Goal: Task Accomplishment & Management: Use online tool/utility

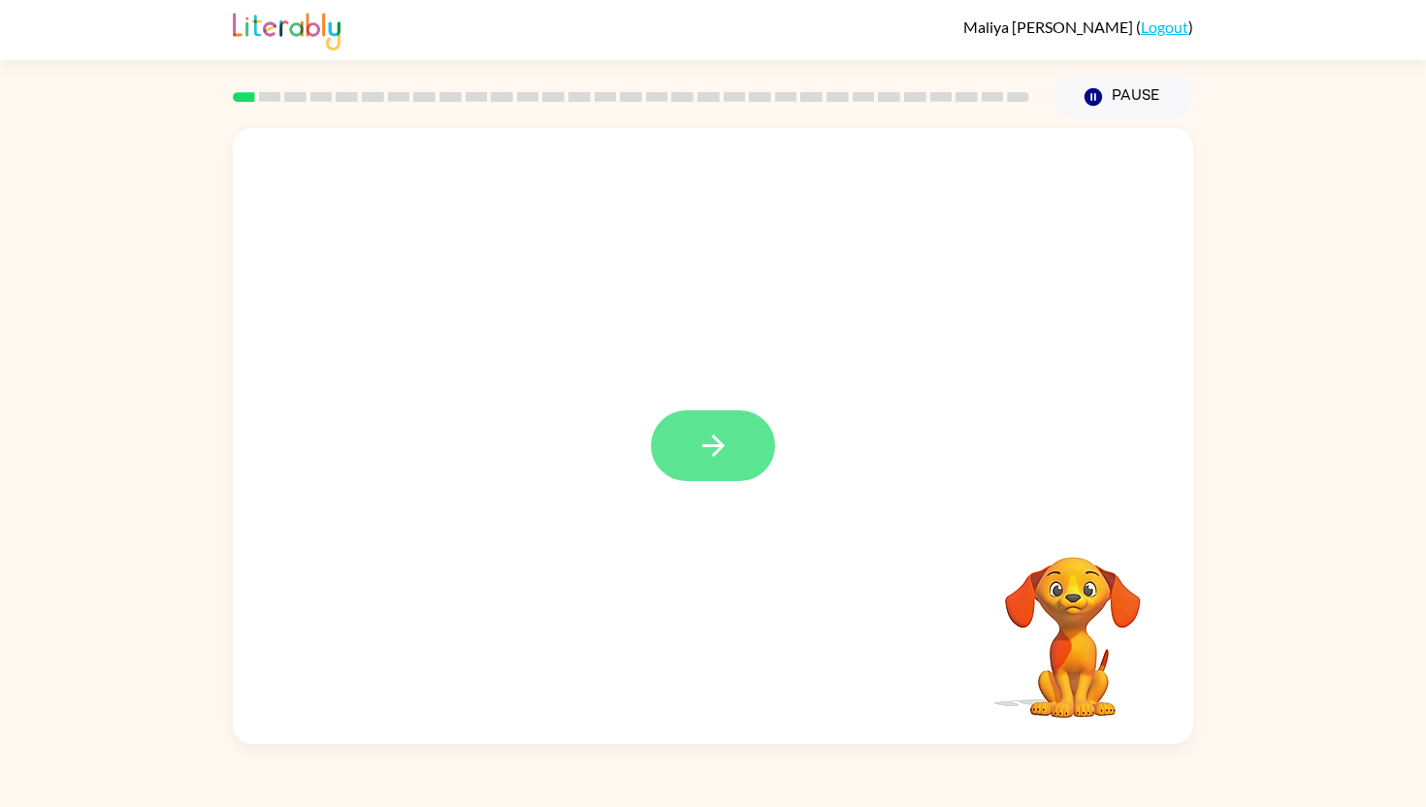
click at [723, 444] on icon "button" at bounding box center [712, 446] width 22 height 22
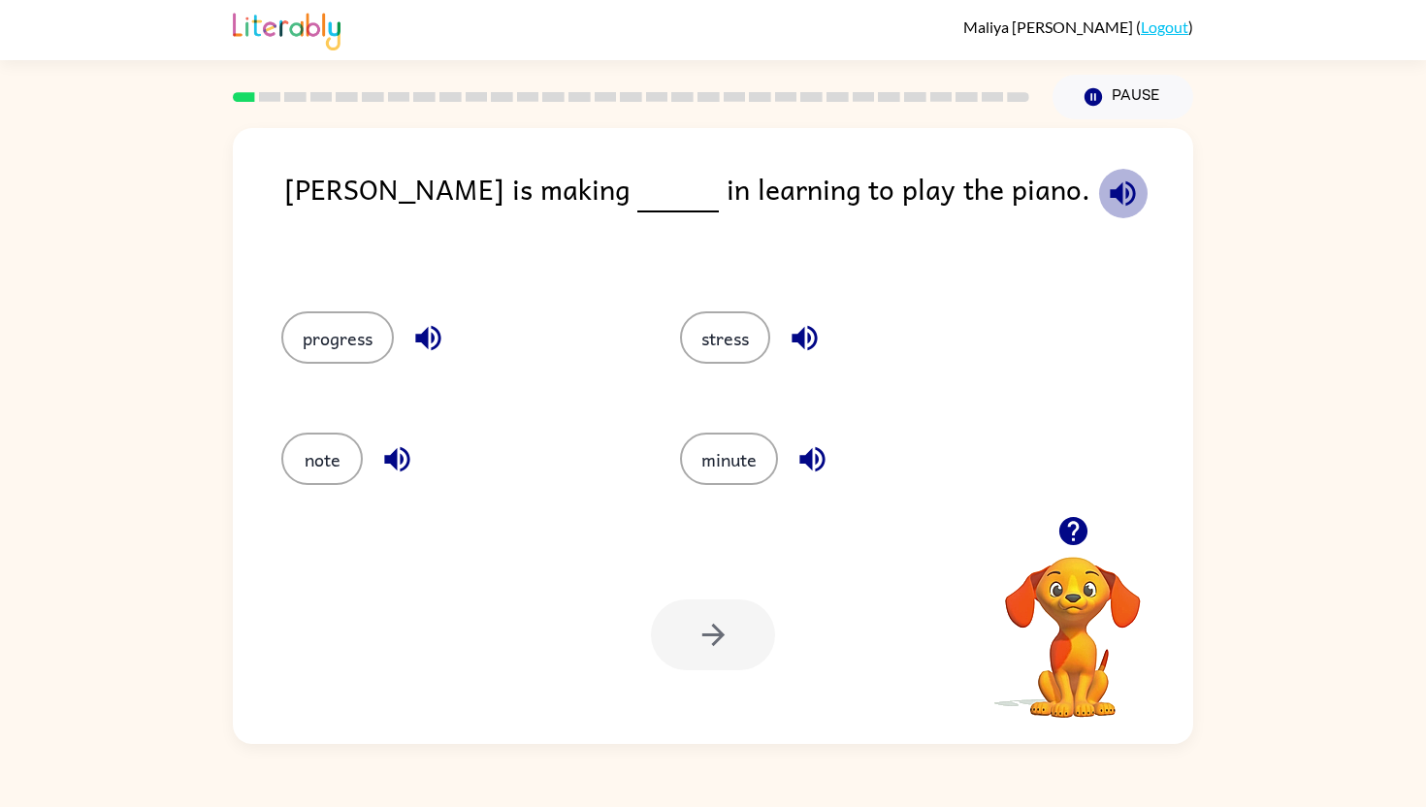
click at [1106, 183] on icon "button" at bounding box center [1123, 194] width 34 height 34
click at [339, 341] on button "progress" at bounding box center [337, 337] width 113 height 52
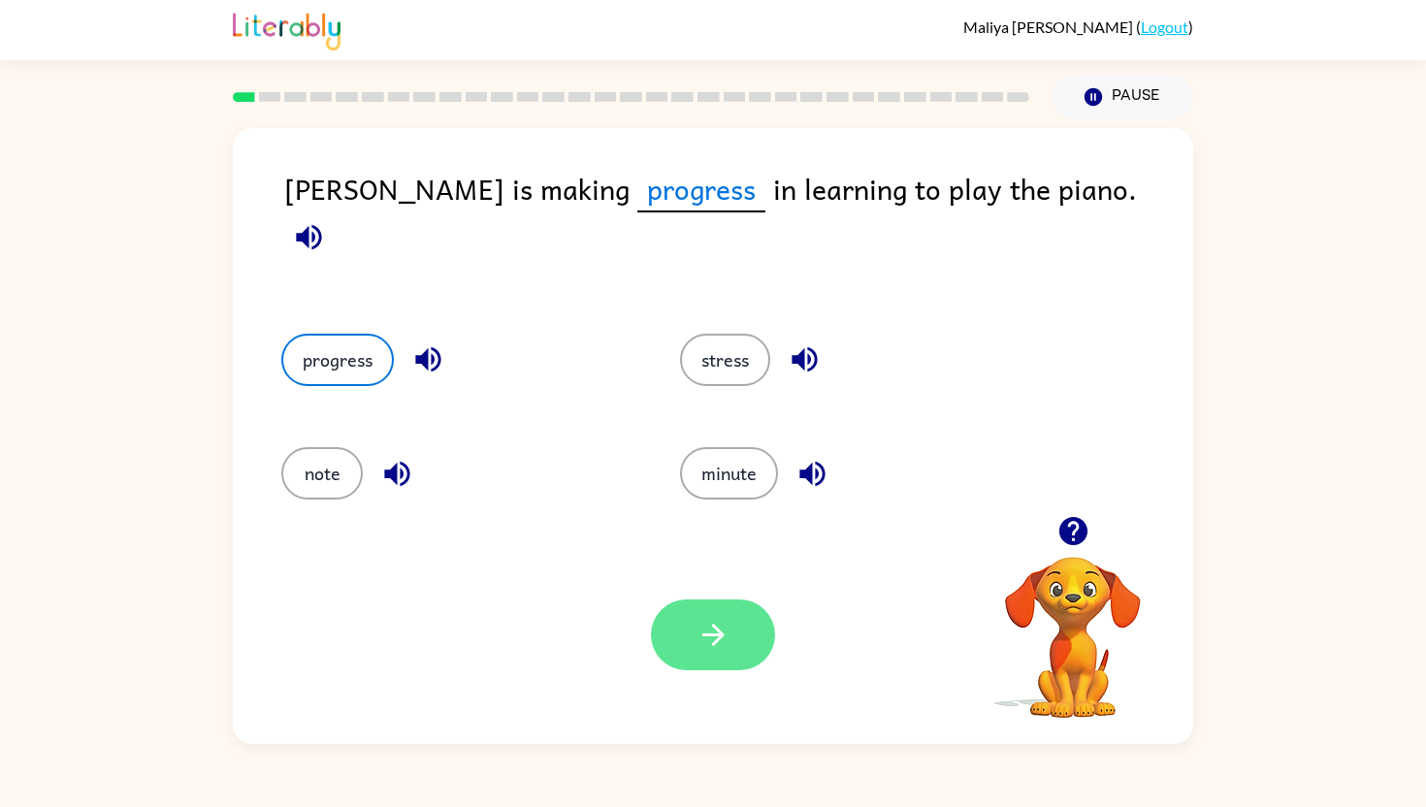
click at [688, 618] on button "button" at bounding box center [713, 635] width 124 height 71
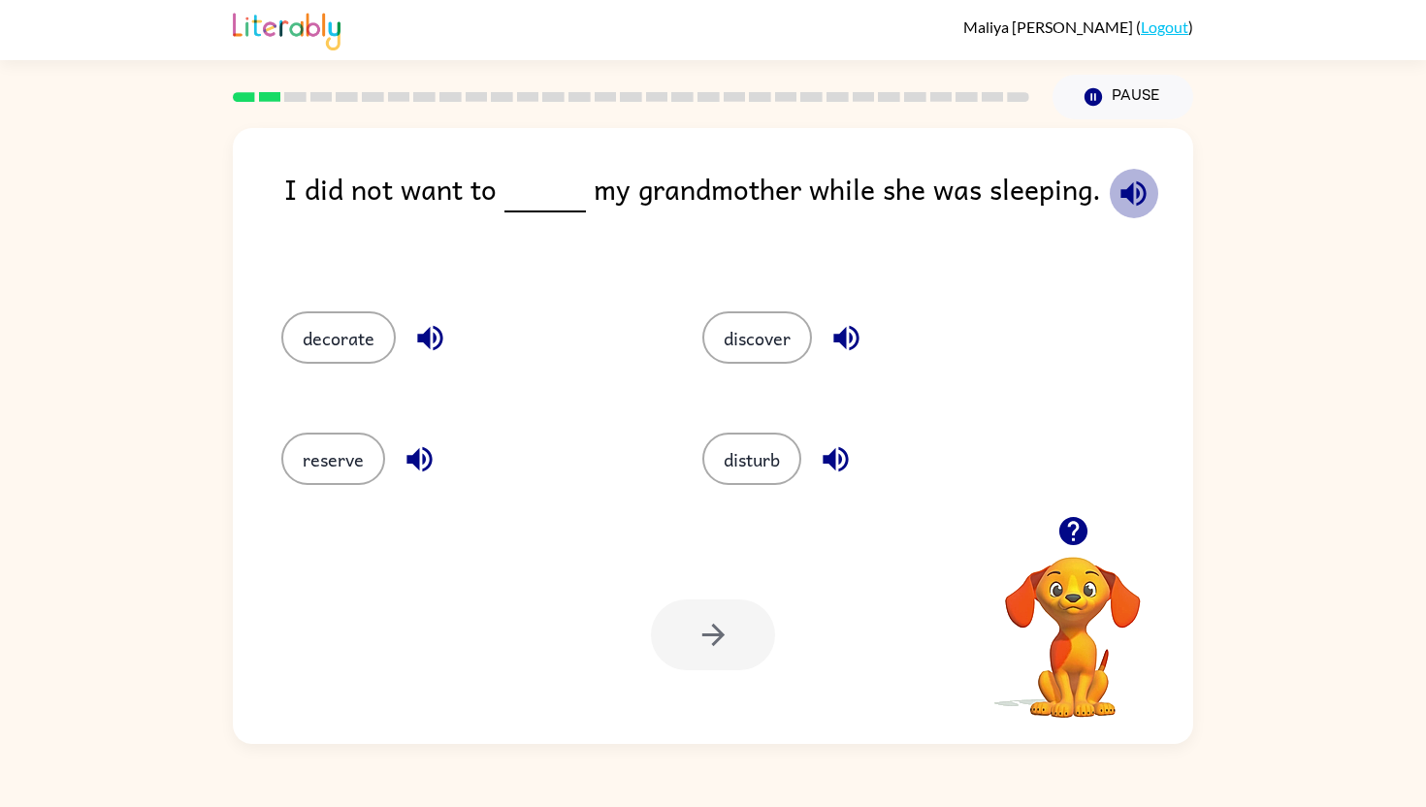
click at [1131, 194] on icon "button" at bounding box center [1132, 192] width 25 height 25
click at [734, 464] on button "disturb" at bounding box center [751, 459] width 99 height 52
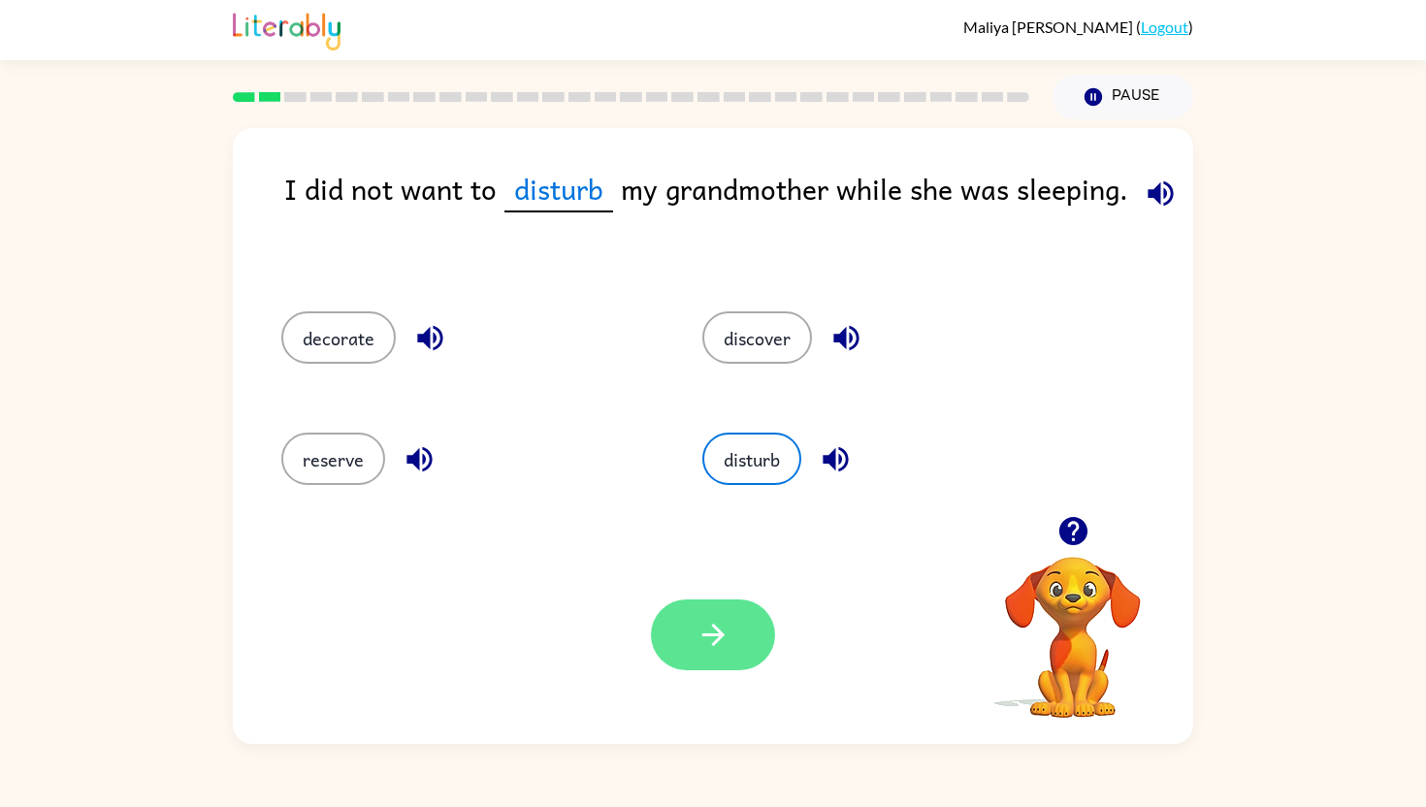
click at [665, 643] on button "button" at bounding box center [713, 635] width 124 height 71
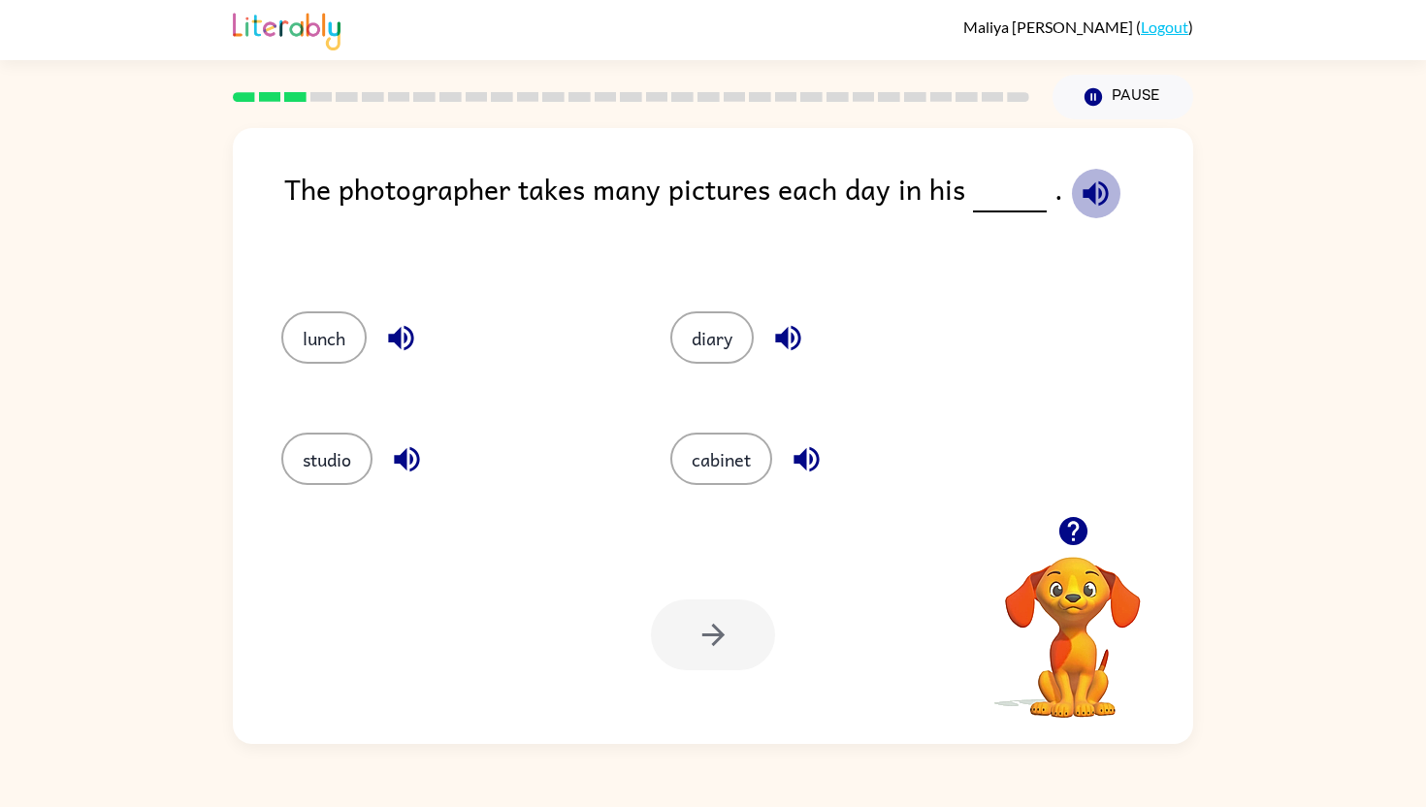
click at [1088, 180] on icon "button" at bounding box center [1096, 194] width 34 height 34
click at [355, 459] on button "studio" at bounding box center [326, 459] width 91 height 52
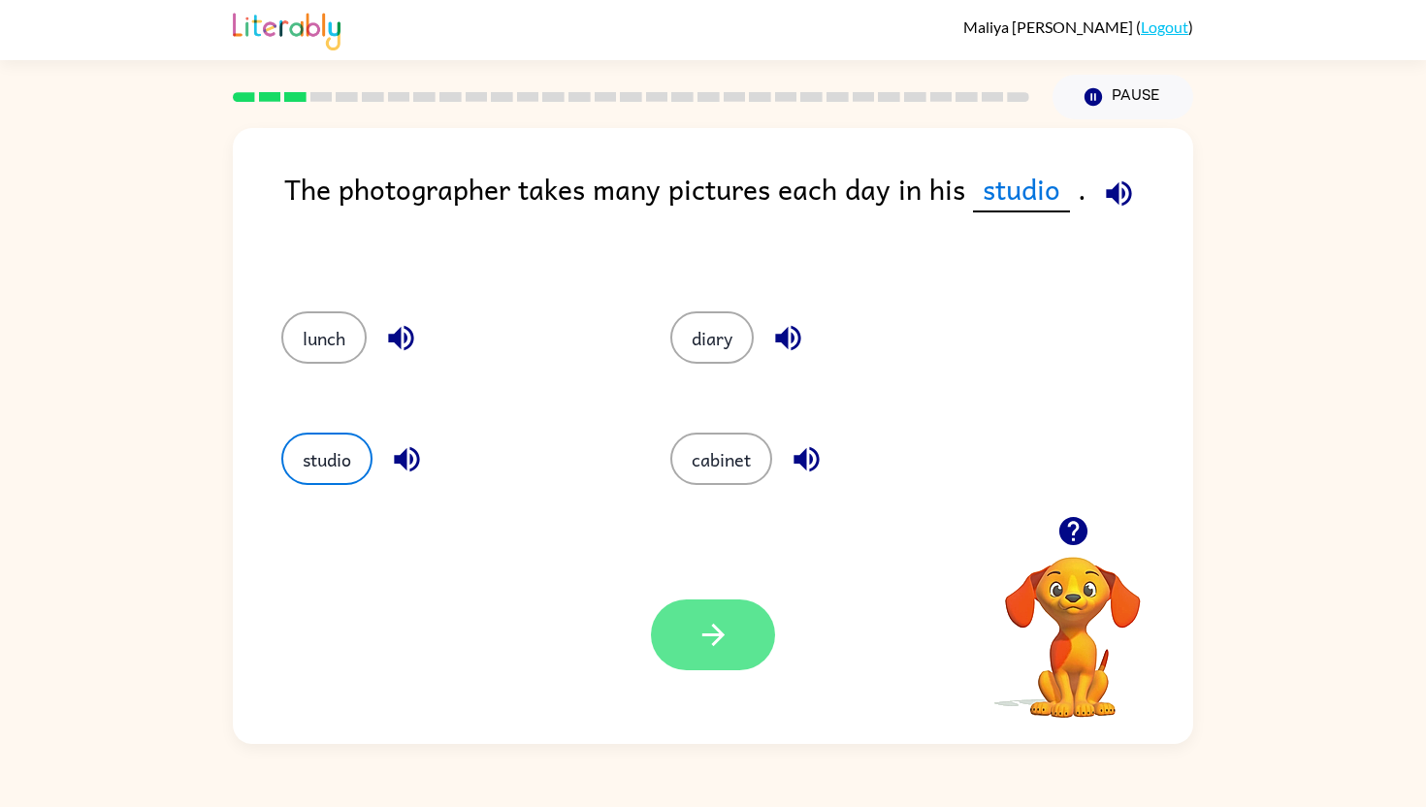
click at [673, 626] on button "button" at bounding box center [713, 635] width 124 height 71
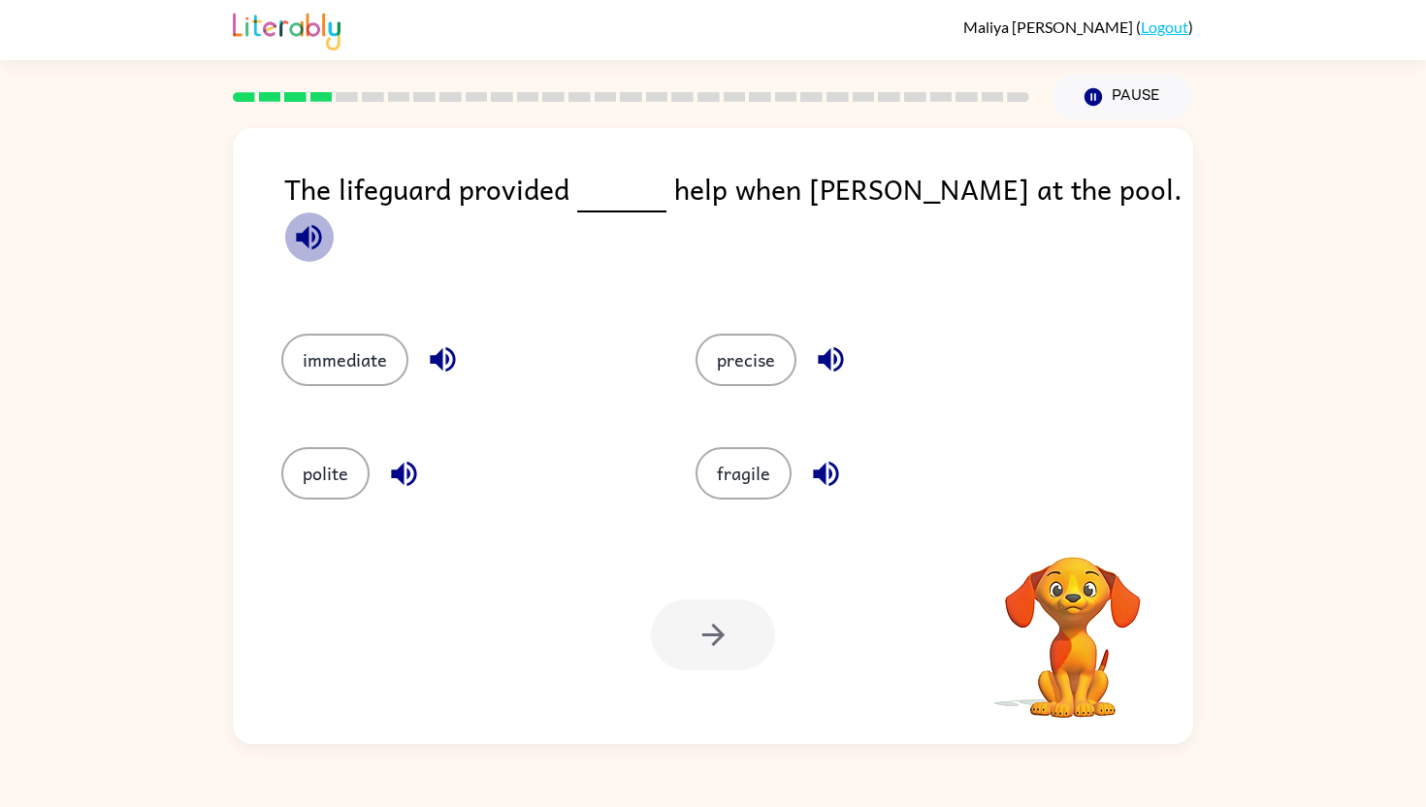
click at [321, 224] on icon "button" at bounding box center [308, 236] width 25 height 25
click at [326, 220] on icon "button" at bounding box center [309, 237] width 34 height 34
click at [393, 334] on button "immediate" at bounding box center [344, 360] width 127 height 52
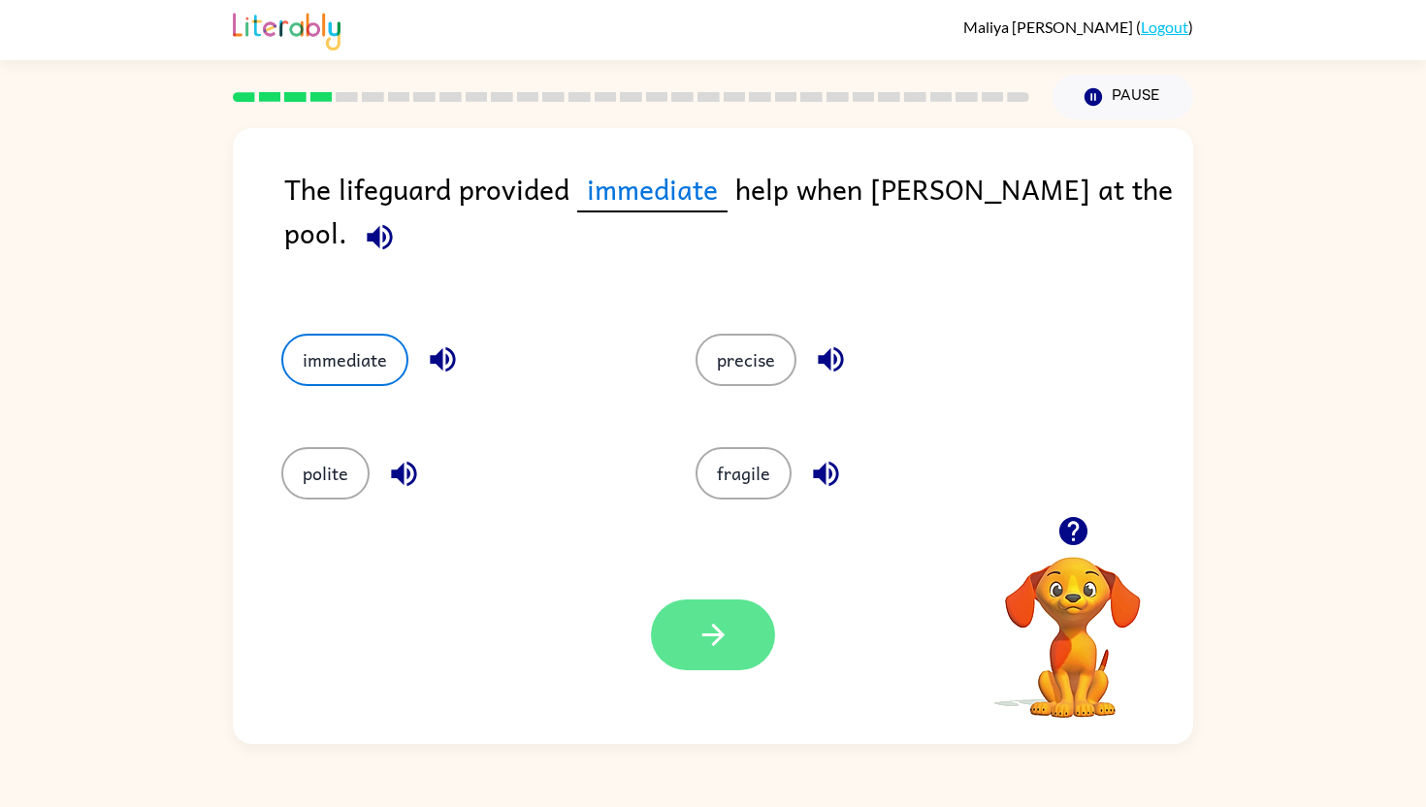
click at [669, 621] on button "button" at bounding box center [713, 635] width 124 height 71
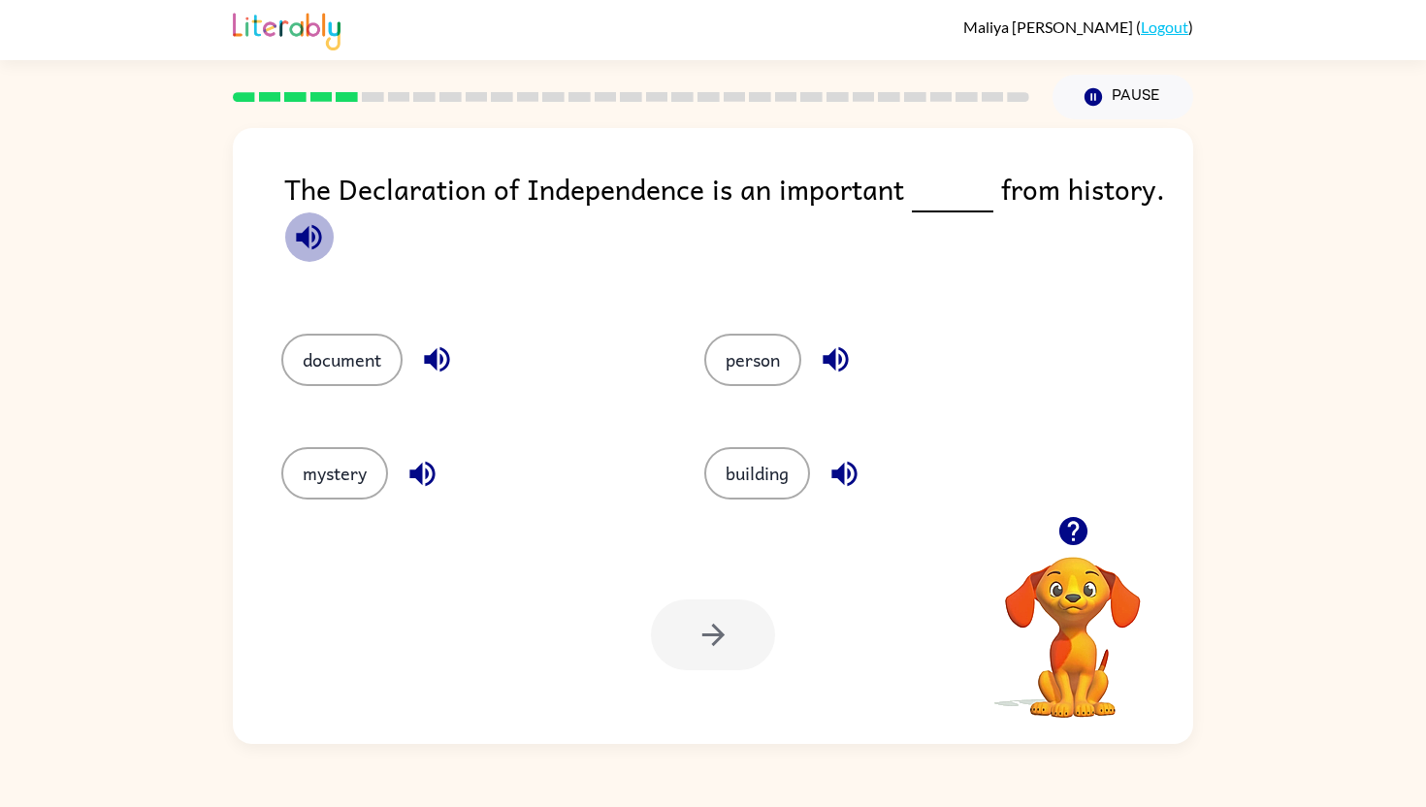
click at [322, 224] on icon "button" at bounding box center [309, 237] width 34 height 34
click at [284, 234] on button "button" at bounding box center [308, 236] width 49 height 49
click at [388, 355] on button "document" at bounding box center [341, 360] width 121 height 52
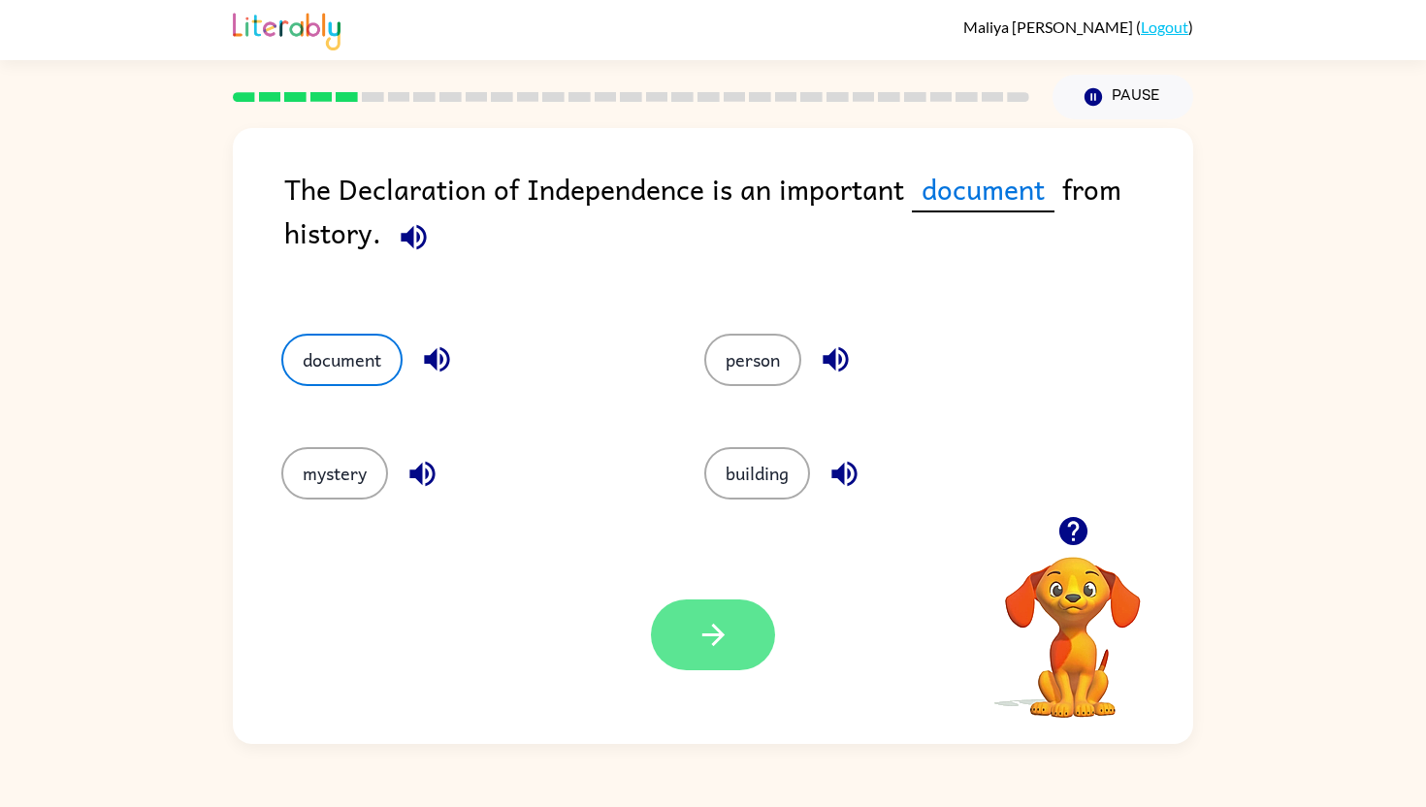
click at [766, 640] on button "button" at bounding box center [713, 635] width 124 height 71
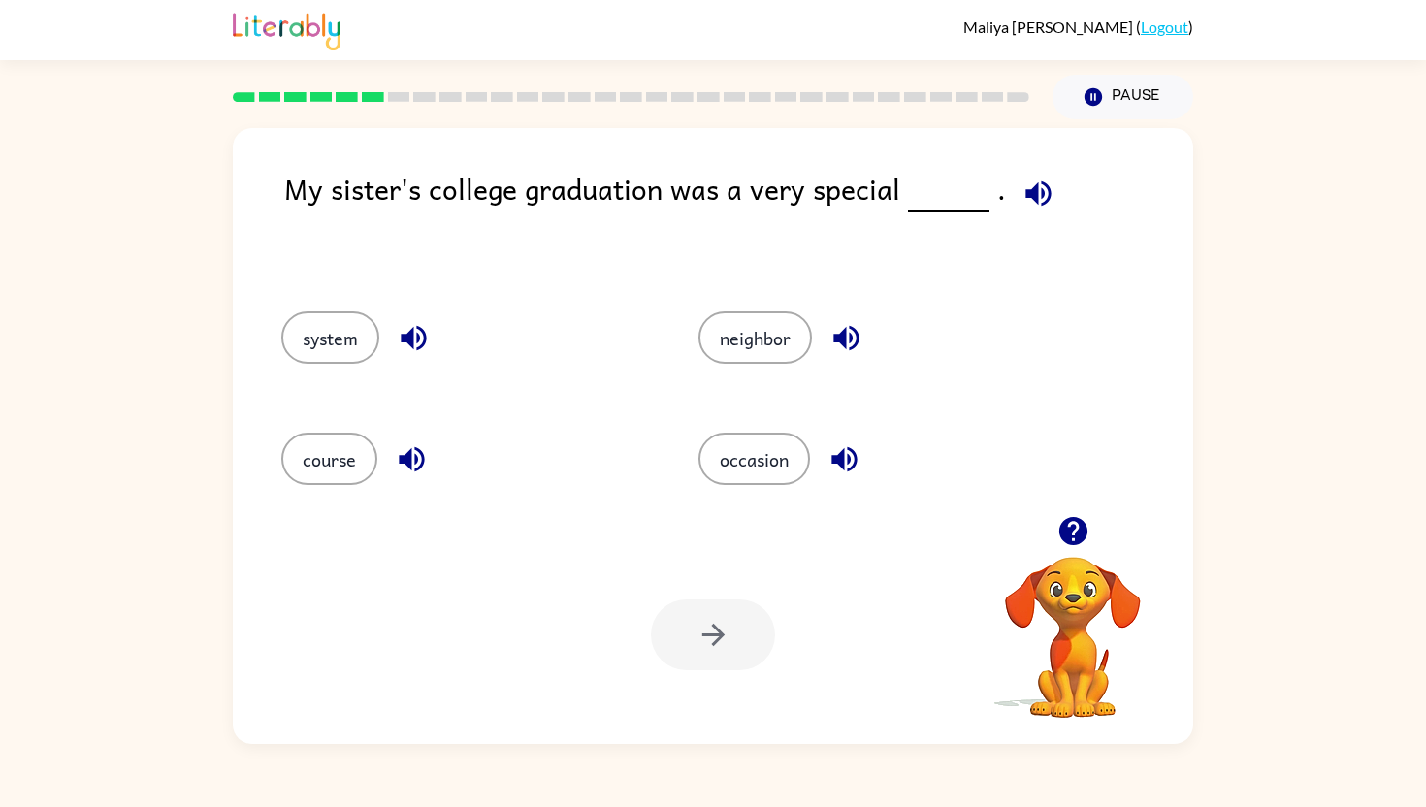
click at [1036, 206] on icon "button" at bounding box center [1039, 194] width 34 height 34
click at [1033, 199] on icon "button" at bounding box center [1039, 194] width 34 height 34
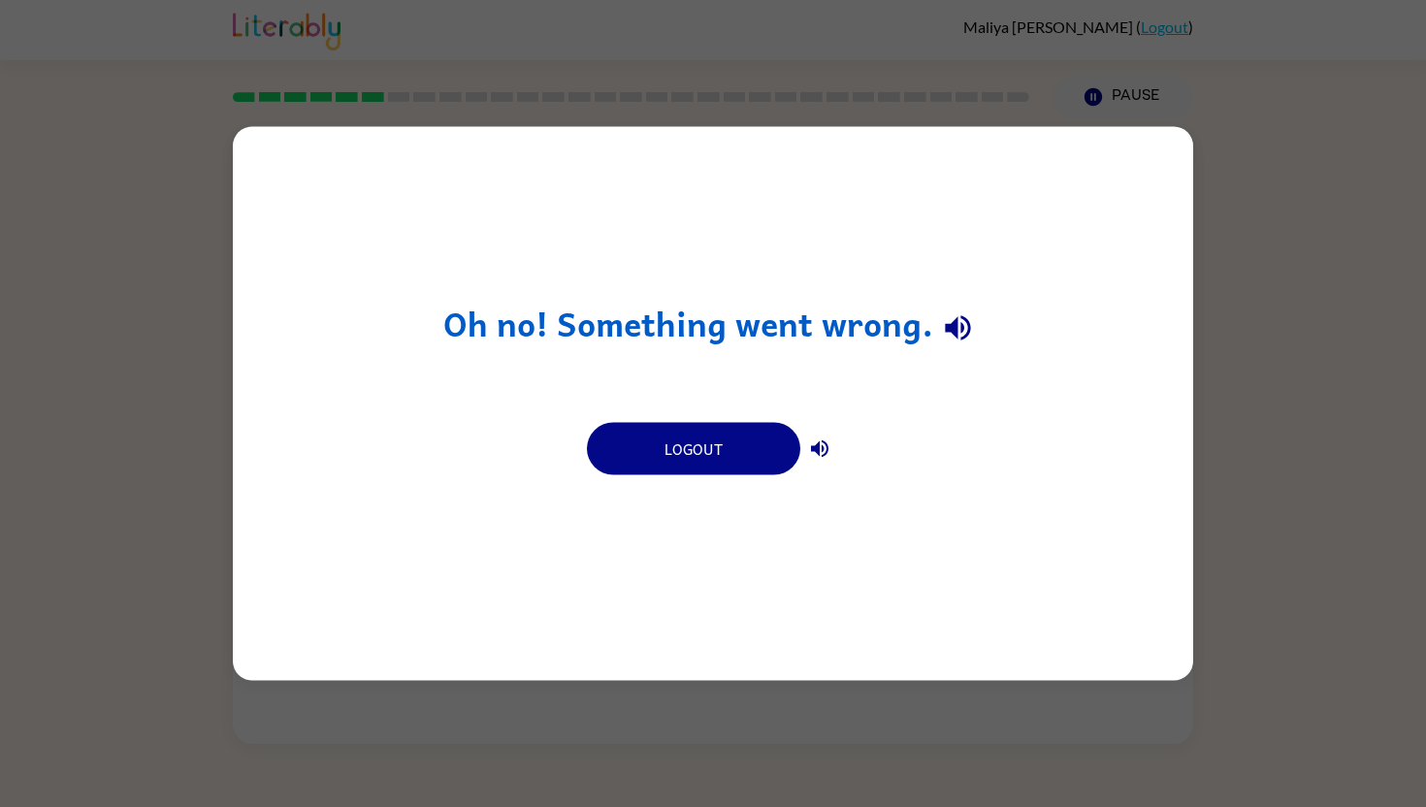
click at [824, 443] on icon "button" at bounding box center [819, 448] width 17 height 17
click at [955, 322] on icon "button" at bounding box center [957, 327] width 25 height 25
click at [716, 460] on button "Logout" at bounding box center [693, 449] width 213 height 52
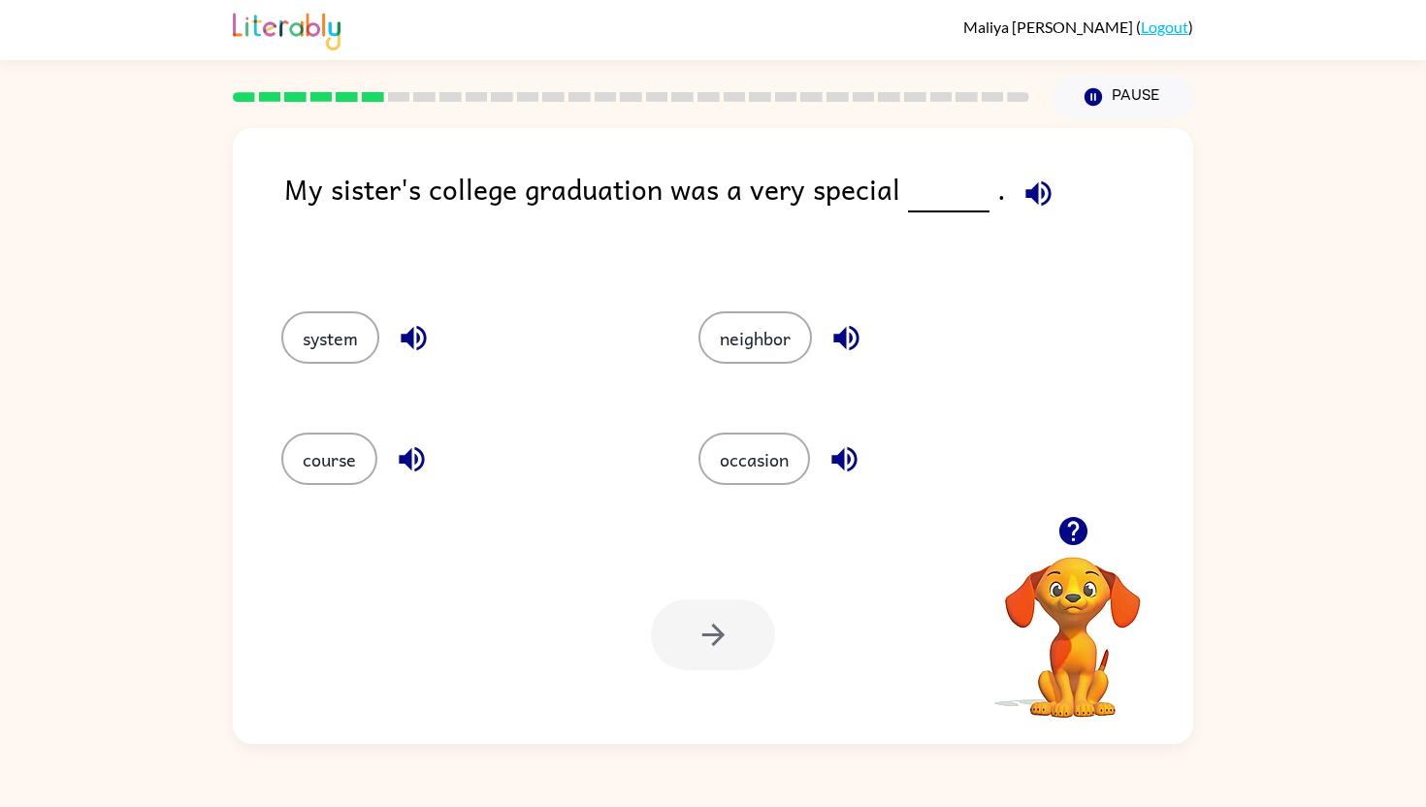
click at [1028, 196] on icon "button" at bounding box center [1039, 194] width 34 height 34
click at [753, 445] on button "occasion" at bounding box center [754, 459] width 112 height 52
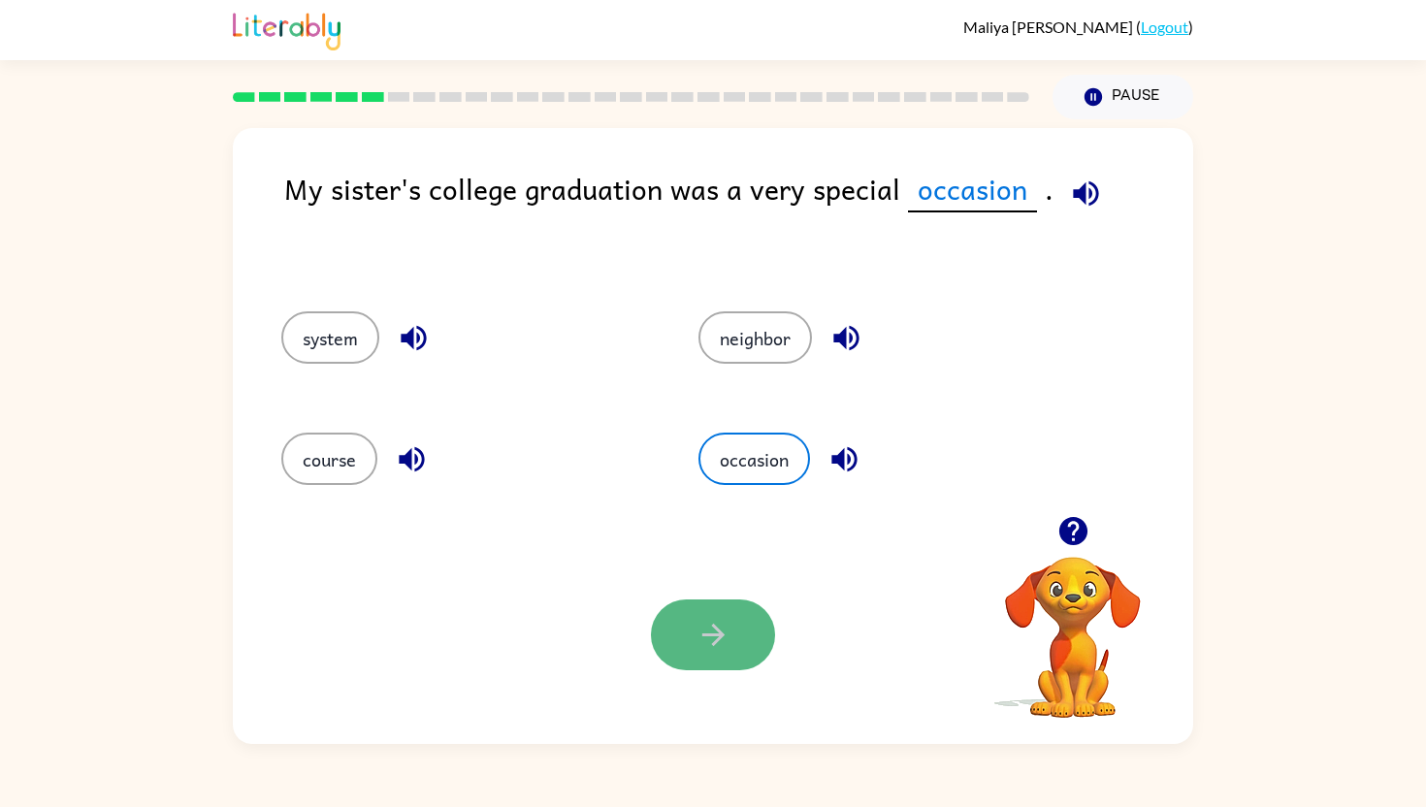
click at [729, 620] on icon "button" at bounding box center [714, 635] width 34 height 34
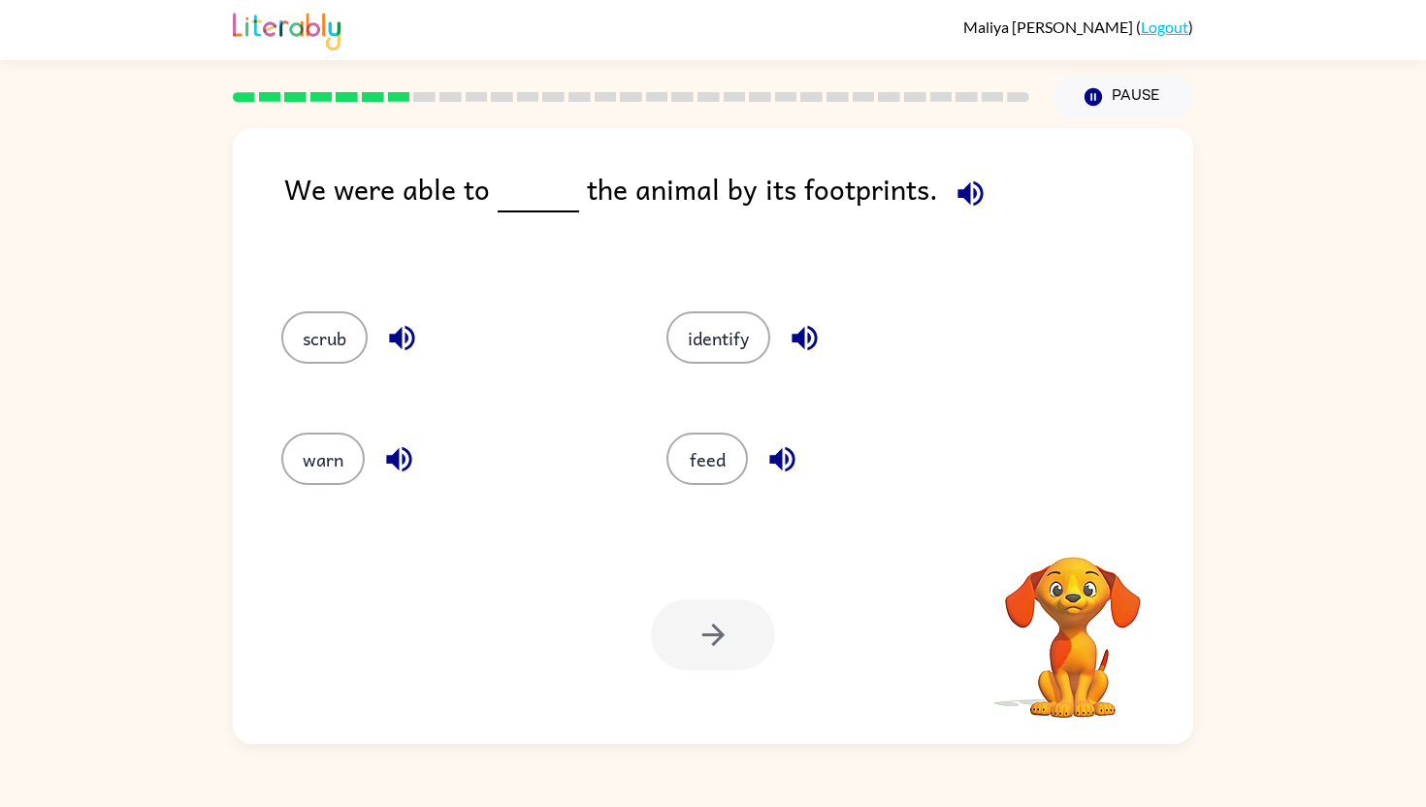
click at [975, 190] on icon "button" at bounding box center [971, 194] width 34 height 34
click at [736, 340] on button "identify" at bounding box center [718, 337] width 104 height 52
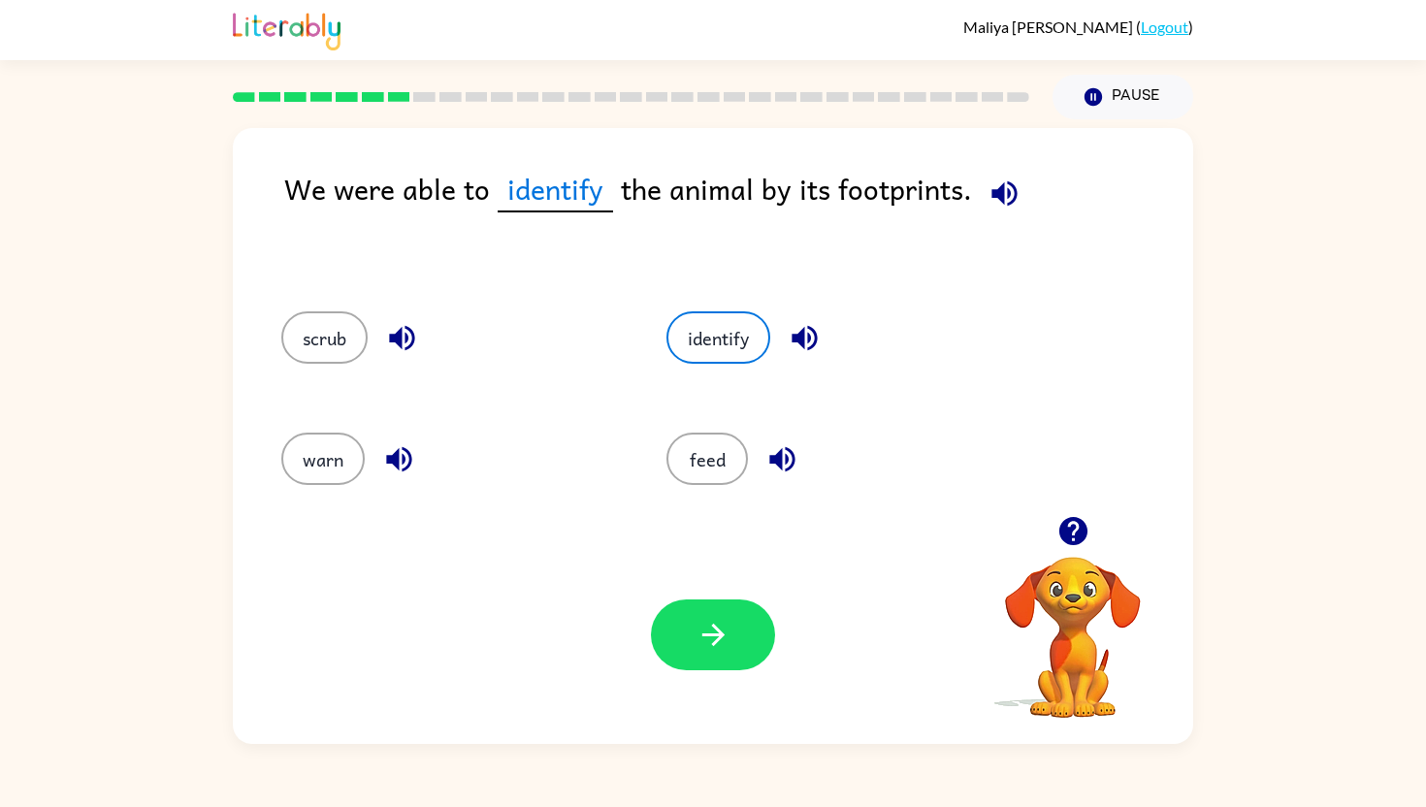
click at [676, 673] on div "Your browser must support playing .mp4 files to use Literably. Please try using…" at bounding box center [713, 635] width 960 height 218
click at [719, 632] on icon "button" at bounding box center [712, 635] width 22 height 22
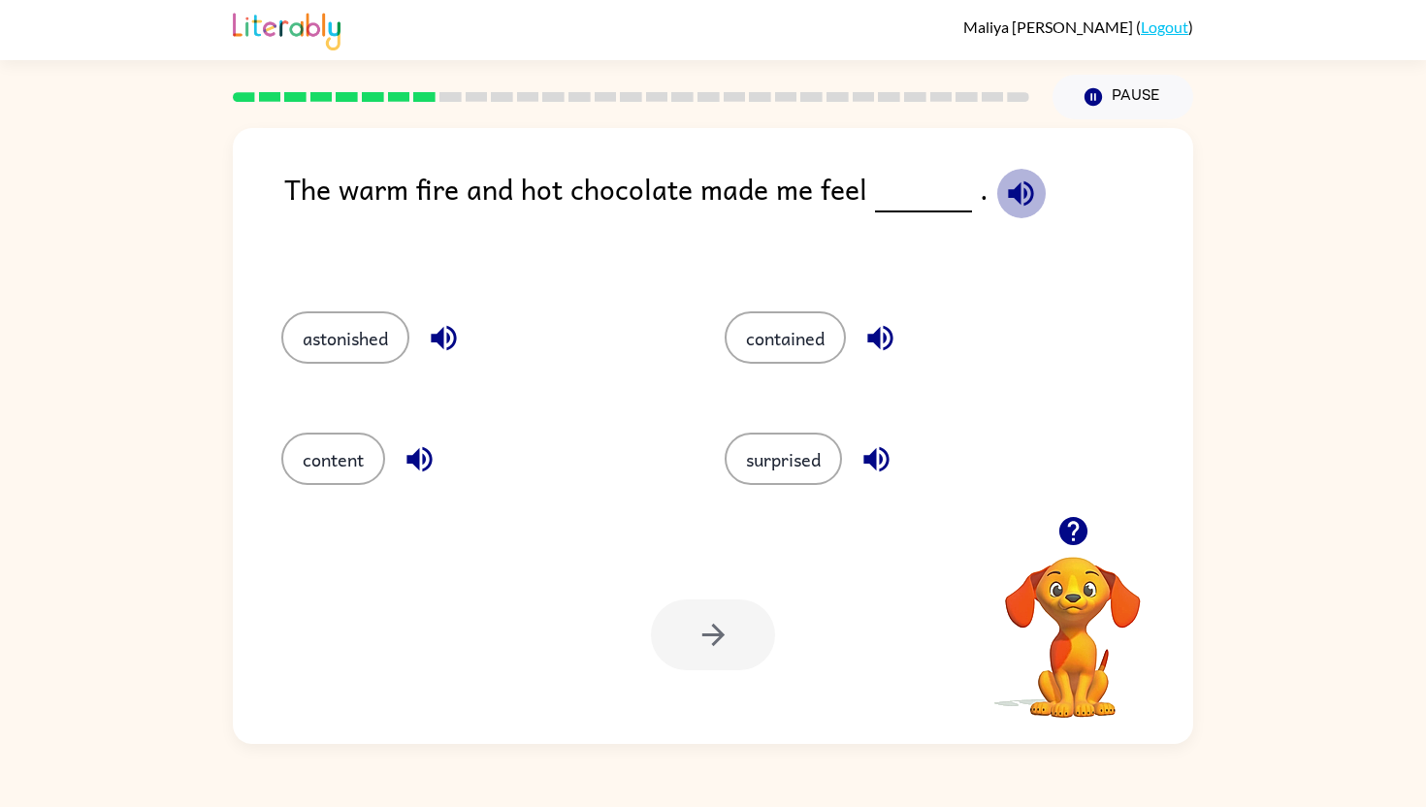
click at [1011, 196] on icon "button" at bounding box center [1021, 194] width 34 height 34
click at [458, 331] on icon "button" at bounding box center [444, 338] width 34 height 34
click at [421, 459] on icon "button" at bounding box center [420, 459] width 34 height 34
click at [872, 456] on icon "button" at bounding box center [875, 459] width 25 height 25
click at [894, 330] on icon "button" at bounding box center [880, 338] width 34 height 34
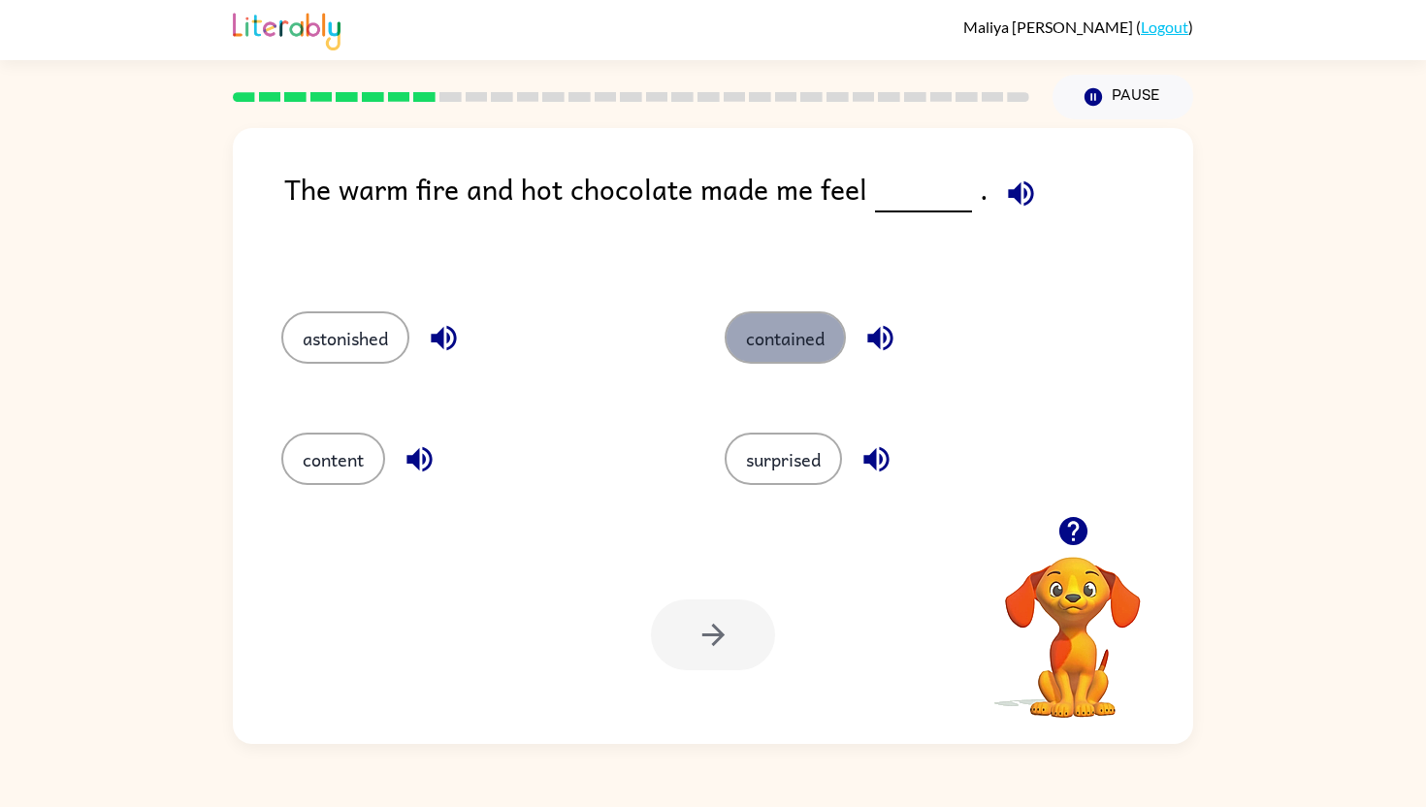
click at [767, 344] on button "contained" at bounding box center [785, 337] width 121 height 52
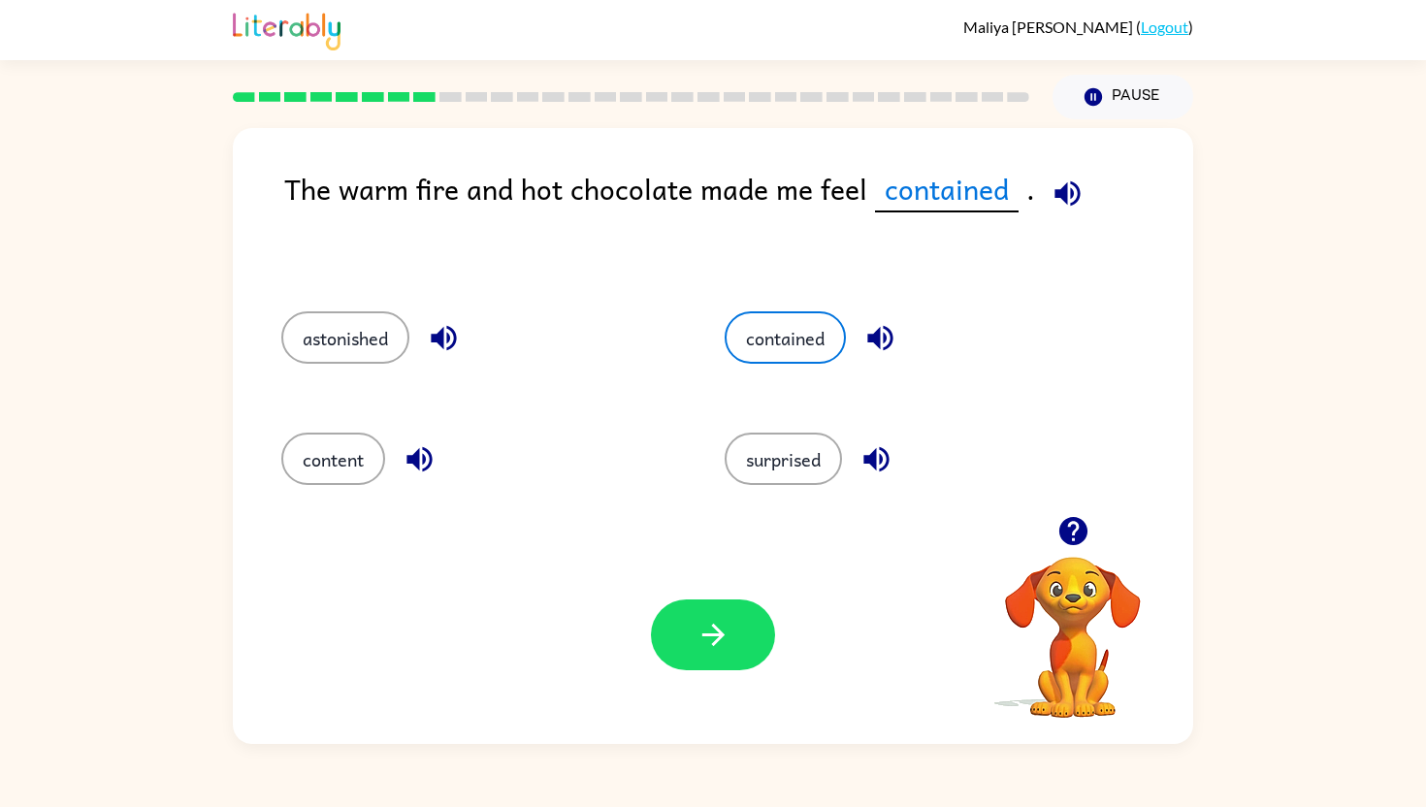
click at [1071, 186] on icon "button" at bounding box center [1067, 192] width 25 height 25
click at [723, 640] on icon "button" at bounding box center [714, 635] width 34 height 34
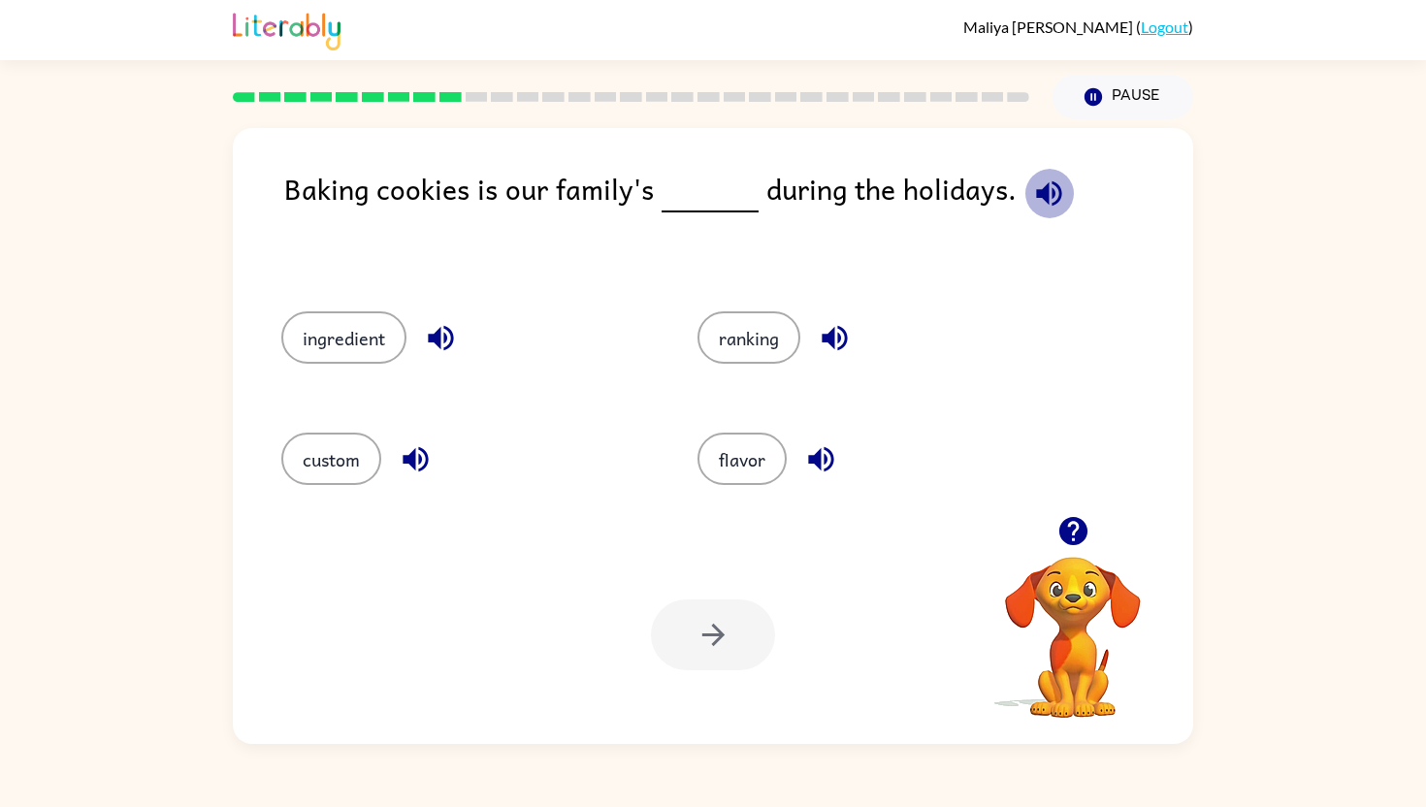
click at [1038, 192] on icon "button" at bounding box center [1048, 192] width 25 height 25
click at [436, 333] on icon "button" at bounding box center [440, 338] width 25 height 25
click at [374, 340] on button "ingredient" at bounding box center [343, 337] width 125 height 52
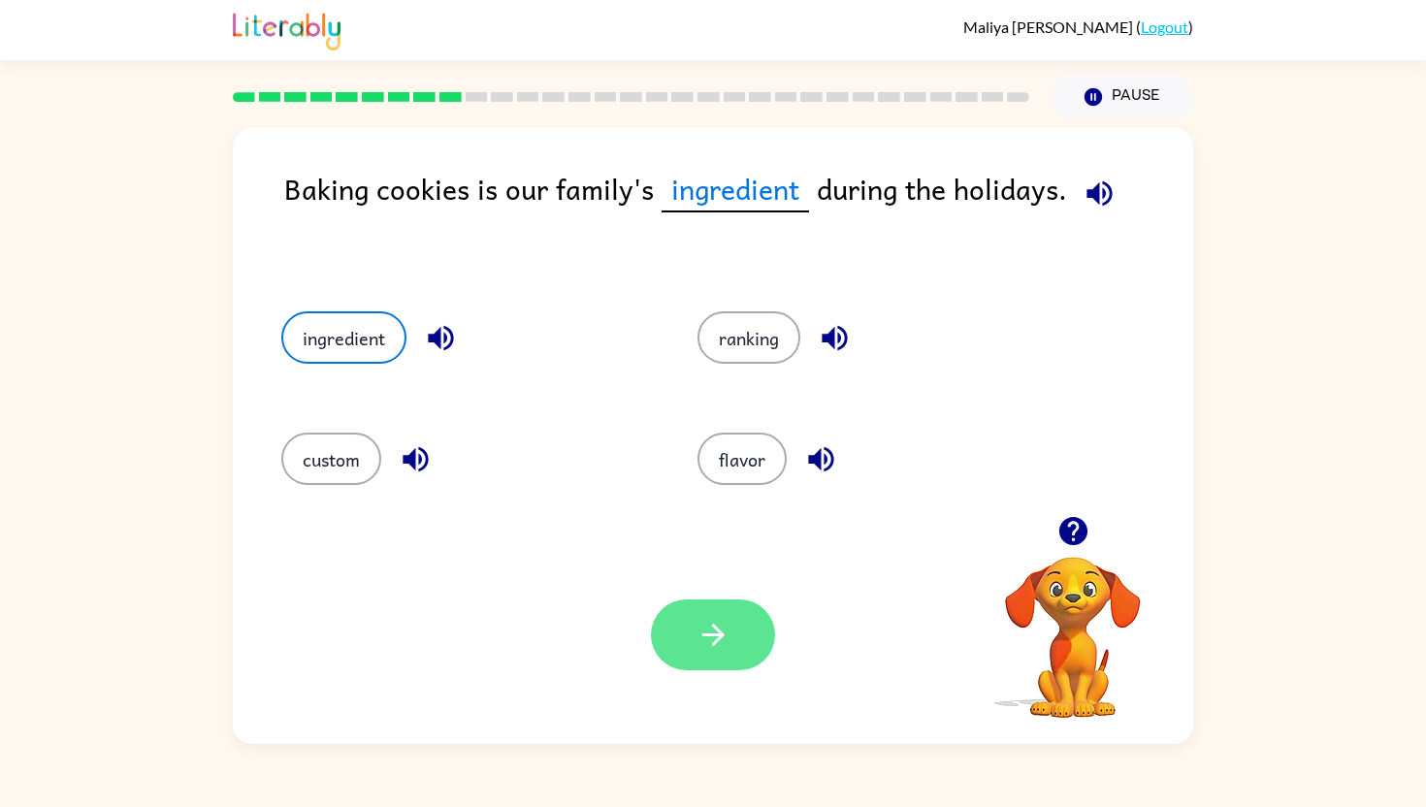
click at [709, 627] on icon "button" at bounding box center [714, 635] width 34 height 34
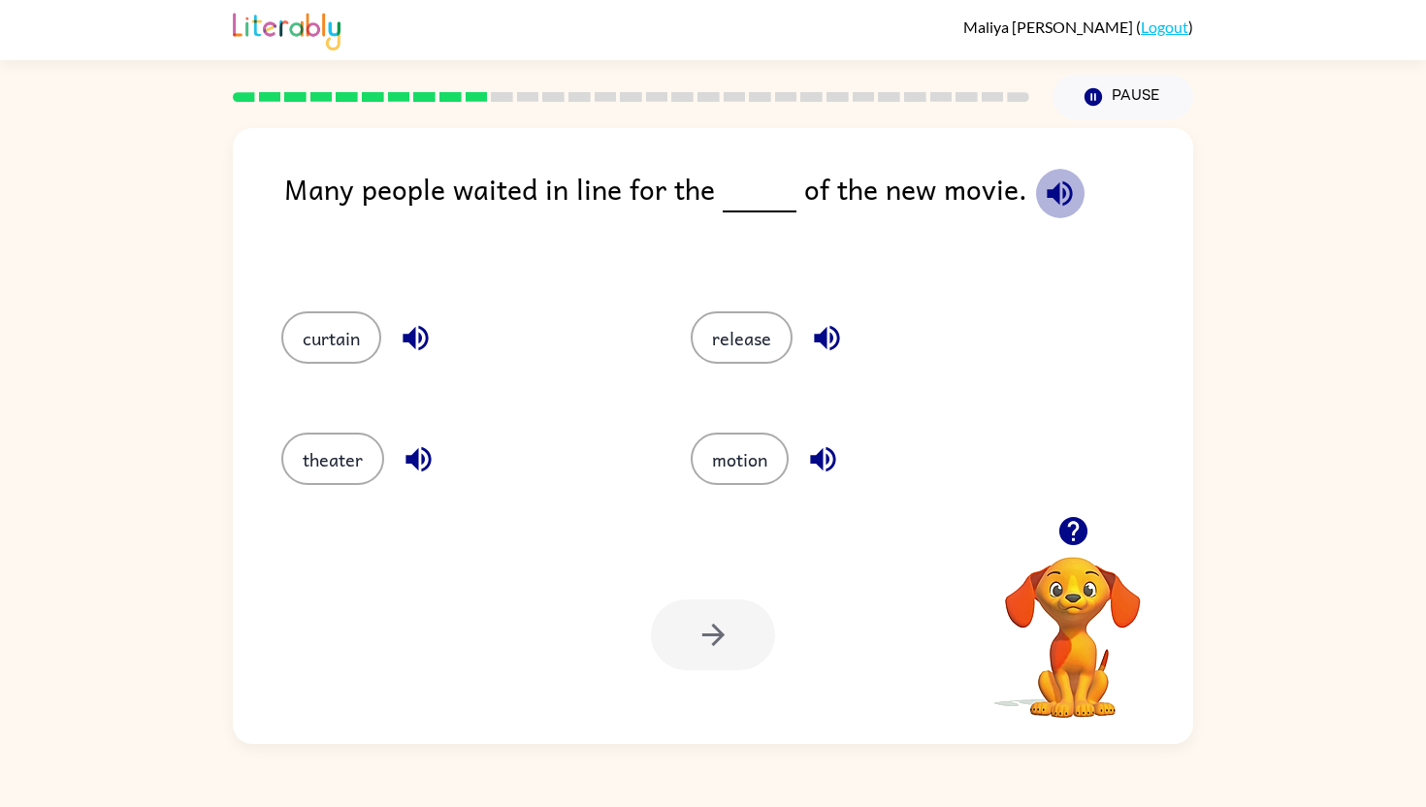
click at [1059, 178] on icon "button" at bounding box center [1060, 194] width 34 height 34
click at [724, 345] on button "release" at bounding box center [742, 337] width 102 height 52
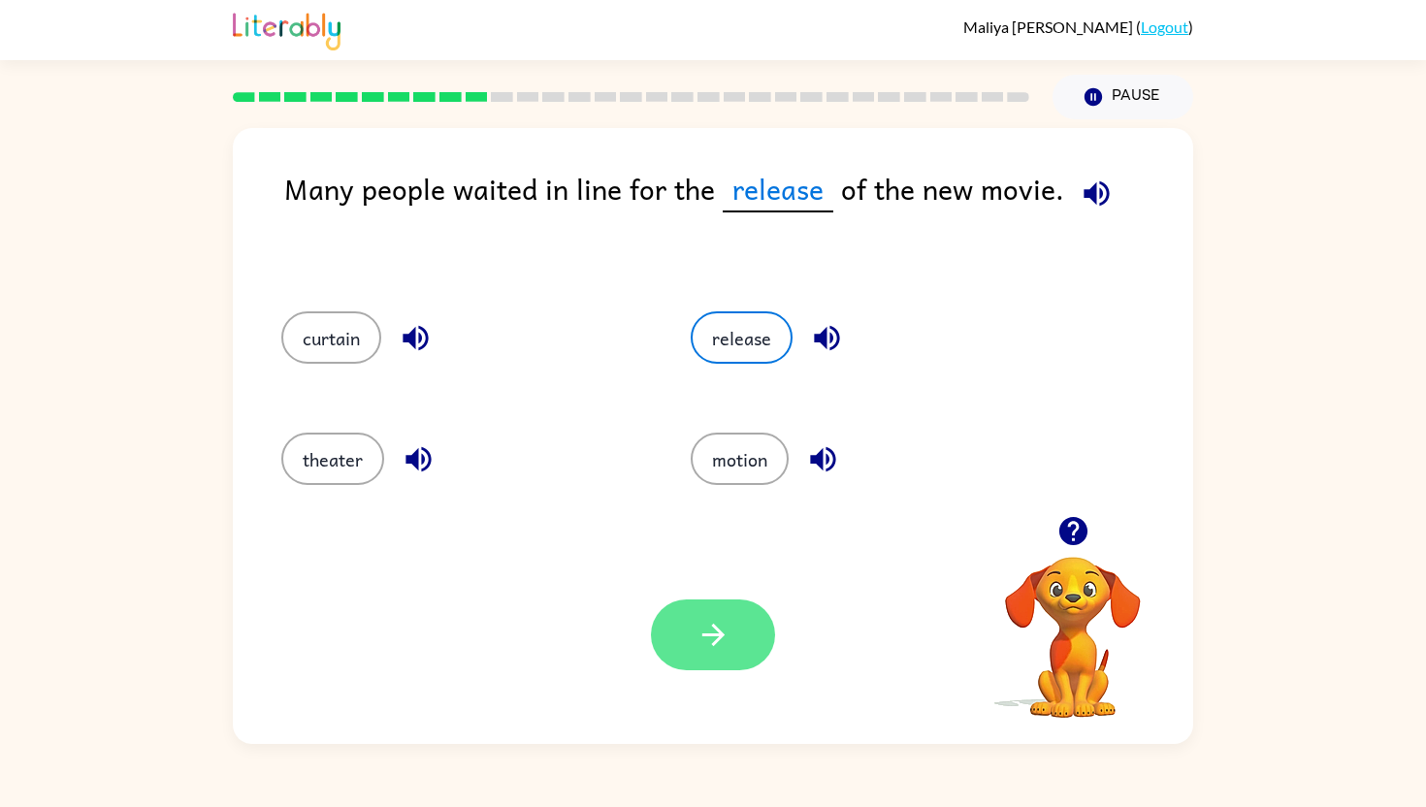
click at [699, 643] on icon "button" at bounding box center [714, 635] width 34 height 34
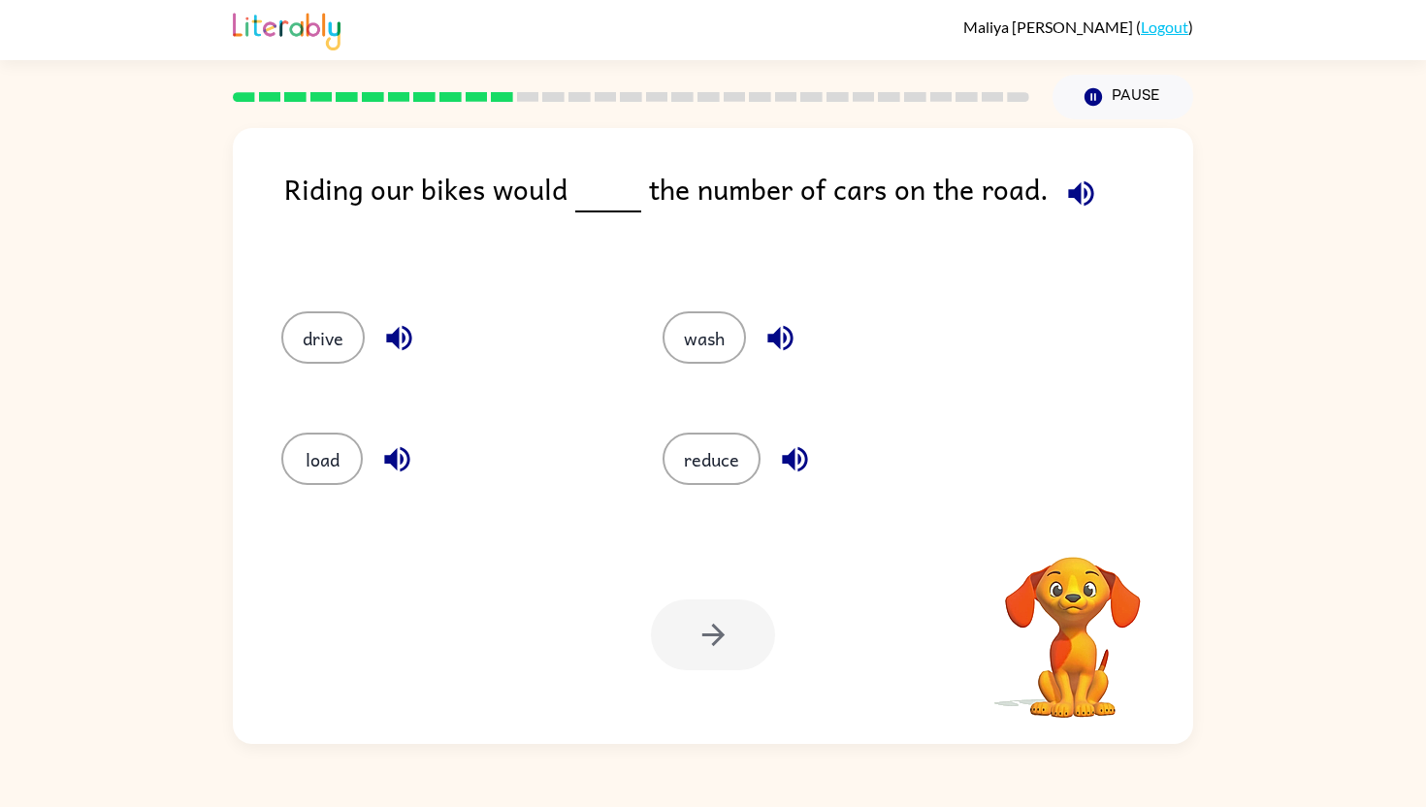
click at [1079, 191] on icon "button" at bounding box center [1081, 194] width 34 height 34
click at [1064, 178] on icon "button" at bounding box center [1081, 194] width 34 height 34
click at [715, 468] on button "reduce" at bounding box center [712, 459] width 98 height 52
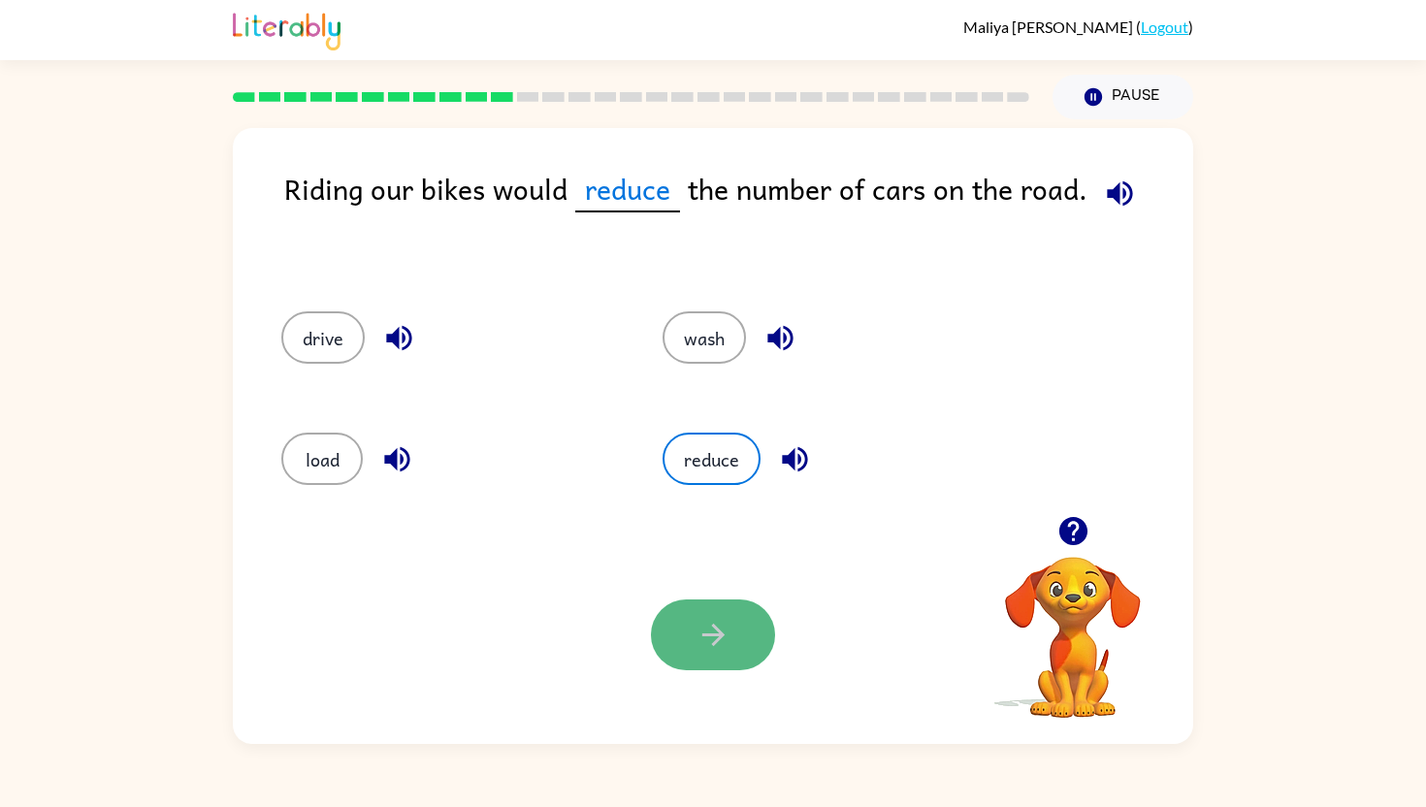
click at [716, 640] on icon "button" at bounding box center [712, 635] width 22 height 22
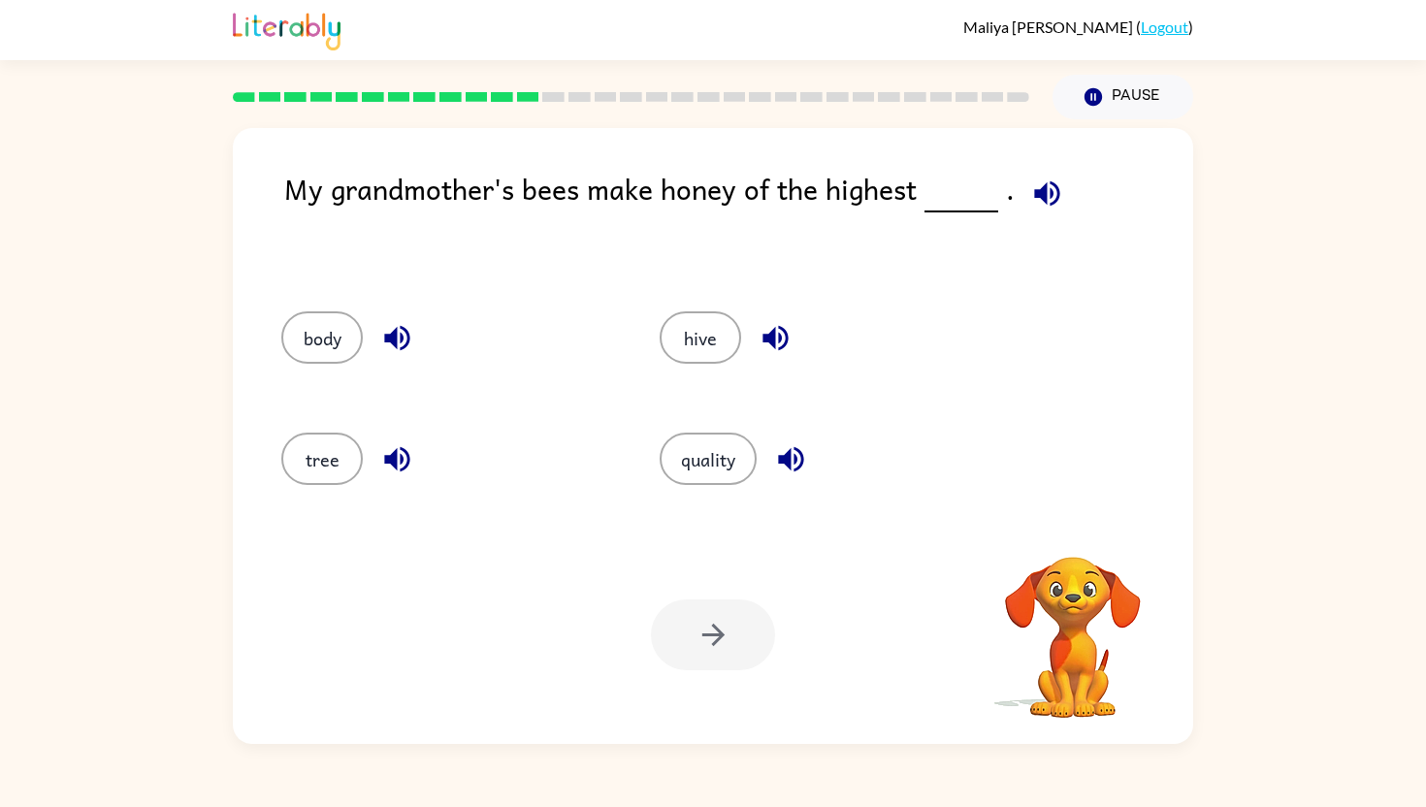
click at [1049, 192] on icon "button" at bounding box center [1047, 194] width 34 height 34
click at [1055, 185] on icon "button" at bounding box center [1047, 194] width 34 height 34
click at [332, 455] on button "tree" at bounding box center [321, 459] width 81 height 52
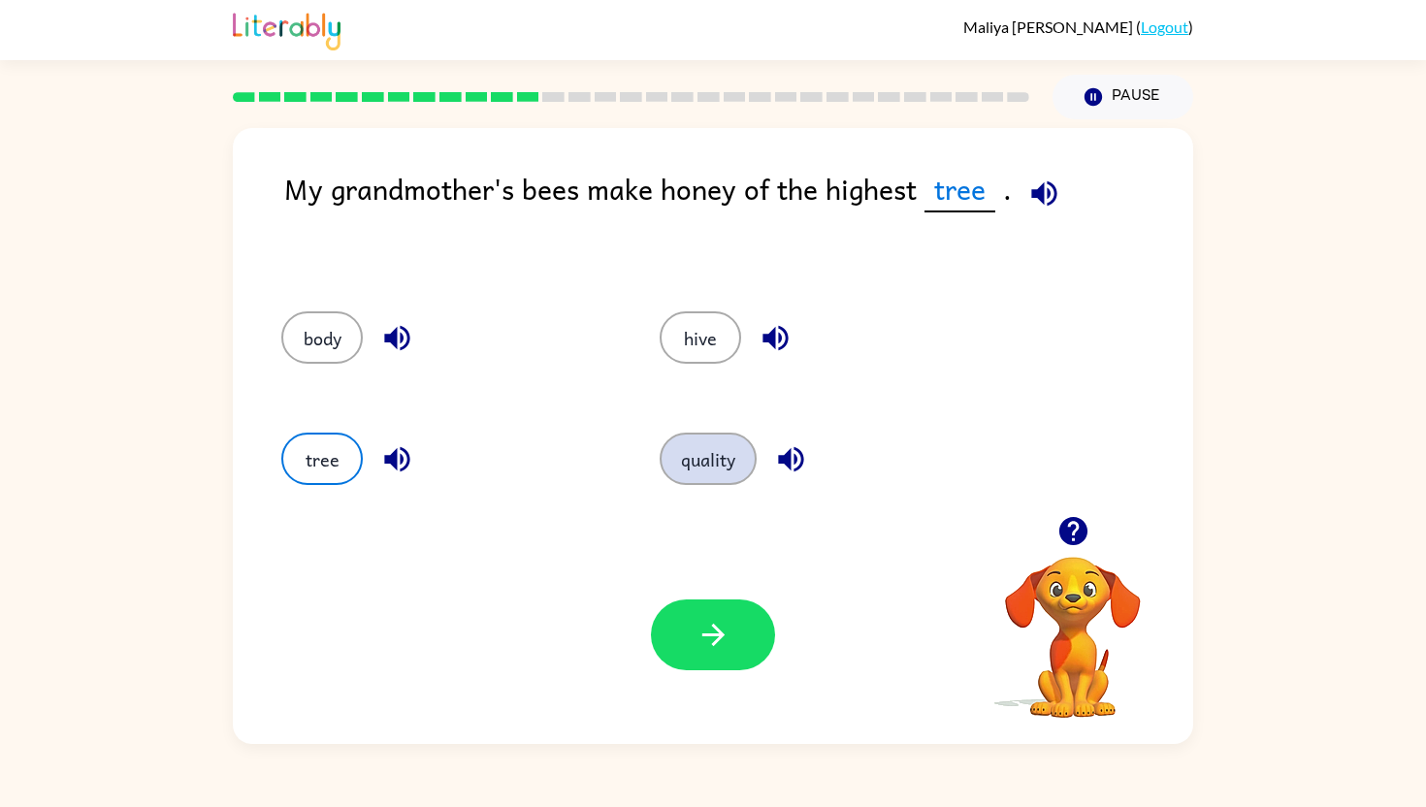
click at [683, 446] on button "quality" at bounding box center [708, 459] width 97 height 52
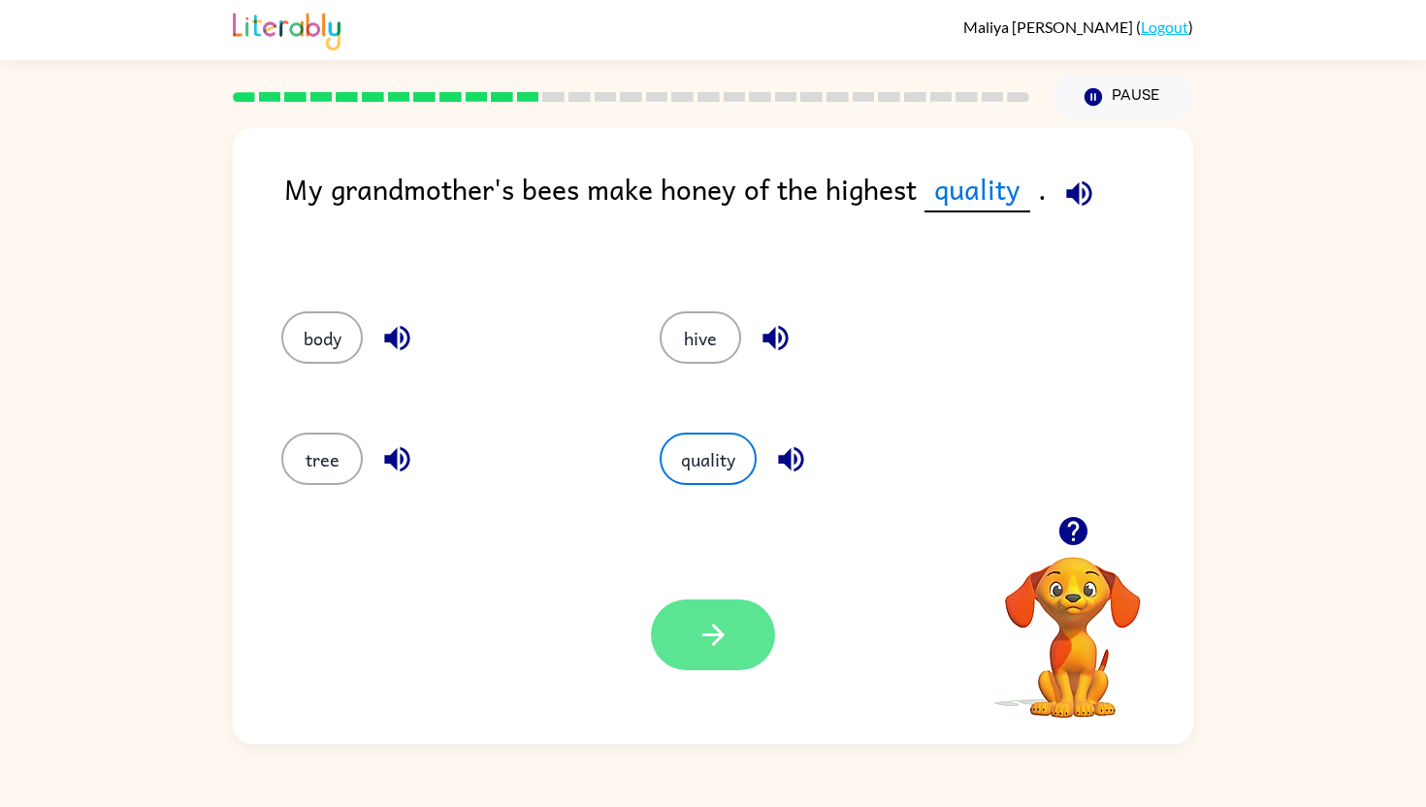
click at [705, 622] on icon "button" at bounding box center [714, 635] width 34 height 34
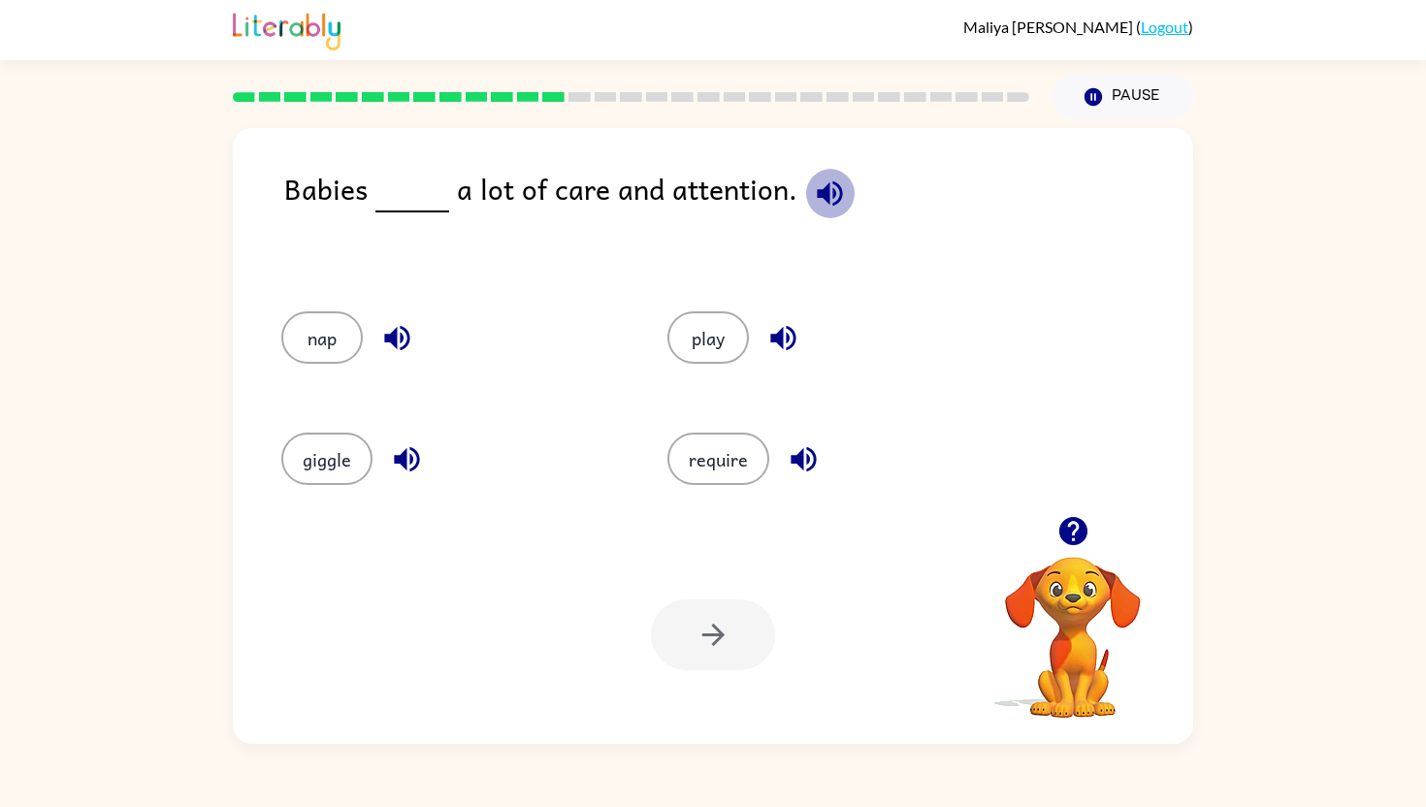
click at [843, 194] on button "button" at bounding box center [829, 193] width 49 height 49
click at [706, 457] on button "require" at bounding box center [718, 459] width 102 height 52
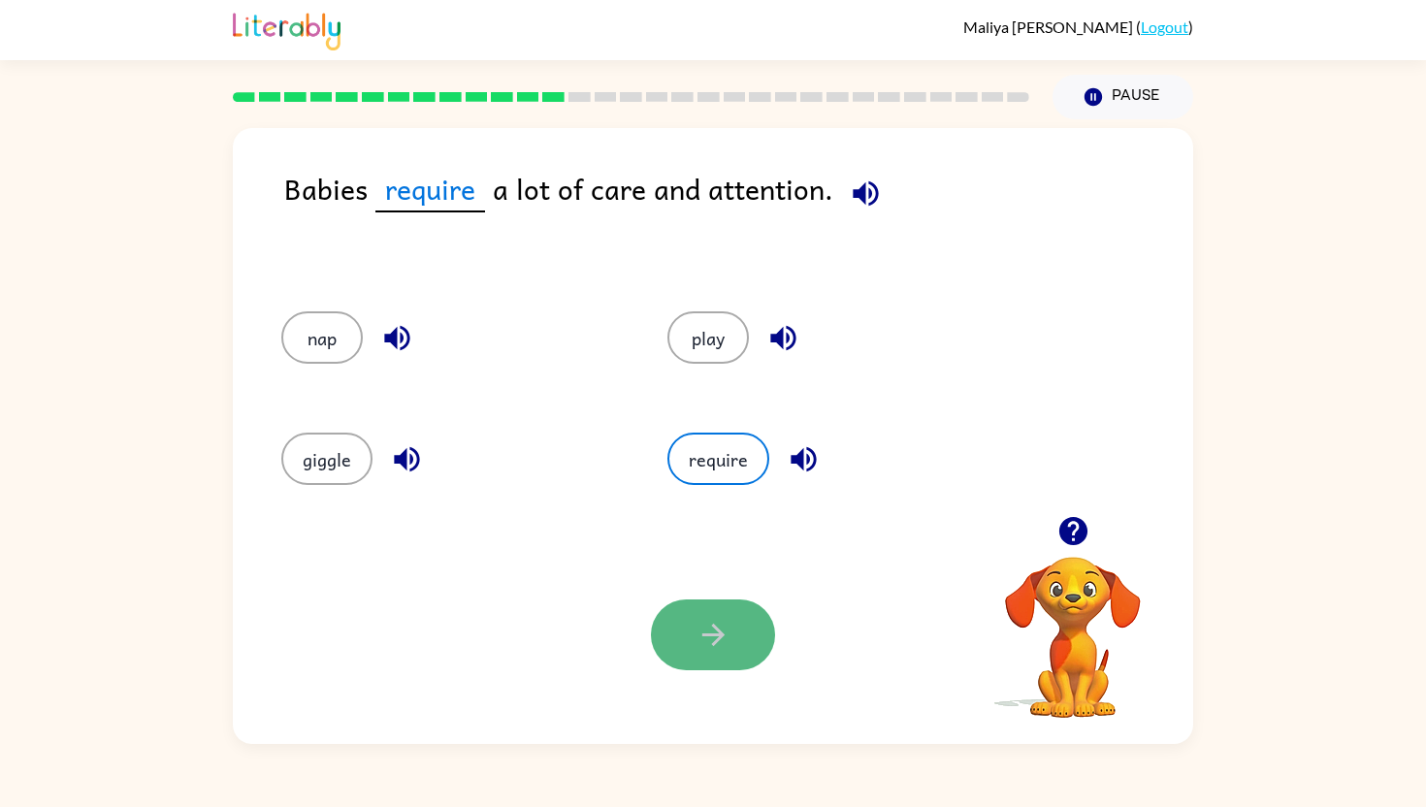
click at [732, 610] on button "button" at bounding box center [713, 635] width 124 height 71
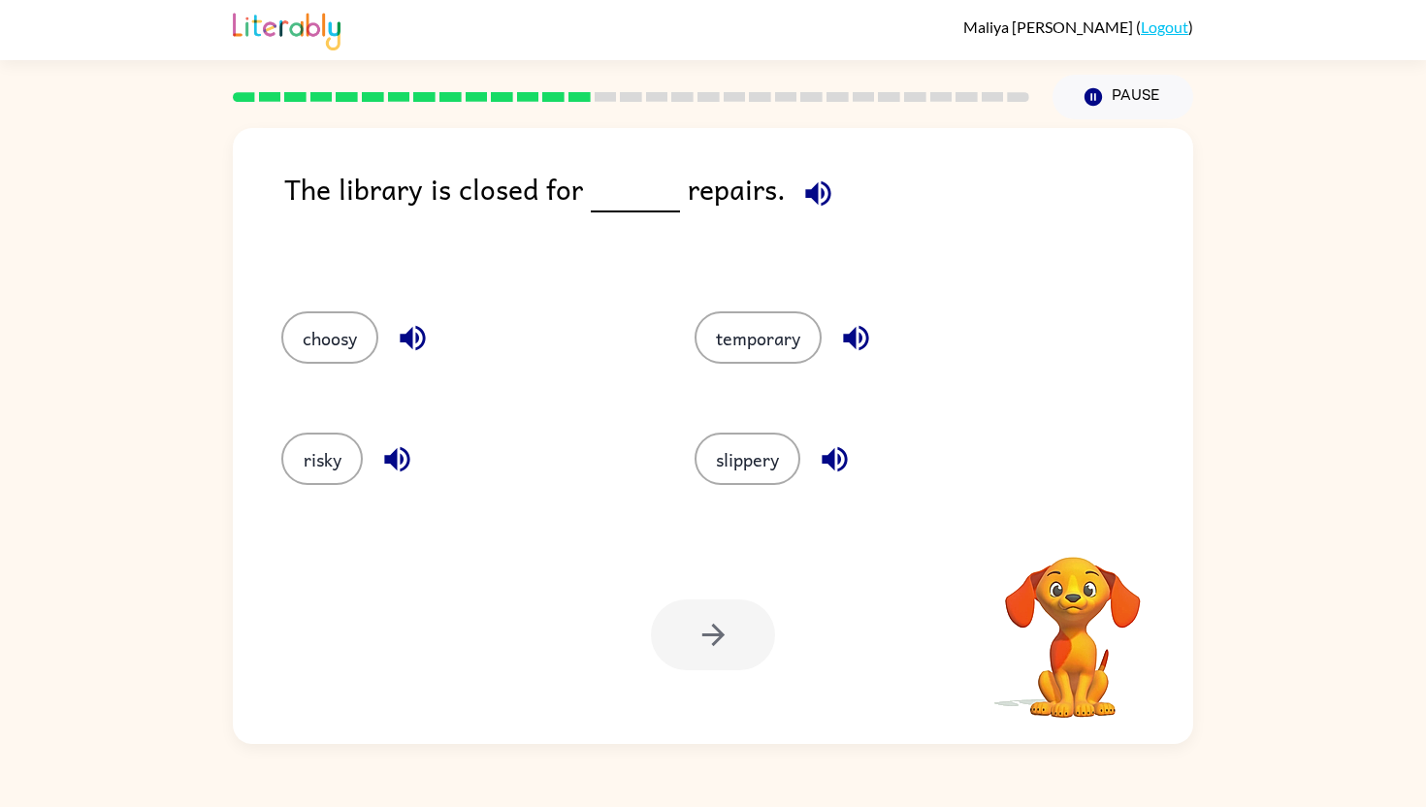
click at [806, 189] on icon "button" at bounding box center [817, 192] width 25 height 25
click at [741, 341] on button "temporary" at bounding box center [758, 337] width 127 height 52
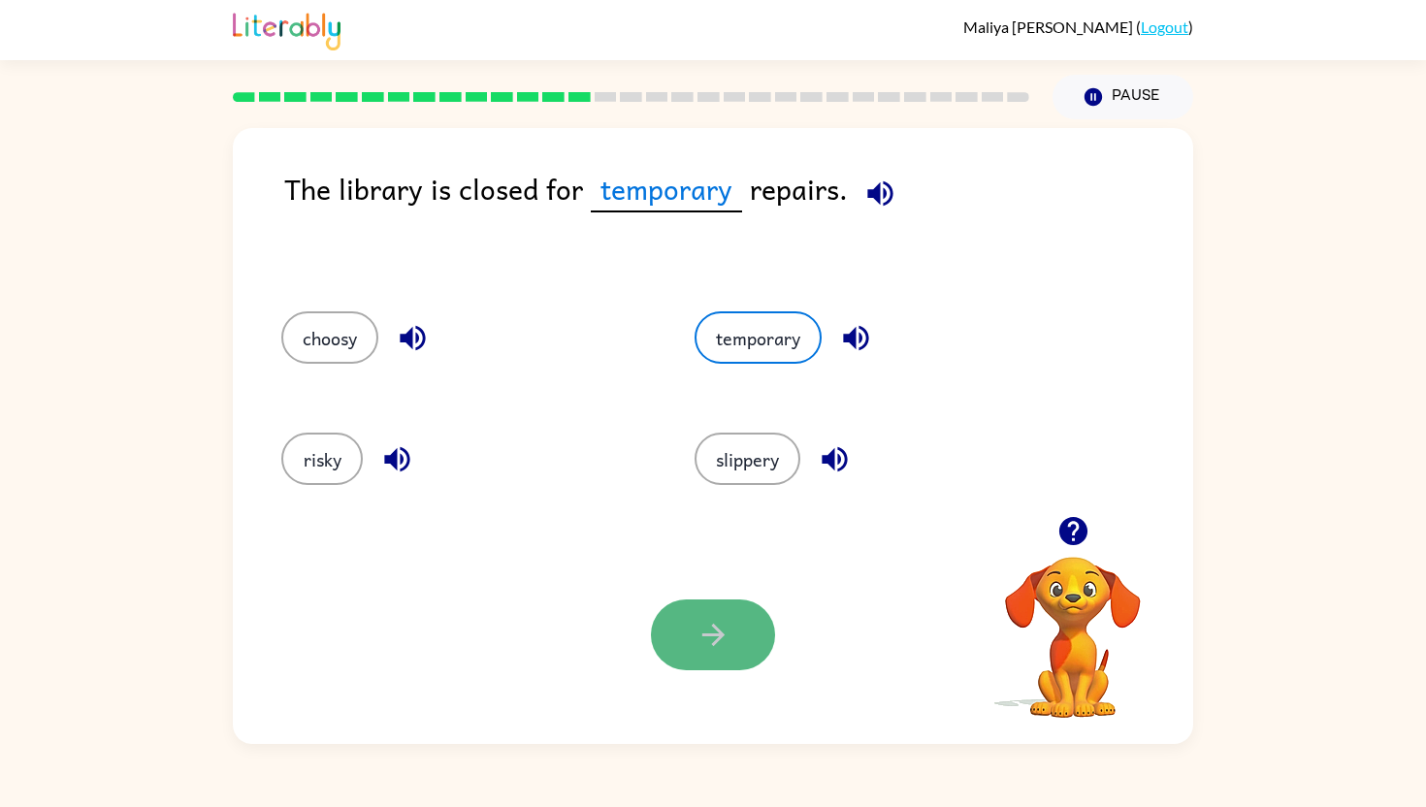
click at [702, 601] on button "button" at bounding box center [713, 635] width 124 height 71
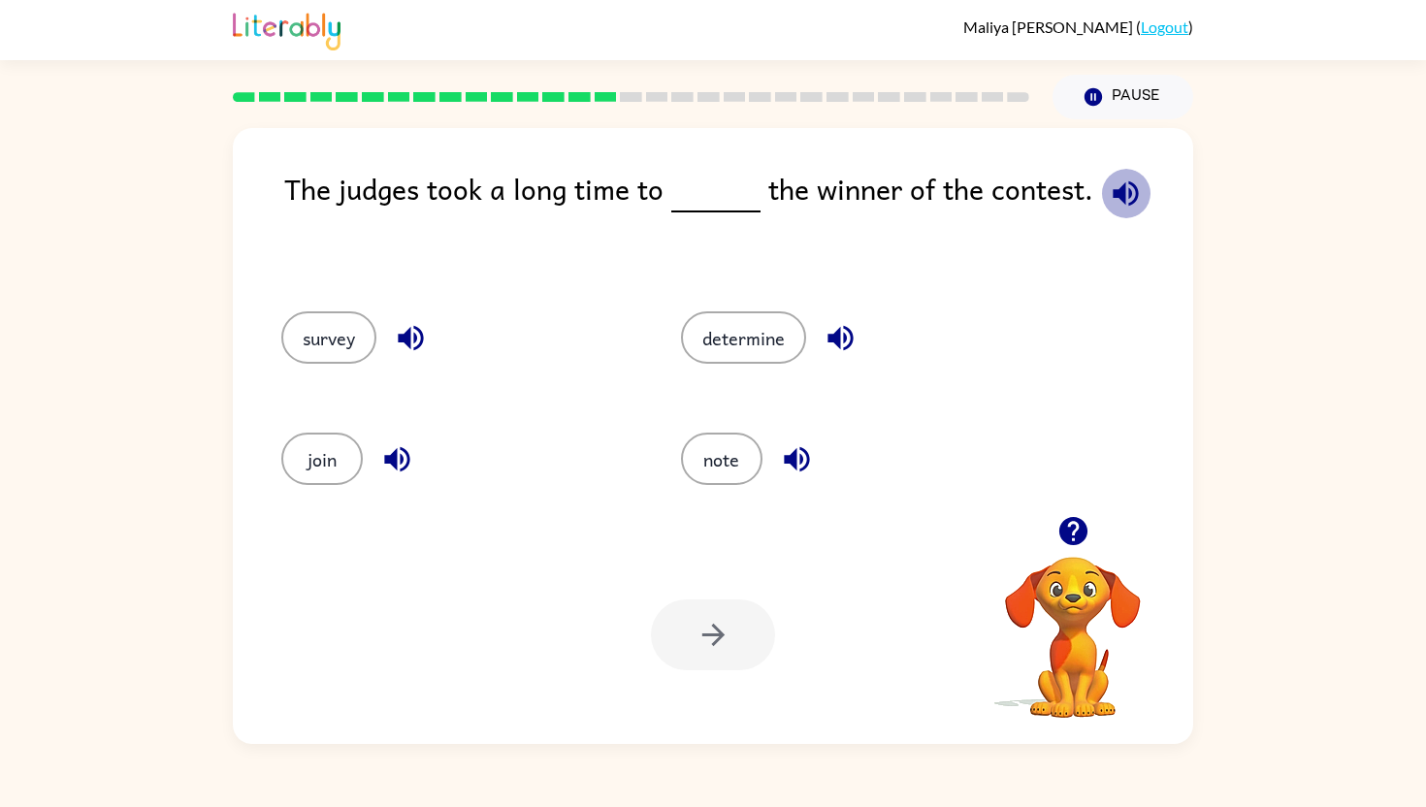
click at [1121, 192] on icon "button" at bounding box center [1125, 192] width 25 height 25
click at [783, 337] on button "determine" at bounding box center [743, 337] width 125 height 52
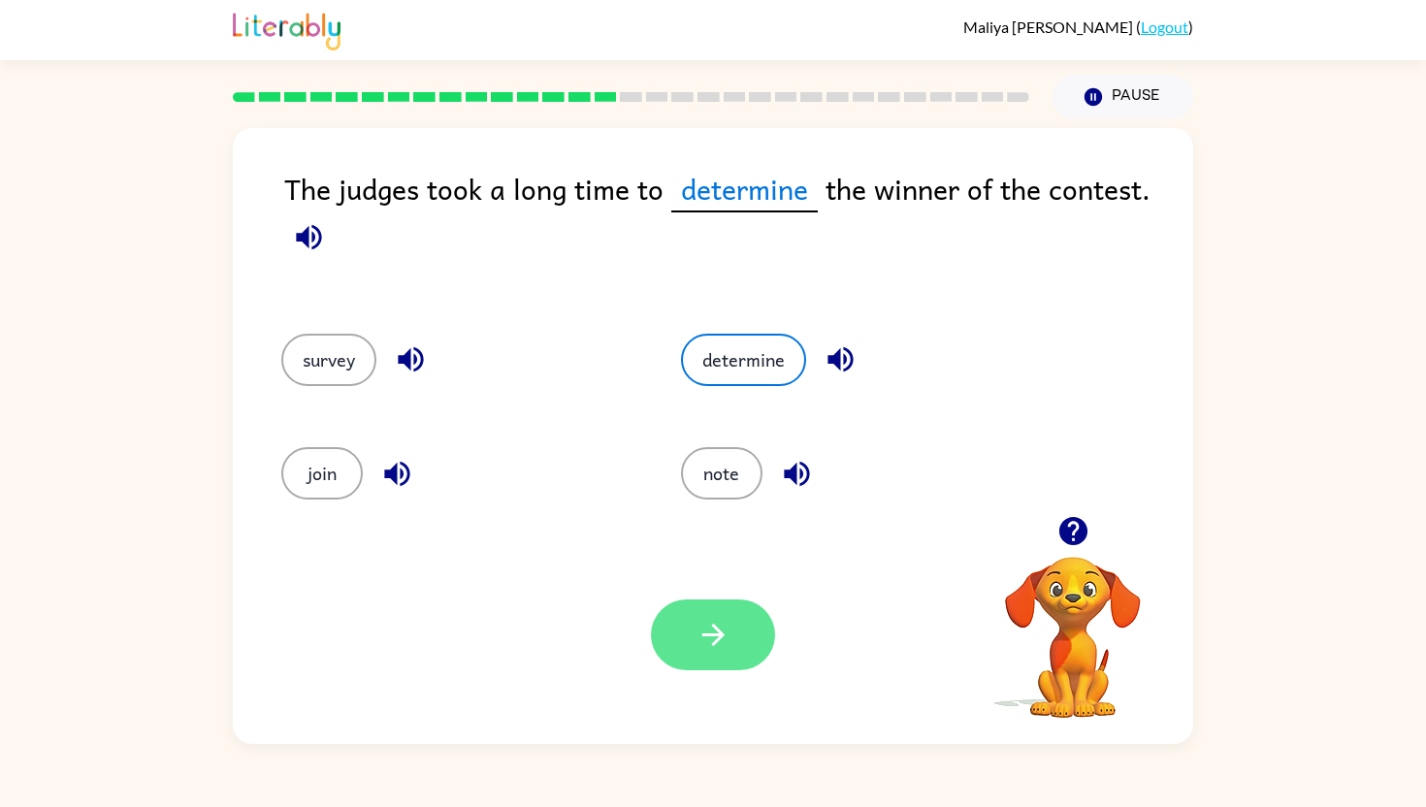
click at [708, 618] on icon "button" at bounding box center [714, 635] width 34 height 34
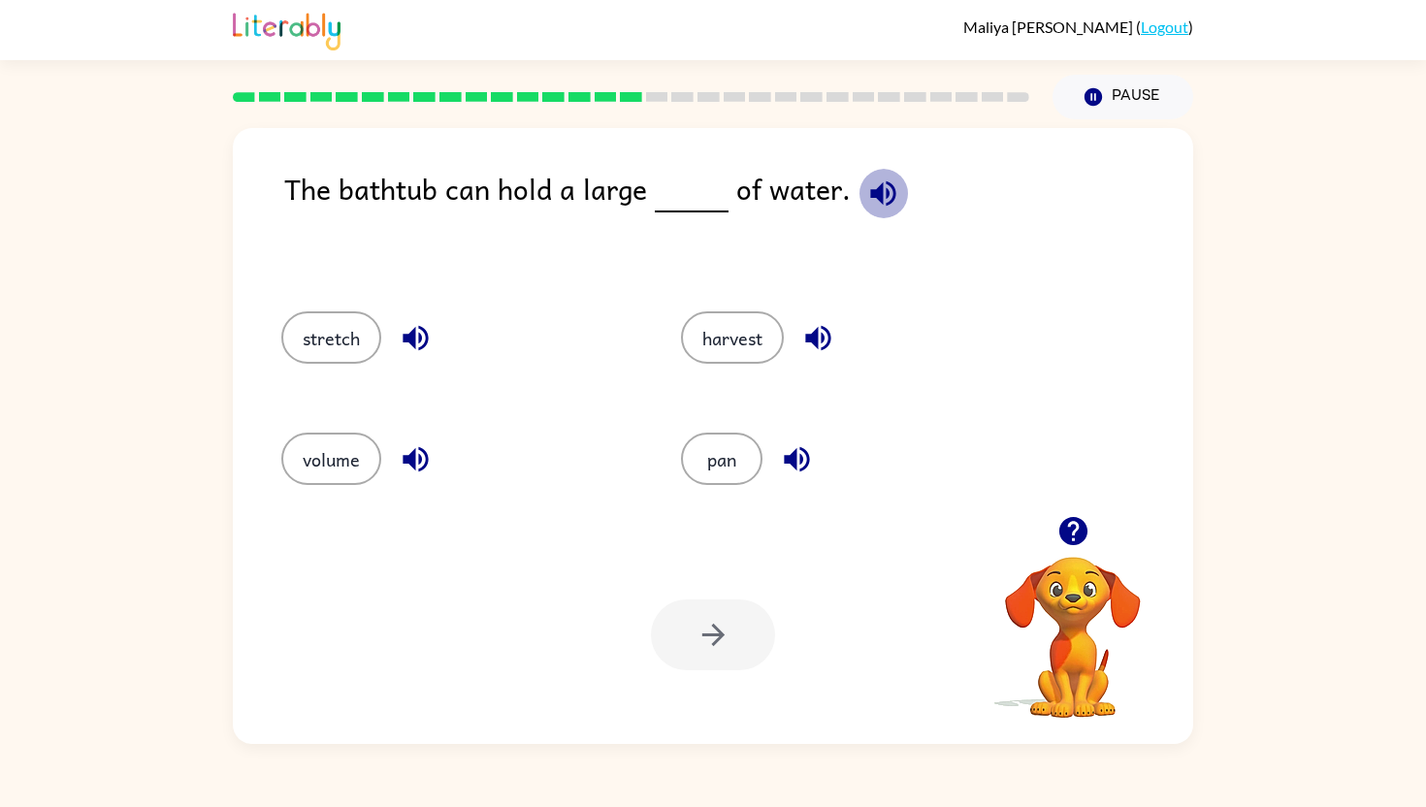
click at [869, 211] on button "button" at bounding box center [883, 193] width 49 height 49
click at [421, 336] on icon "button" at bounding box center [415, 338] width 25 height 25
click at [410, 461] on icon "button" at bounding box center [415, 459] width 25 height 25
click at [361, 445] on button "volume" at bounding box center [331, 459] width 100 height 52
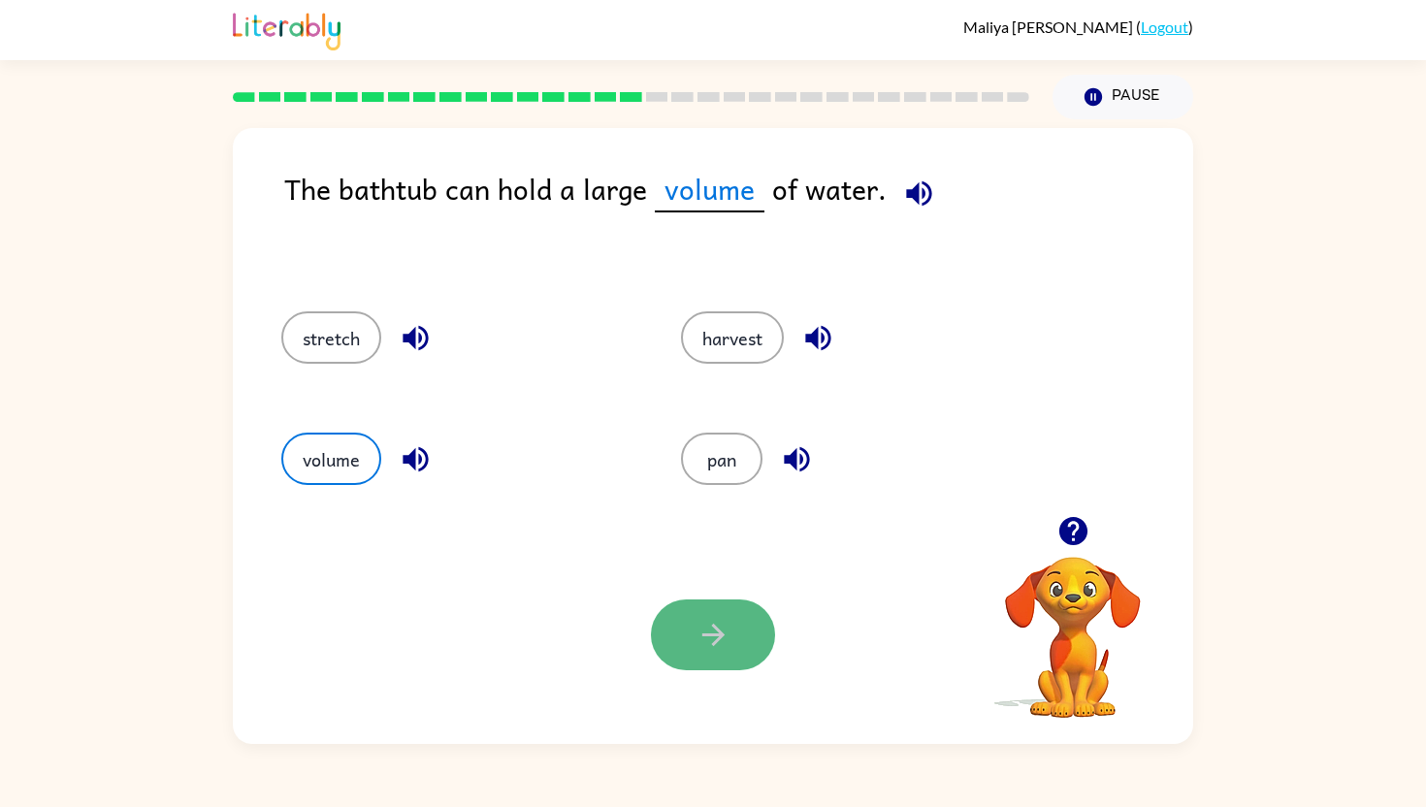
click at [708, 624] on icon "button" at bounding box center [714, 635] width 34 height 34
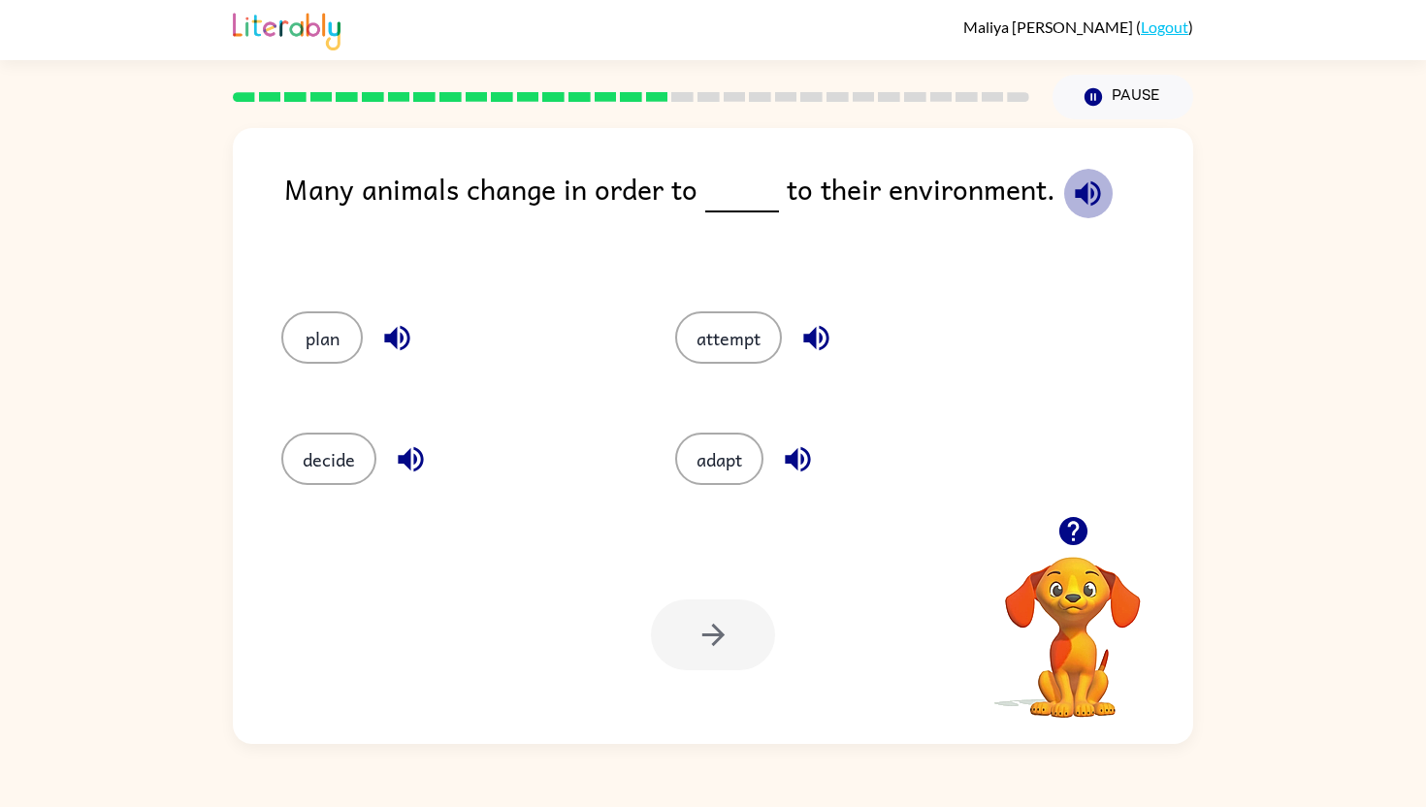
click at [1088, 178] on icon "button" at bounding box center [1088, 194] width 34 height 34
click at [720, 444] on button "adapt" at bounding box center [719, 459] width 88 height 52
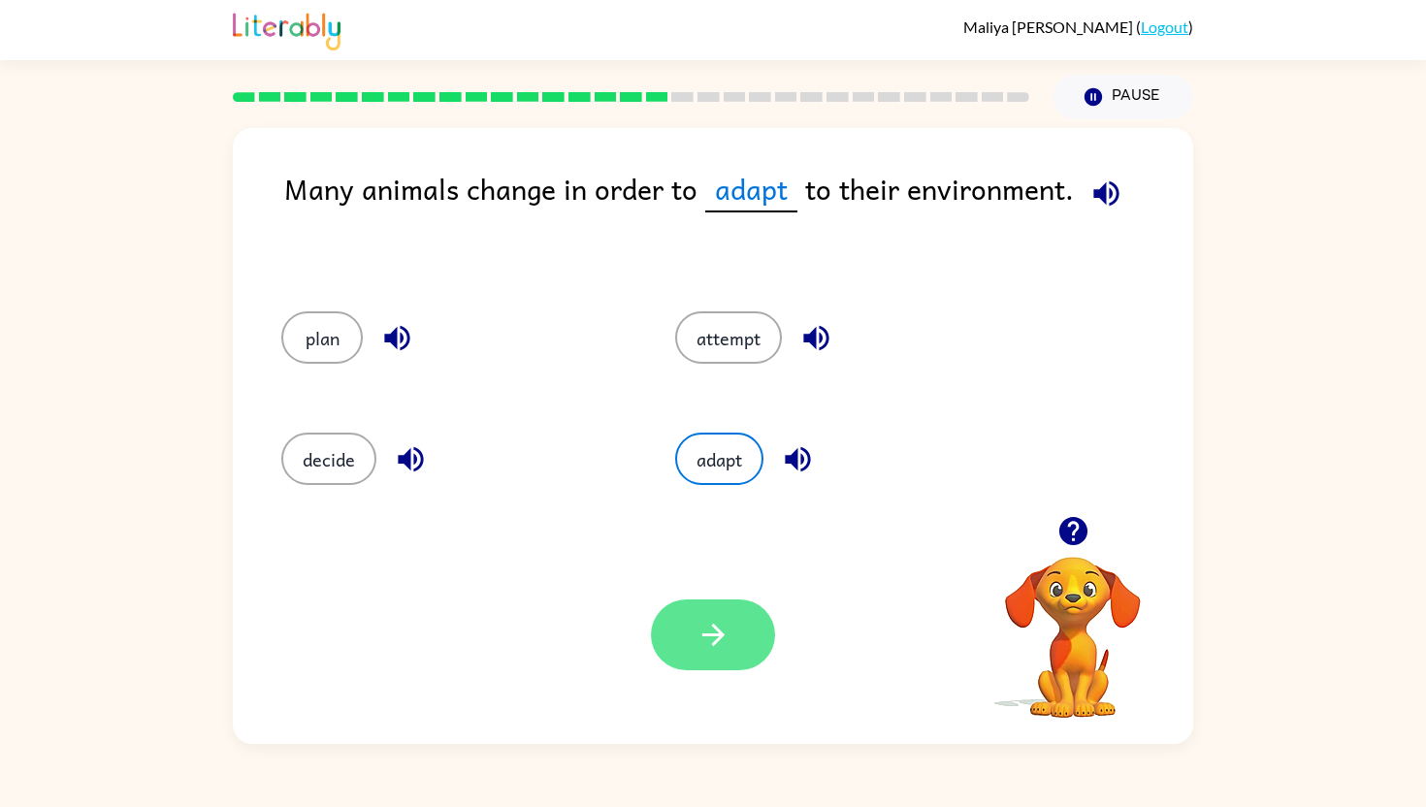
click at [709, 634] on icon "button" at bounding box center [712, 635] width 22 height 22
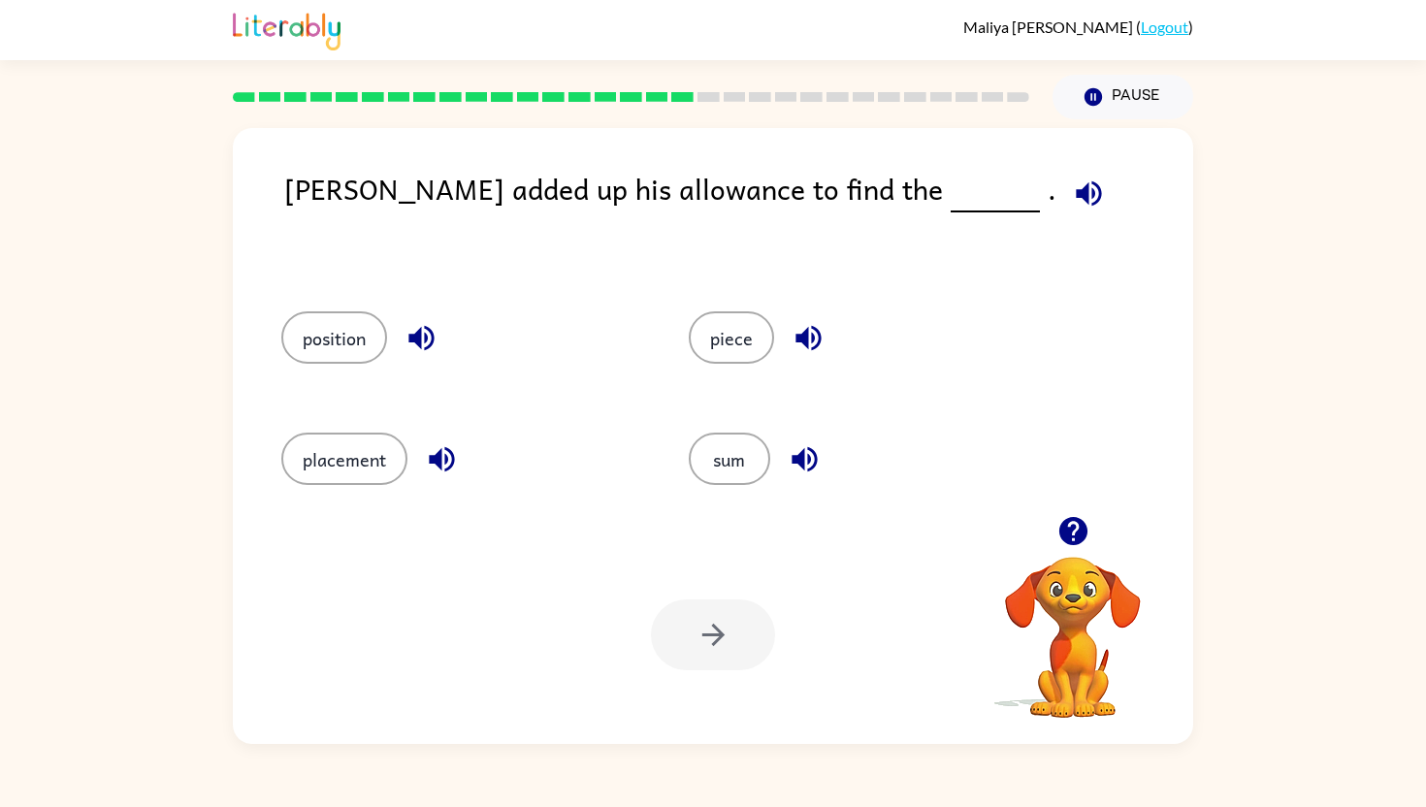
click at [1072, 186] on icon "button" at bounding box center [1089, 194] width 34 height 34
click at [728, 447] on button "sum" at bounding box center [729, 459] width 81 height 52
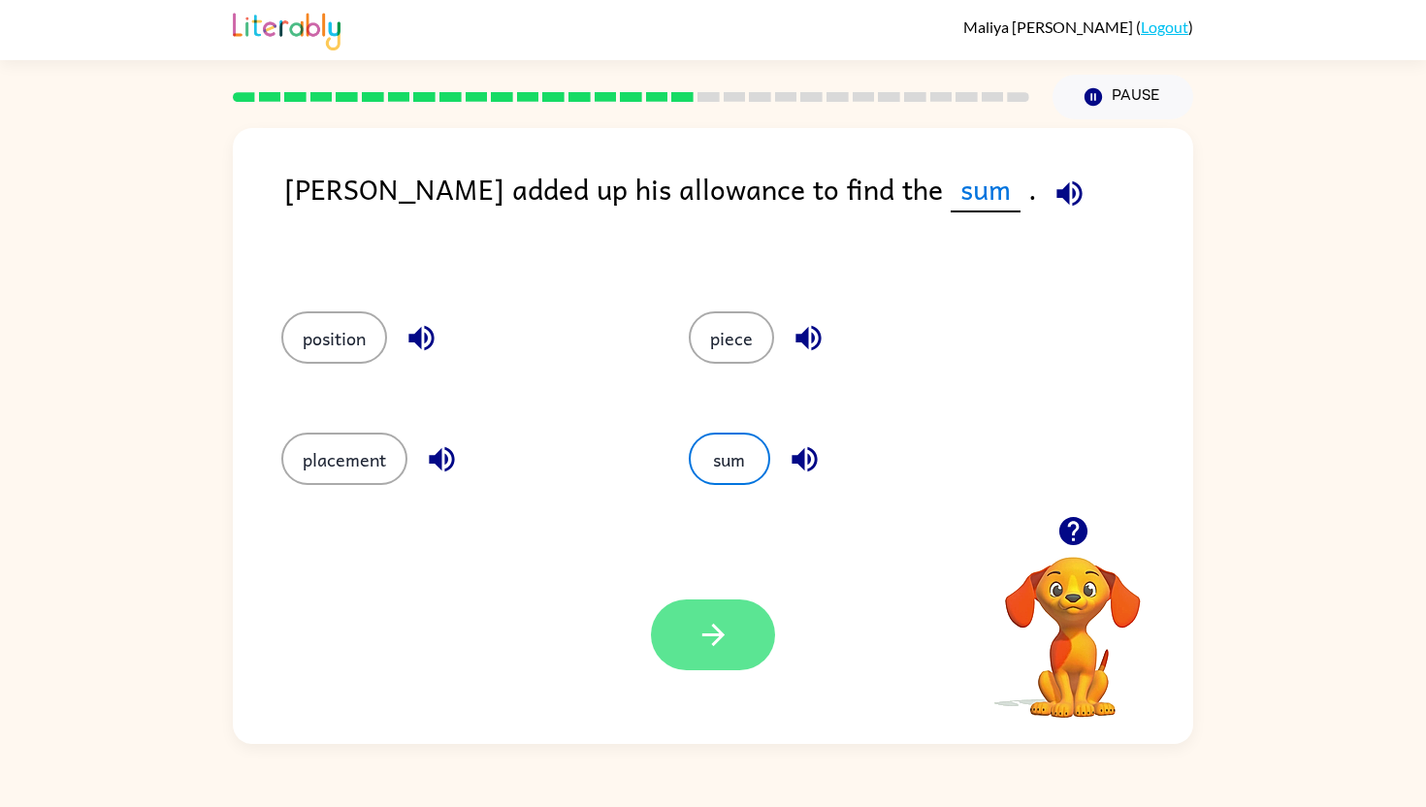
click at [730, 626] on icon "button" at bounding box center [714, 635] width 34 height 34
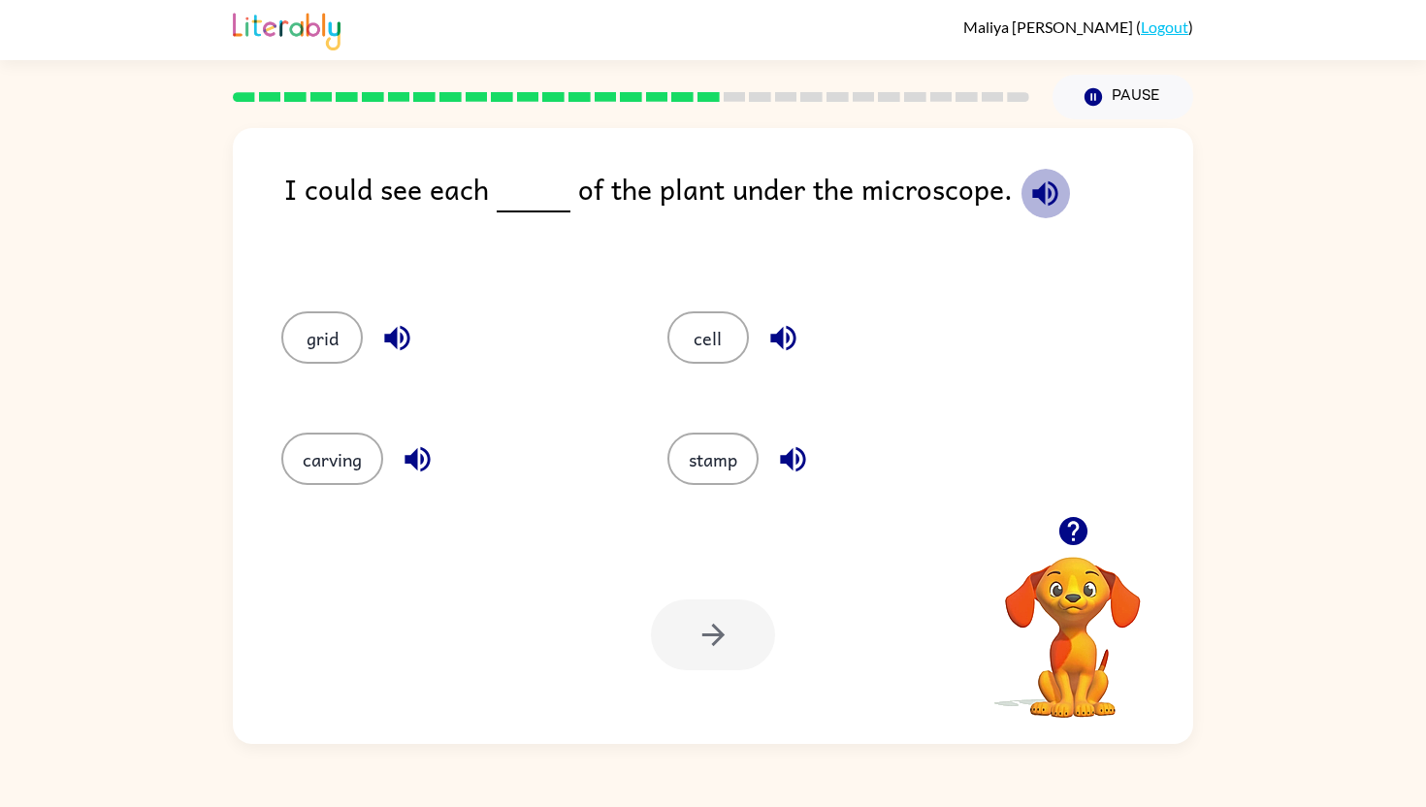
click at [1054, 178] on icon "button" at bounding box center [1045, 194] width 34 height 34
click at [433, 451] on icon "button" at bounding box center [418, 459] width 34 height 34
click at [778, 452] on icon "button" at bounding box center [793, 459] width 34 height 34
click at [784, 323] on icon "button" at bounding box center [783, 338] width 34 height 34
click at [702, 341] on button "cell" at bounding box center [707, 337] width 81 height 52
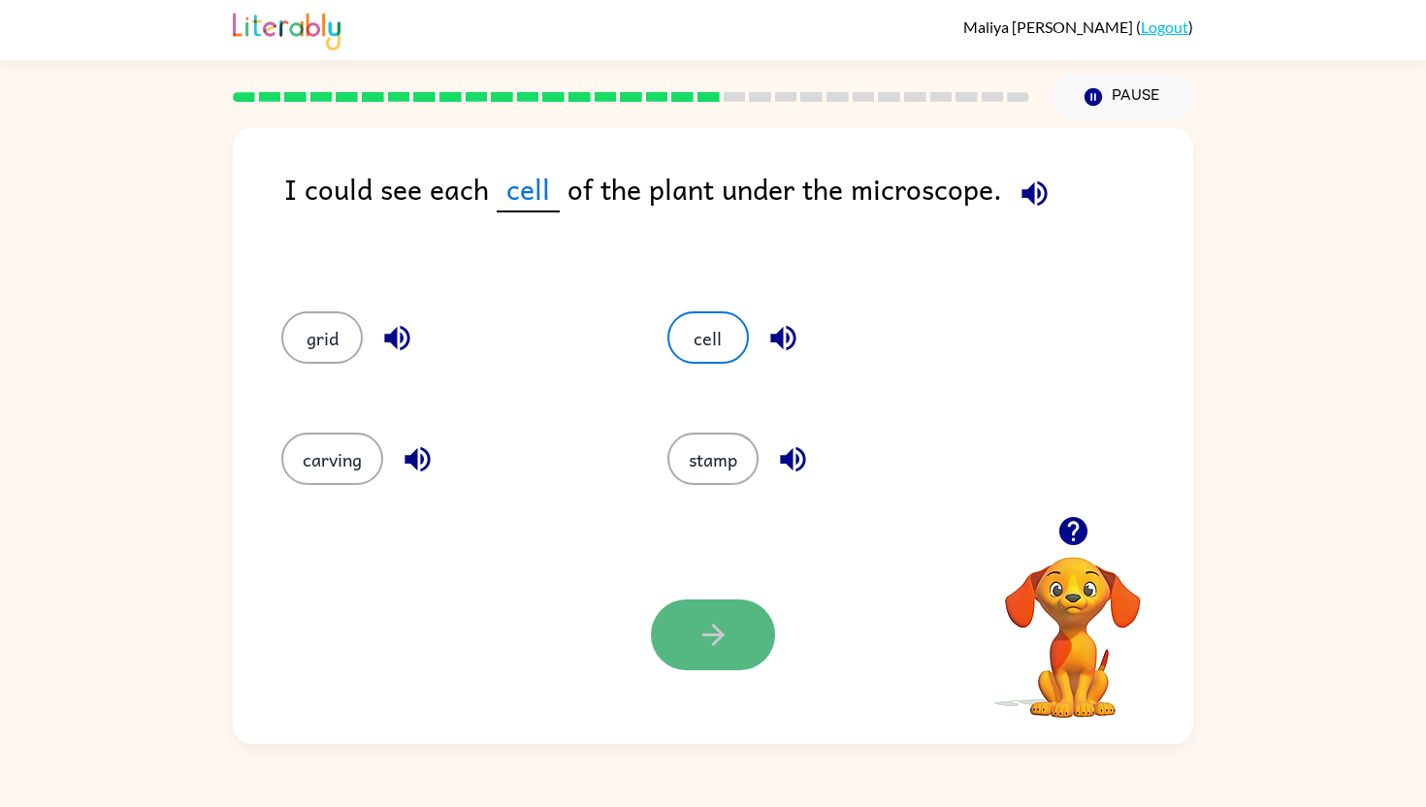
click at [732, 612] on button "button" at bounding box center [713, 635] width 124 height 71
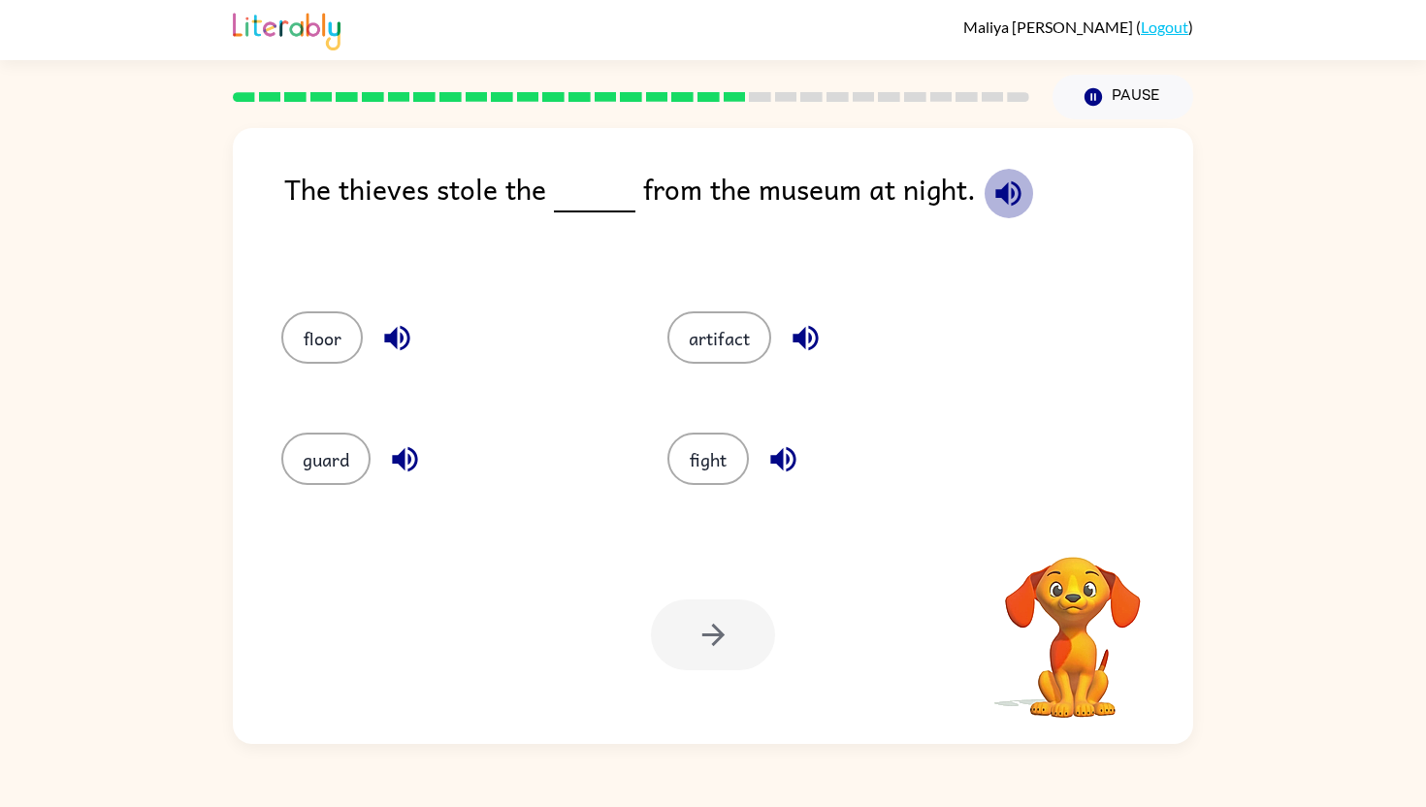
click at [1001, 194] on icon "button" at bounding box center [1007, 192] width 25 height 25
click at [995, 192] on icon "button" at bounding box center [1007, 192] width 25 height 25
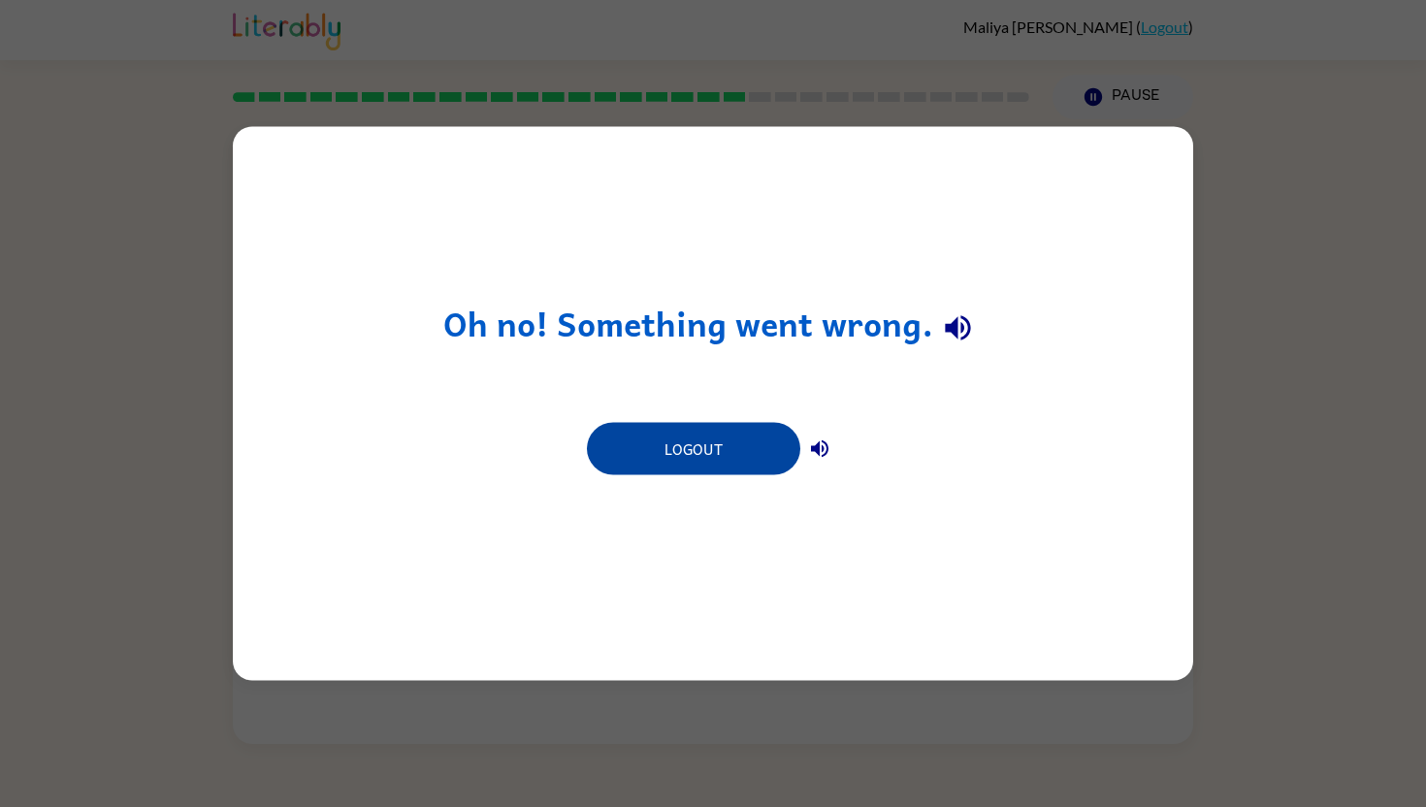
click at [766, 457] on button "Logout" at bounding box center [693, 449] width 213 height 52
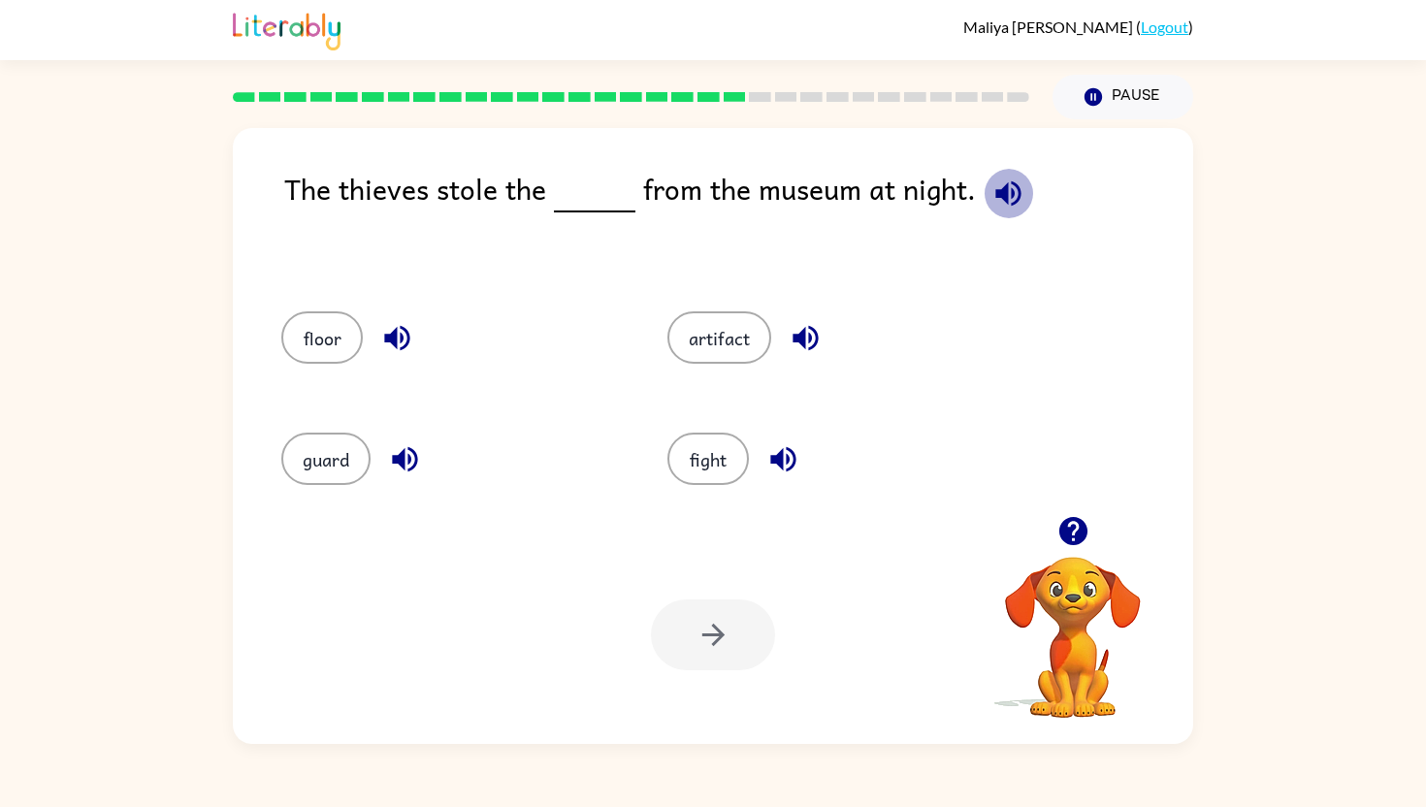
click at [1007, 183] on icon "button" at bounding box center [1007, 192] width 25 height 25
click at [733, 340] on button "artifact" at bounding box center [719, 337] width 104 height 52
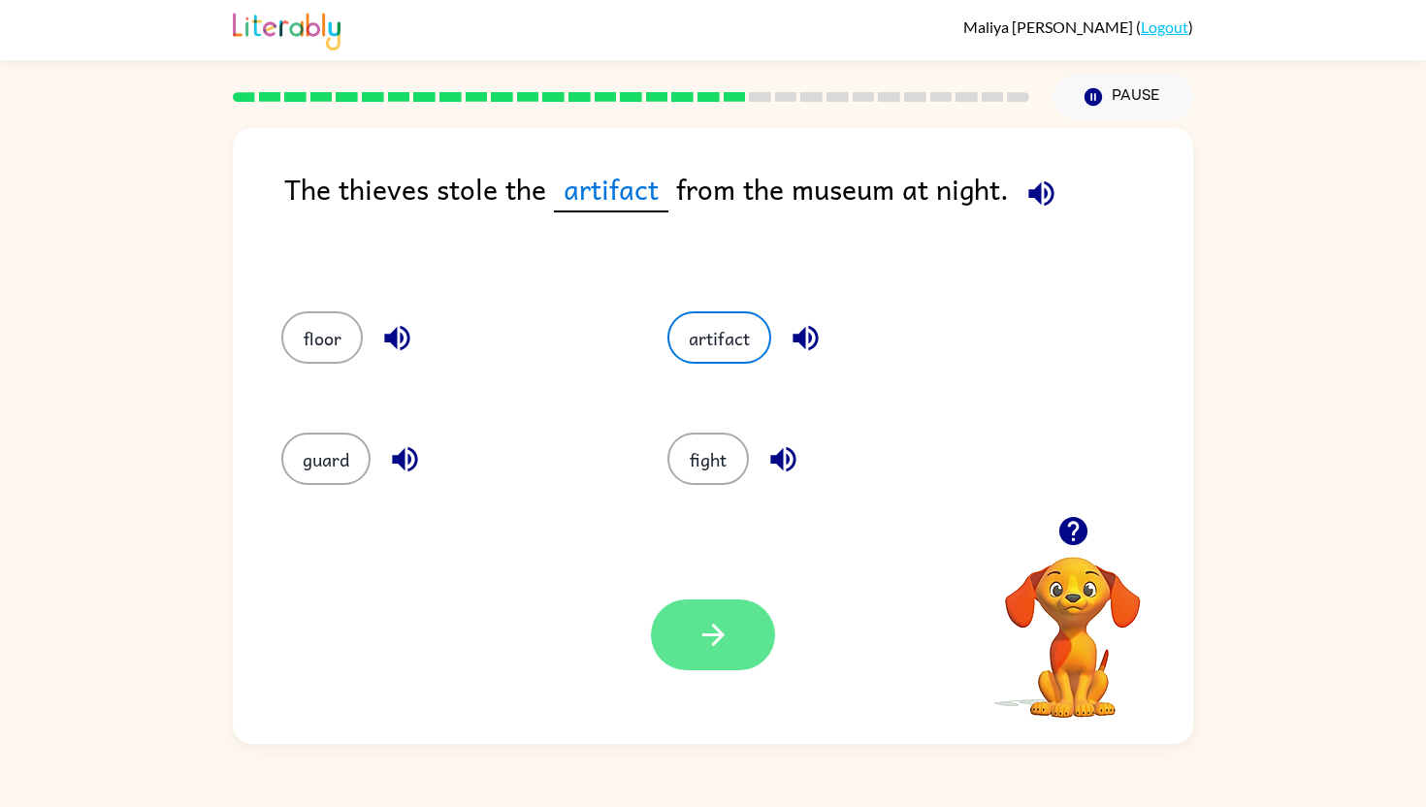
click at [706, 618] on icon "button" at bounding box center [714, 635] width 34 height 34
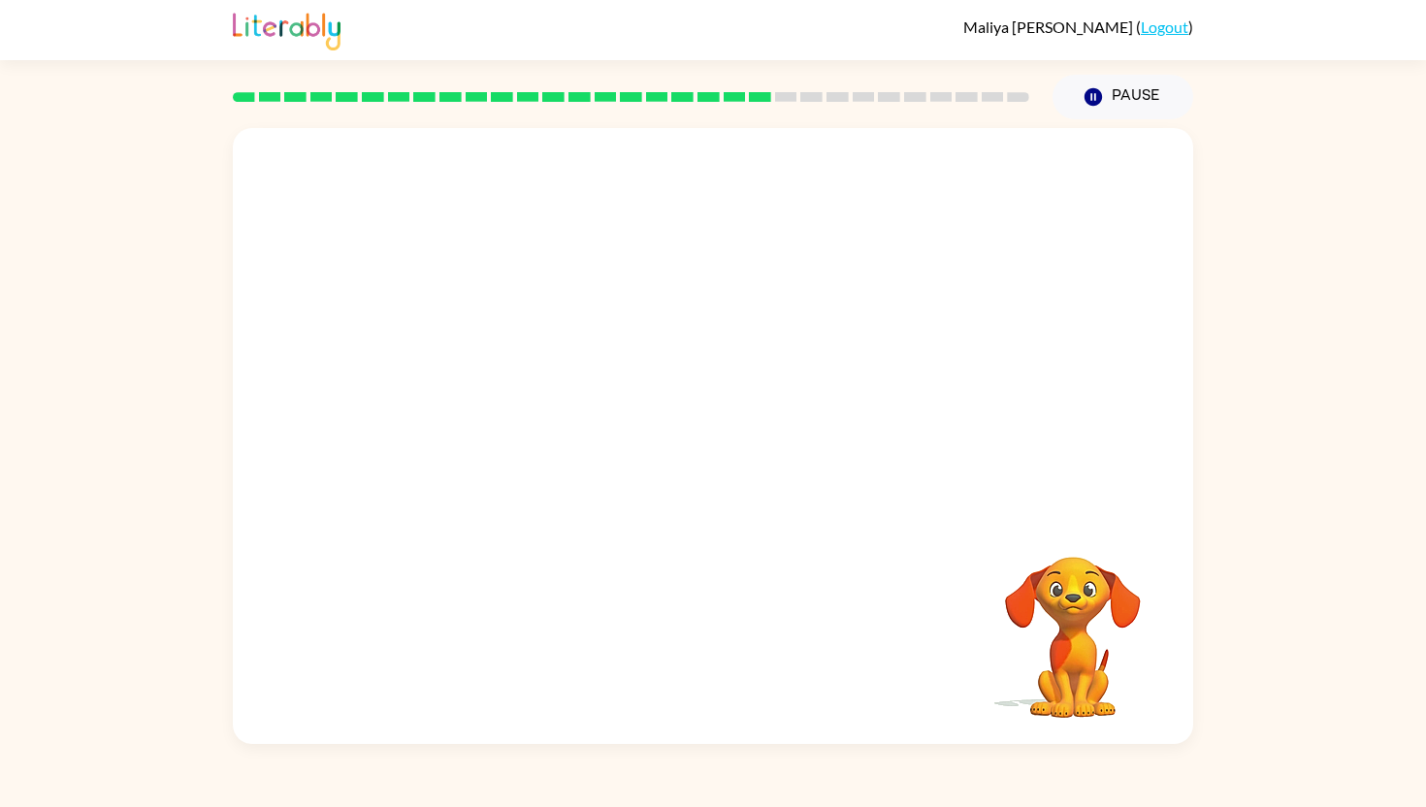
click at [497, 442] on video "Your browser must support playing .mp4 files to use Literably. Please try using…" at bounding box center [713, 322] width 960 height 388
click at [500, 446] on video "Your browser must support playing .mp4 files to use Literably. Please try using…" at bounding box center [713, 322] width 960 height 388
click at [712, 449] on icon "button" at bounding box center [714, 446] width 34 height 34
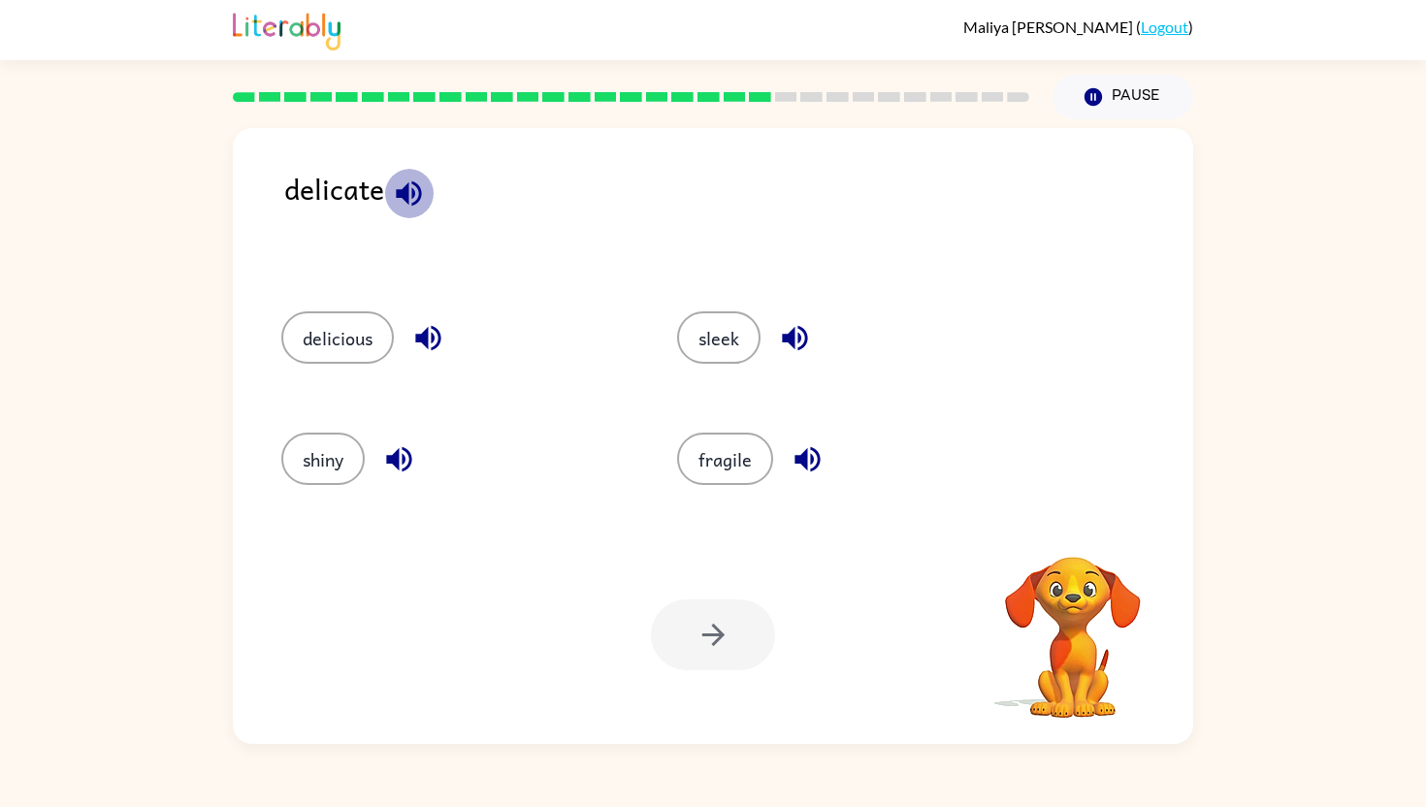
click at [404, 174] on button "button" at bounding box center [408, 193] width 49 height 49
click at [411, 187] on icon "button" at bounding box center [408, 192] width 25 height 25
click at [735, 469] on button "fragile" at bounding box center [725, 459] width 96 height 52
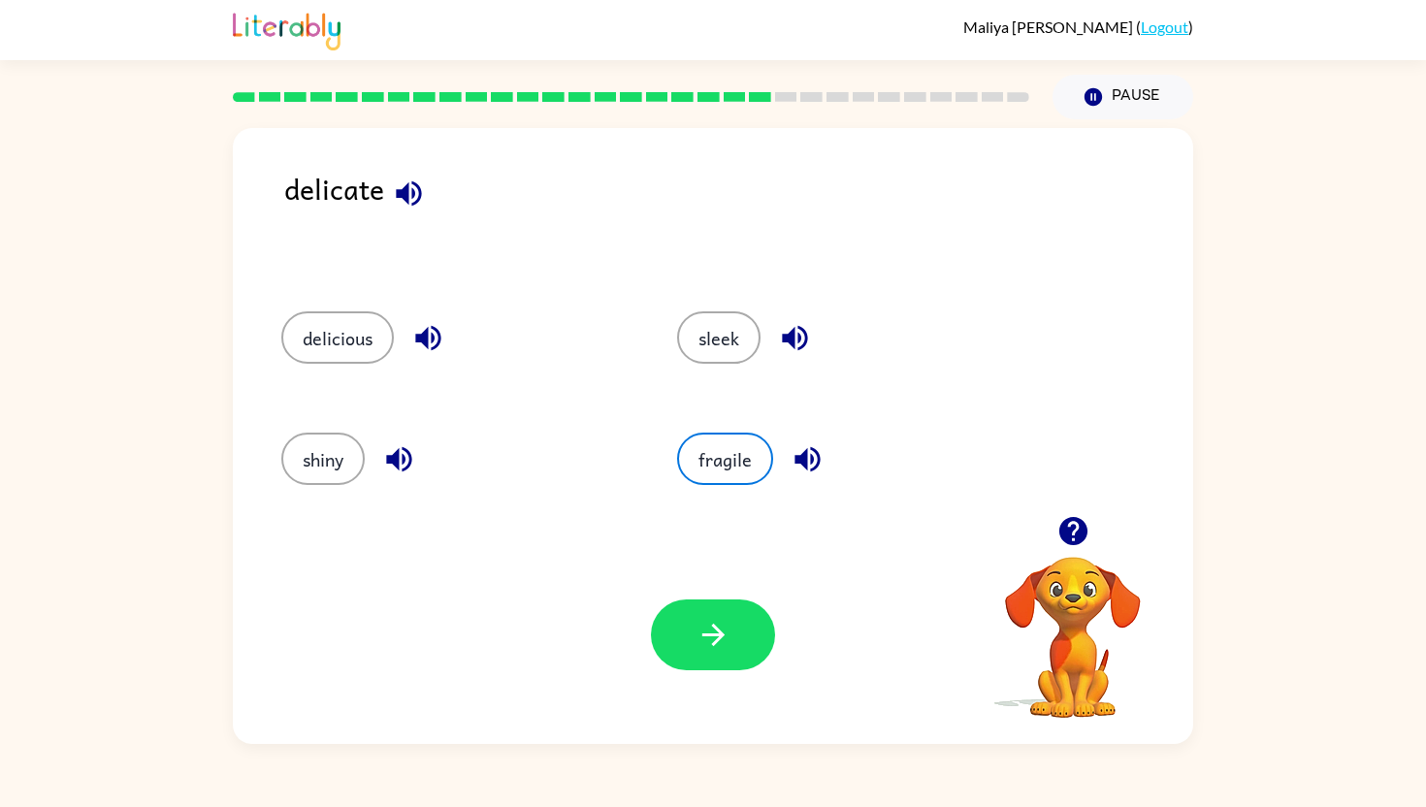
click at [738, 670] on div "Your browser must support playing .mp4 files to use Literably. Please try using…" at bounding box center [713, 635] width 960 height 218
click at [742, 643] on button "button" at bounding box center [713, 635] width 124 height 71
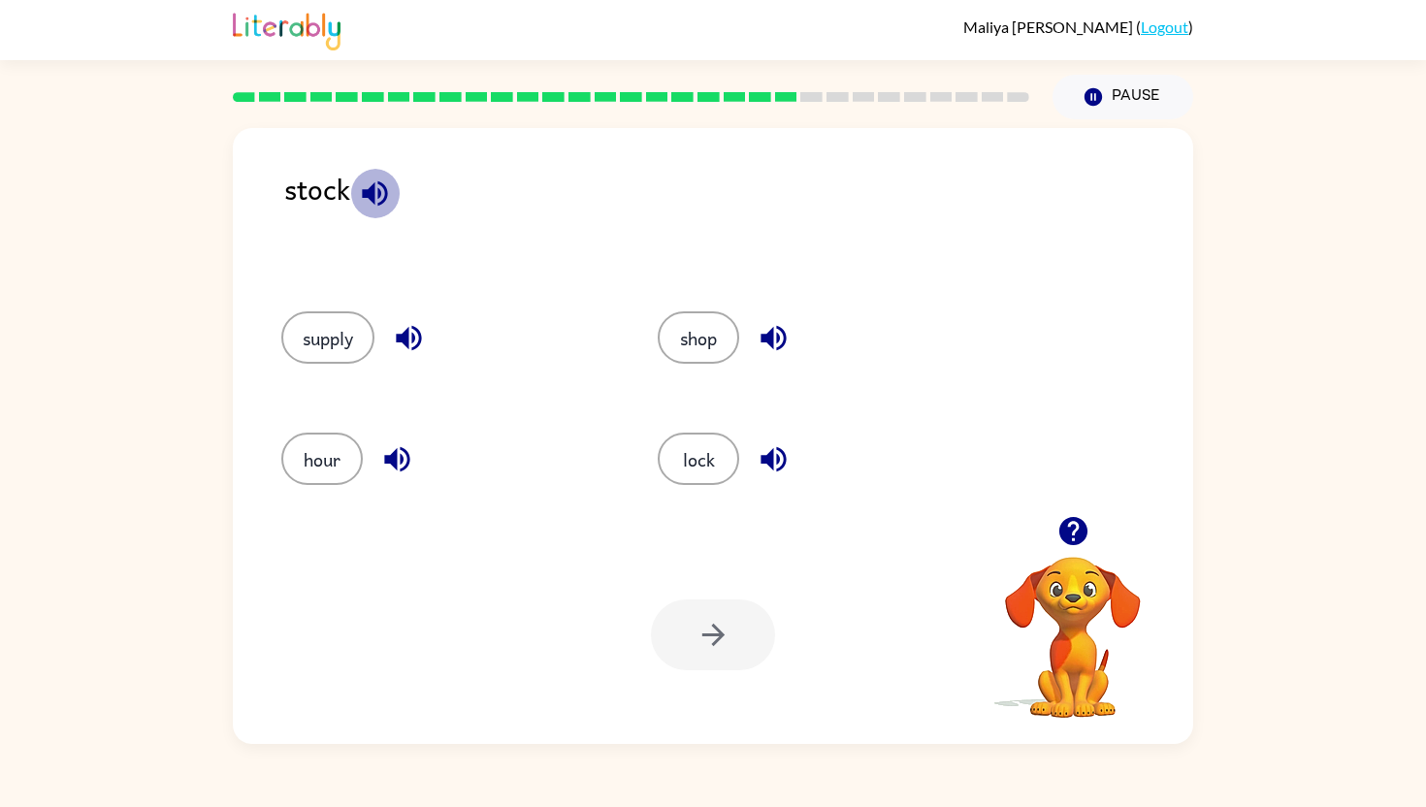
click at [363, 196] on icon "button" at bounding box center [374, 192] width 25 height 25
click at [381, 193] on icon "button" at bounding box center [374, 192] width 25 height 25
click at [355, 341] on button "supply" at bounding box center [327, 337] width 93 height 52
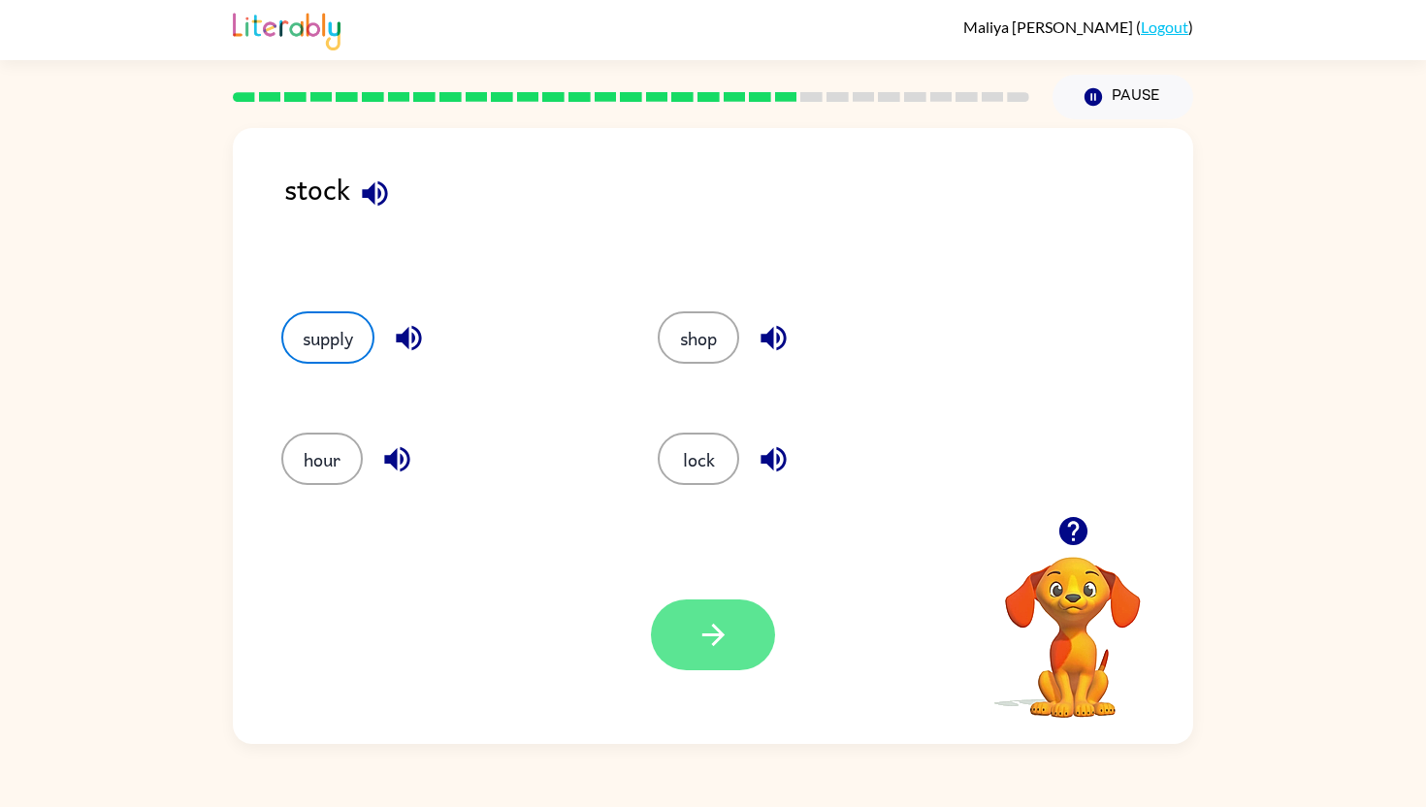
click at [697, 613] on button "button" at bounding box center [713, 635] width 124 height 71
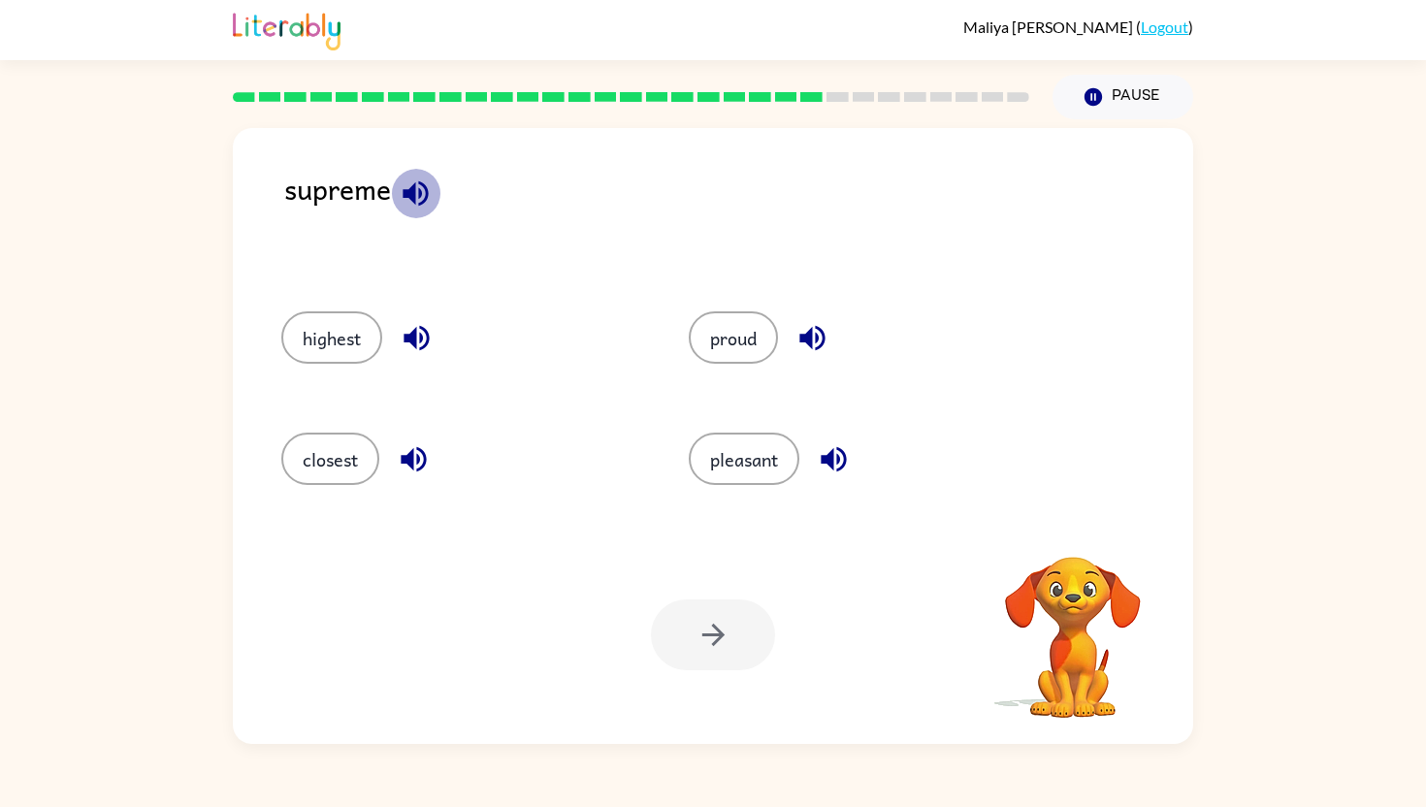
click at [411, 186] on icon "button" at bounding box center [415, 192] width 25 height 25
click at [361, 324] on button "highest" at bounding box center [331, 337] width 101 height 52
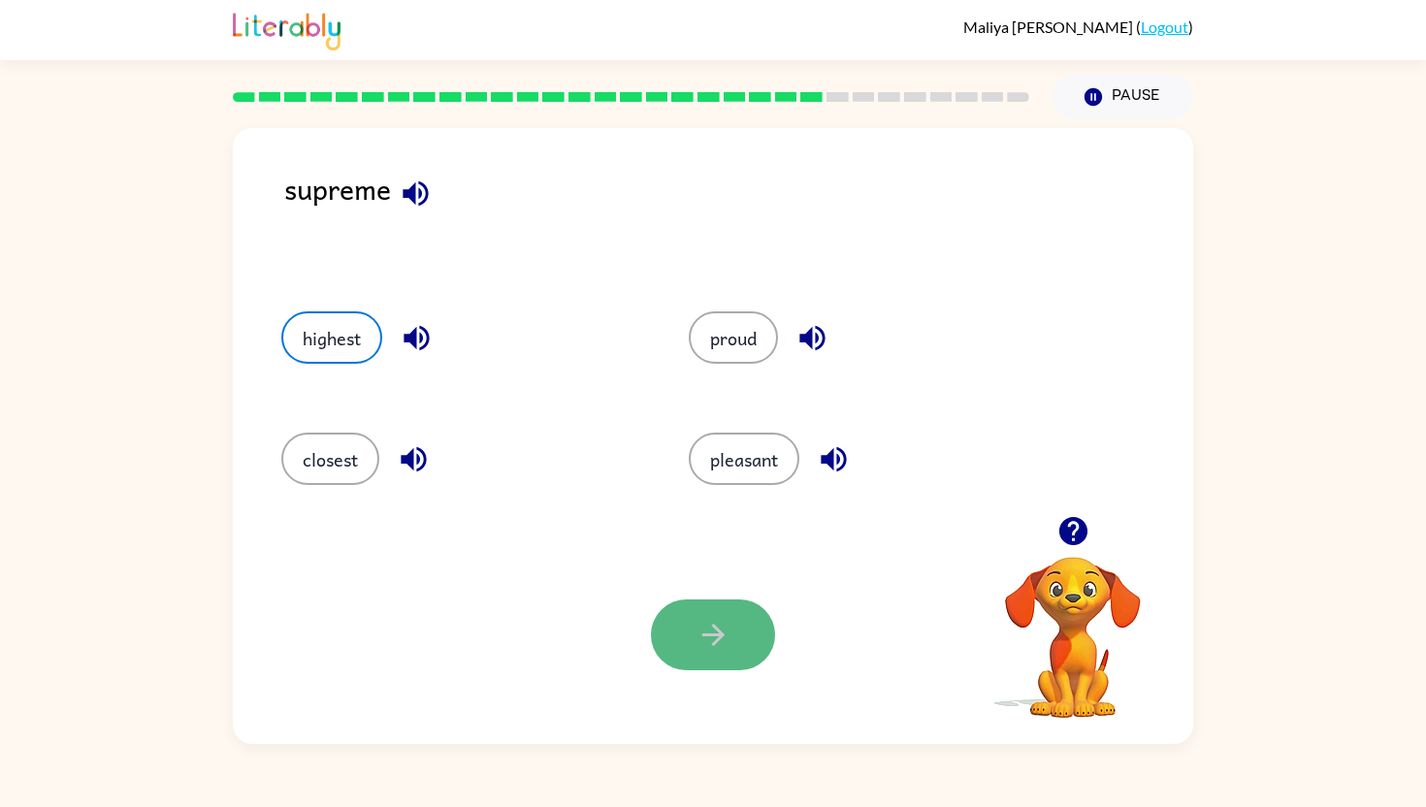
click at [709, 612] on button "button" at bounding box center [713, 635] width 124 height 71
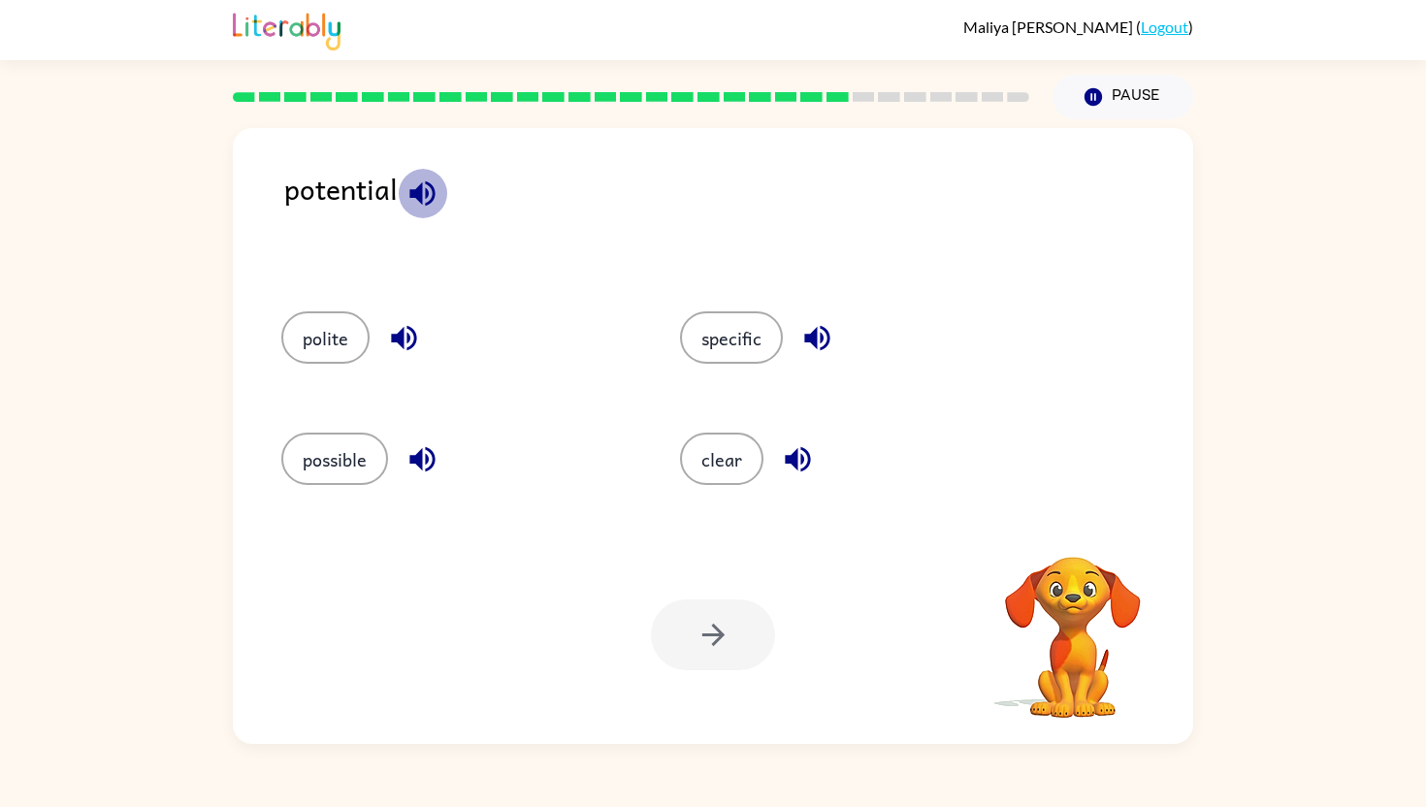
click at [418, 183] on icon "button" at bounding box center [423, 194] width 34 height 34
click at [430, 186] on icon "button" at bounding box center [421, 192] width 25 height 25
click at [373, 463] on button "possible" at bounding box center [334, 459] width 107 height 52
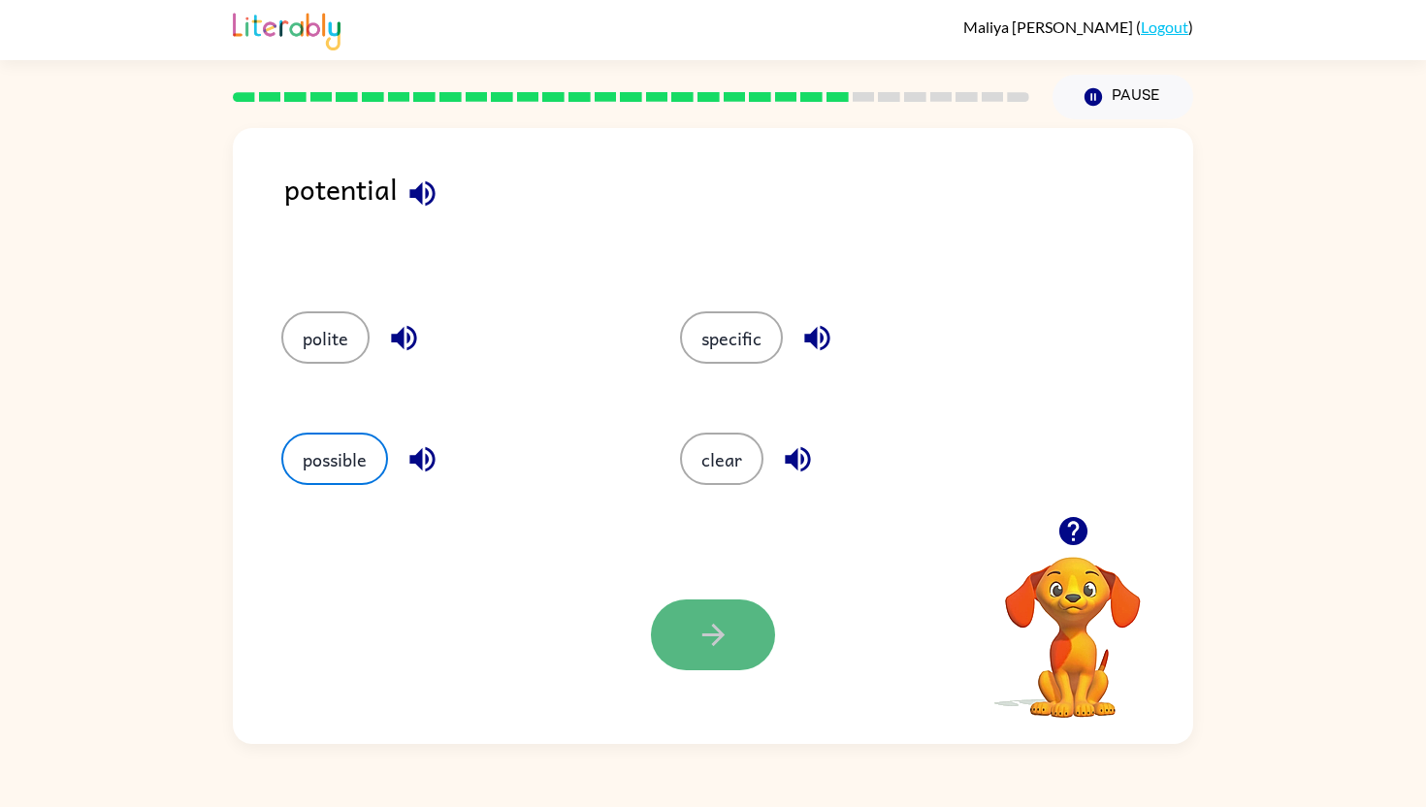
click at [684, 637] on button "button" at bounding box center [713, 635] width 124 height 71
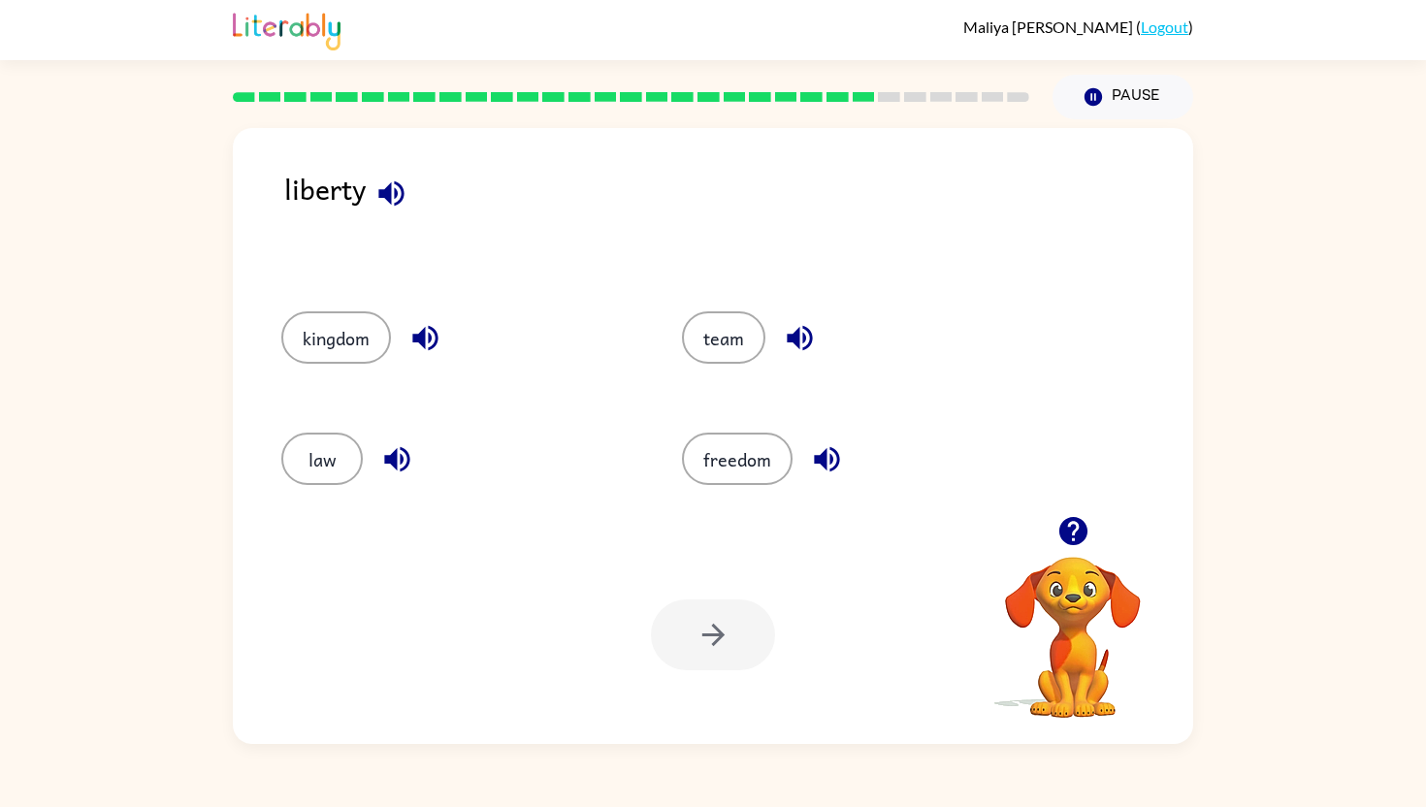
click at [400, 188] on icon "button" at bounding box center [390, 192] width 25 height 25
click at [724, 464] on button "freedom" at bounding box center [737, 459] width 111 height 52
click at [704, 625] on icon "button" at bounding box center [714, 635] width 34 height 34
click at [370, 182] on icon "button" at bounding box center [359, 194] width 34 height 34
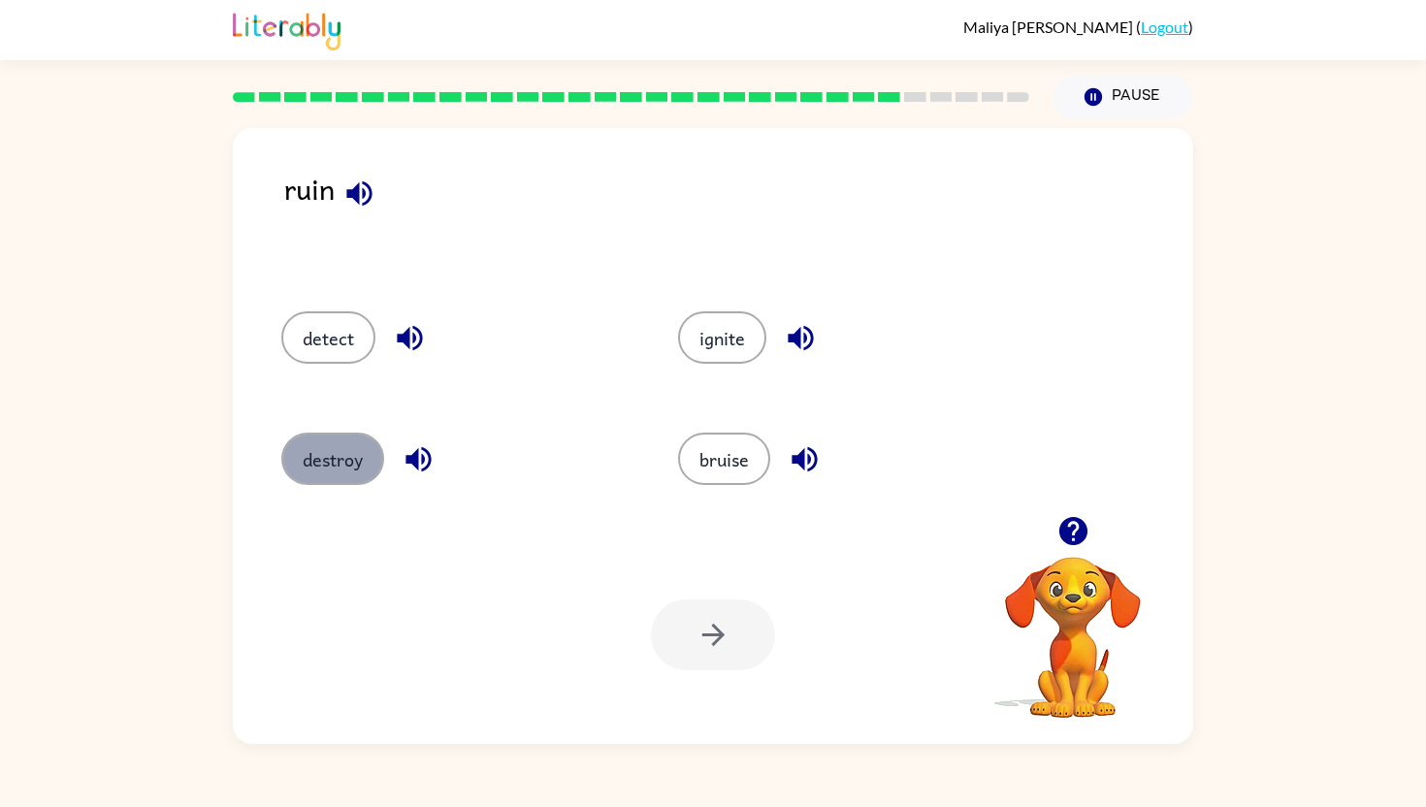
click at [349, 447] on button "destroy" at bounding box center [332, 459] width 103 height 52
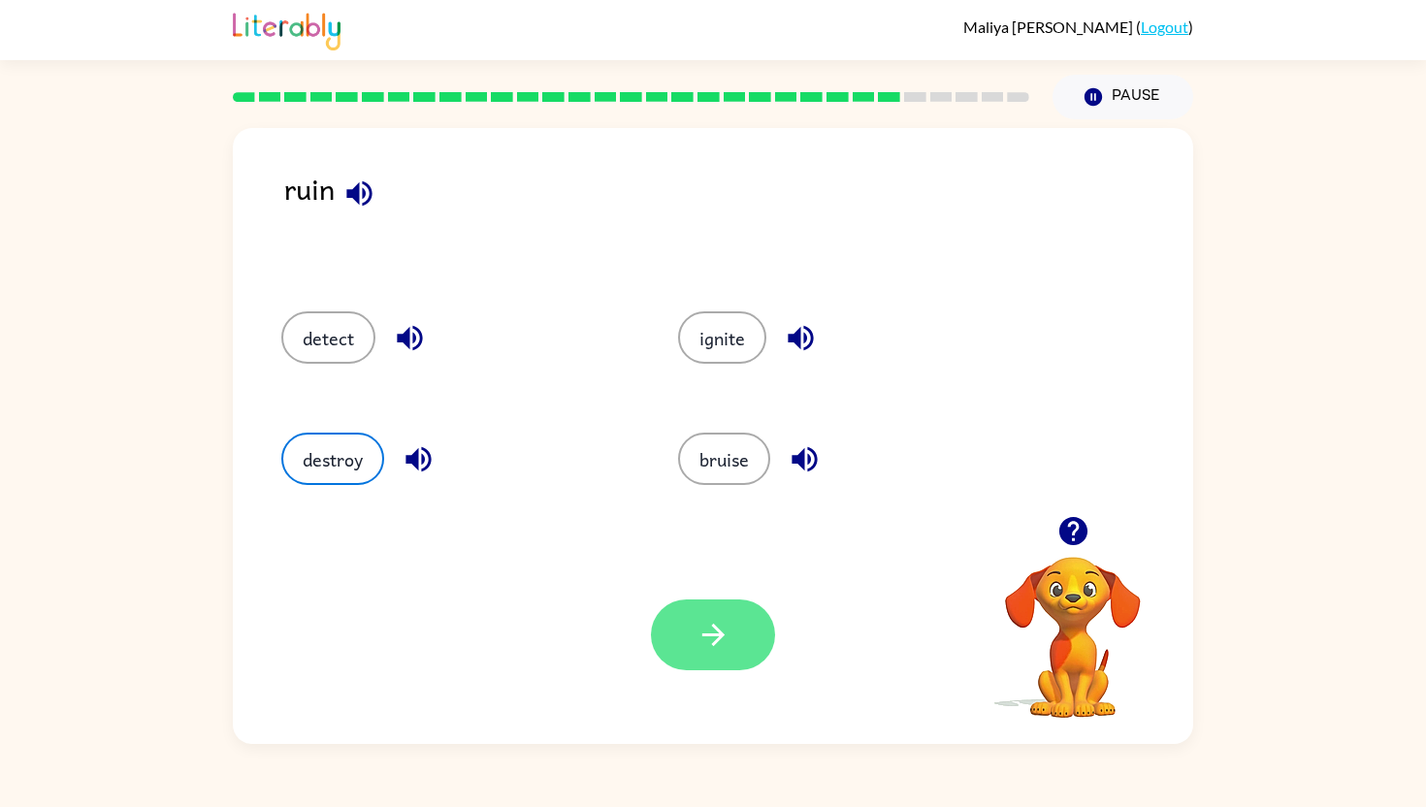
click at [689, 617] on button "button" at bounding box center [713, 635] width 124 height 71
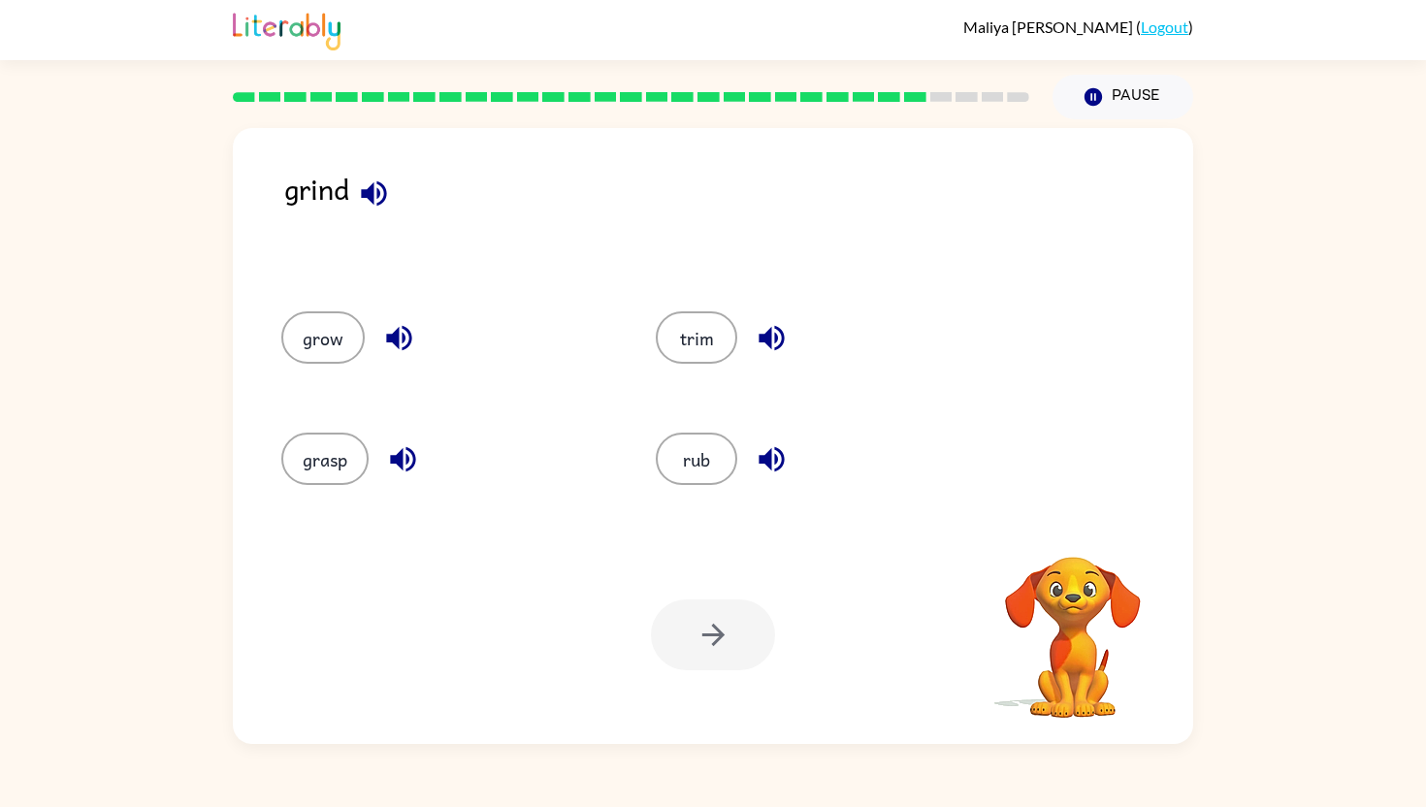
click at [337, 194] on div "grind" at bounding box center [738, 220] width 909 height 106
click at [390, 208] on icon "button" at bounding box center [374, 194] width 34 height 34
click at [721, 471] on button "rub" at bounding box center [696, 459] width 81 height 52
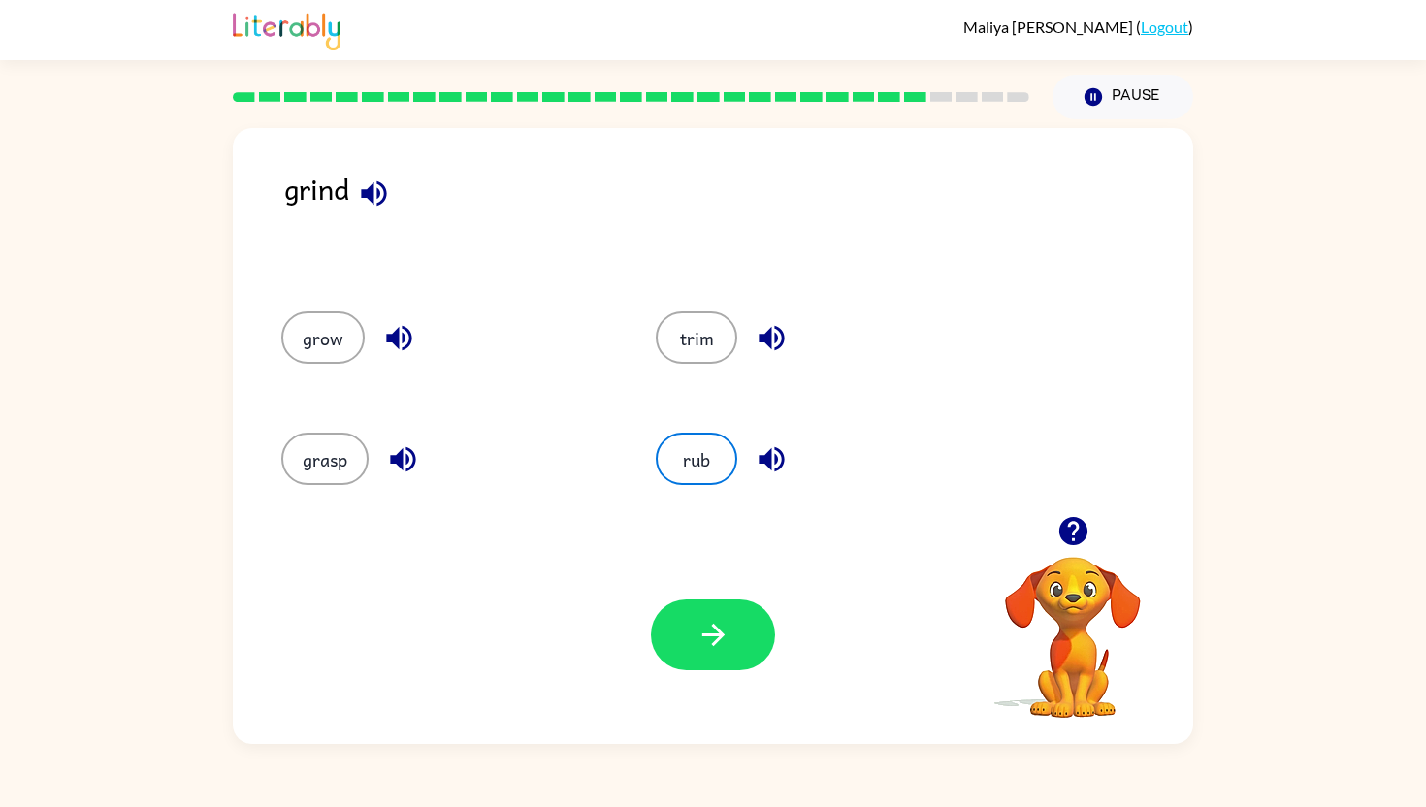
click at [722, 678] on div "Your browser must support playing .mp4 files to use Literably. Please try using…" at bounding box center [713, 635] width 960 height 218
click at [727, 642] on icon "button" at bounding box center [714, 635] width 34 height 34
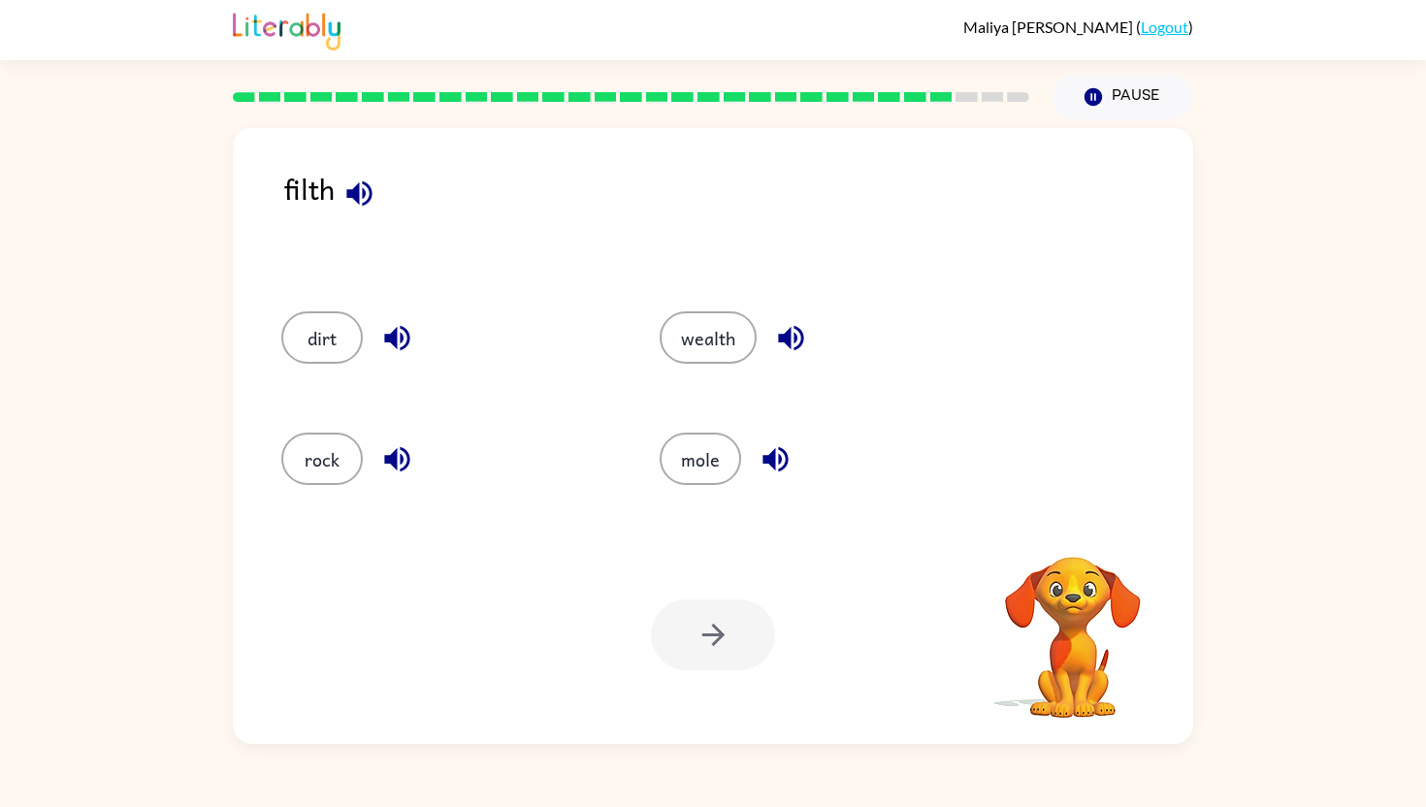
click at [368, 193] on icon "button" at bounding box center [359, 194] width 34 height 34
click at [334, 356] on button "dirt" at bounding box center [321, 337] width 81 height 52
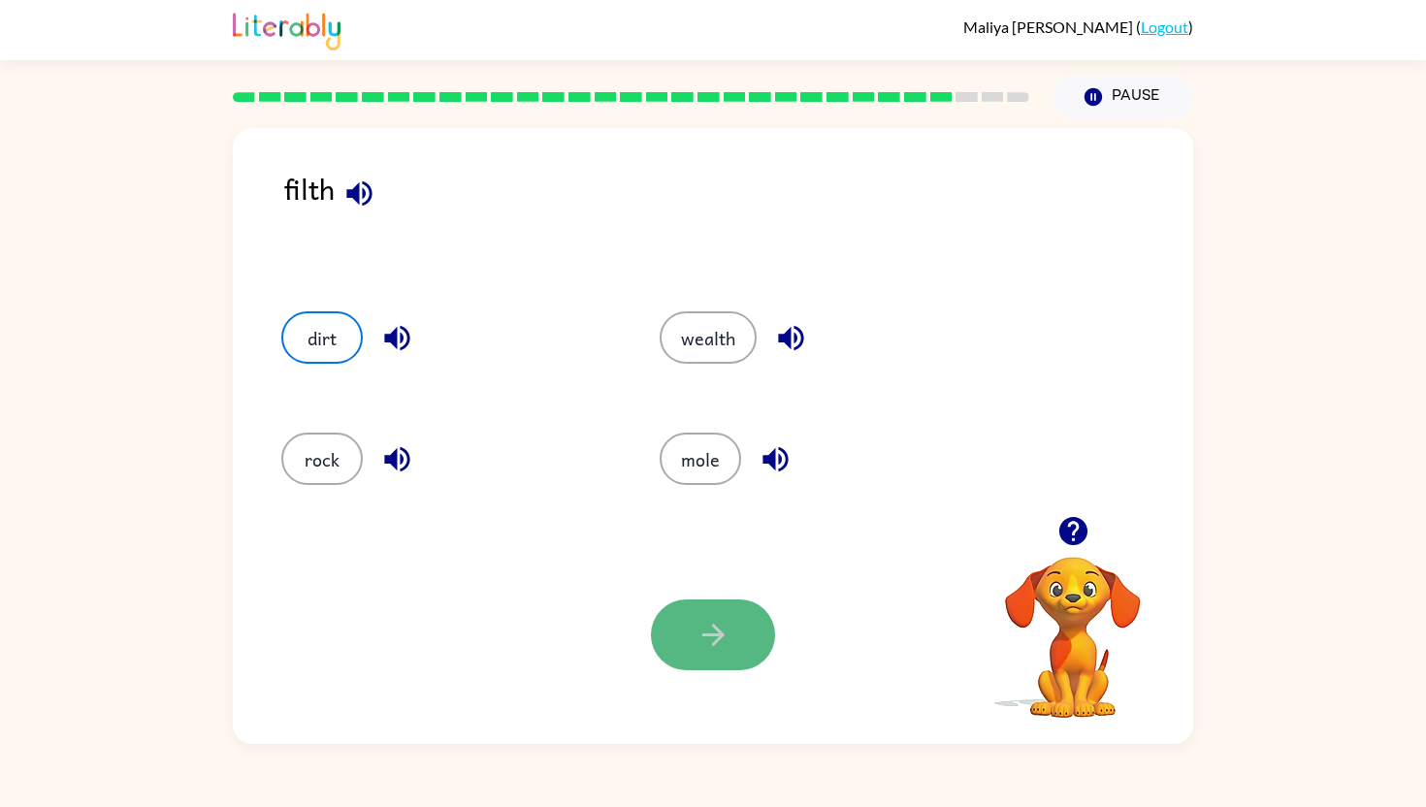
click at [709, 632] on icon "button" at bounding box center [714, 635] width 34 height 34
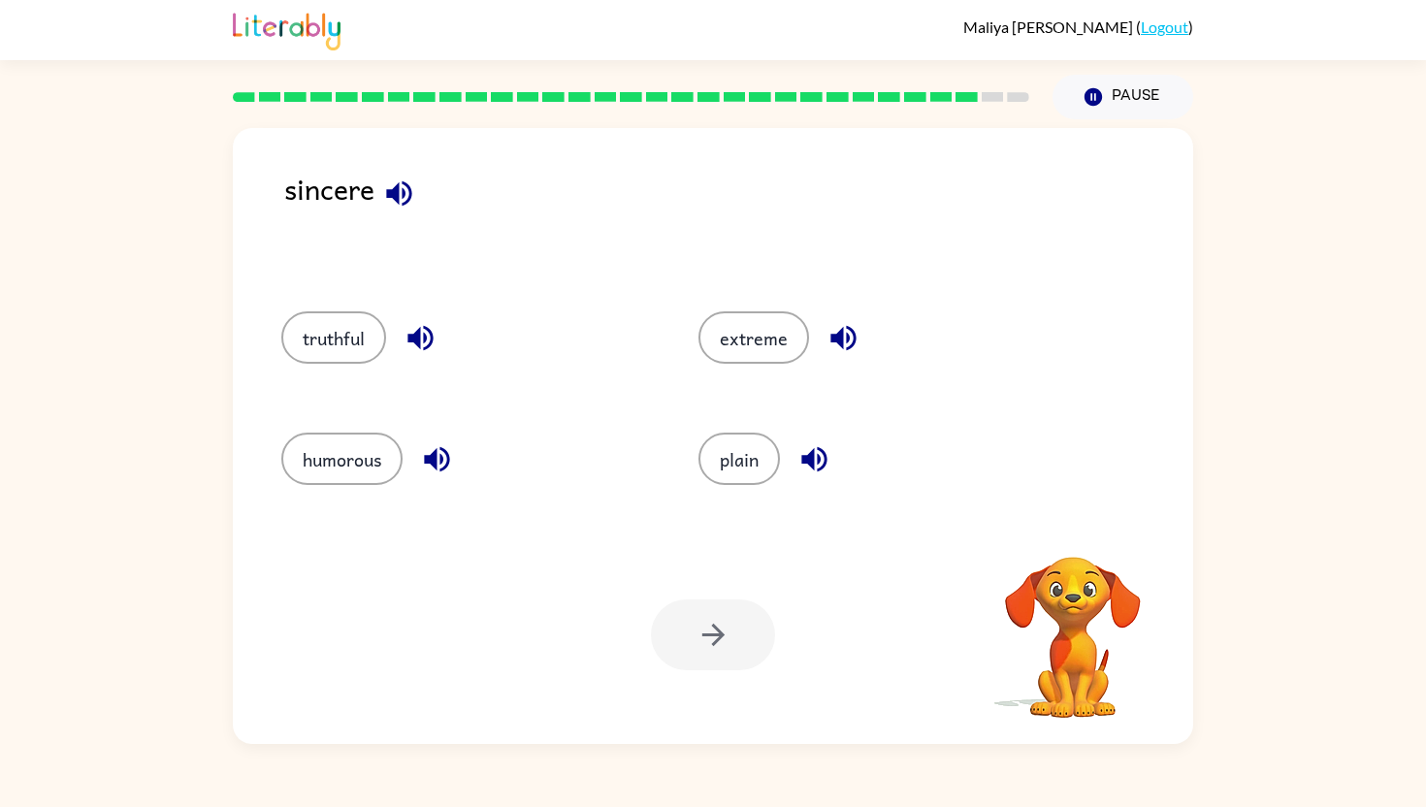
click at [404, 192] on icon "button" at bounding box center [398, 192] width 25 height 25
click at [369, 330] on button "truthful" at bounding box center [333, 337] width 105 height 52
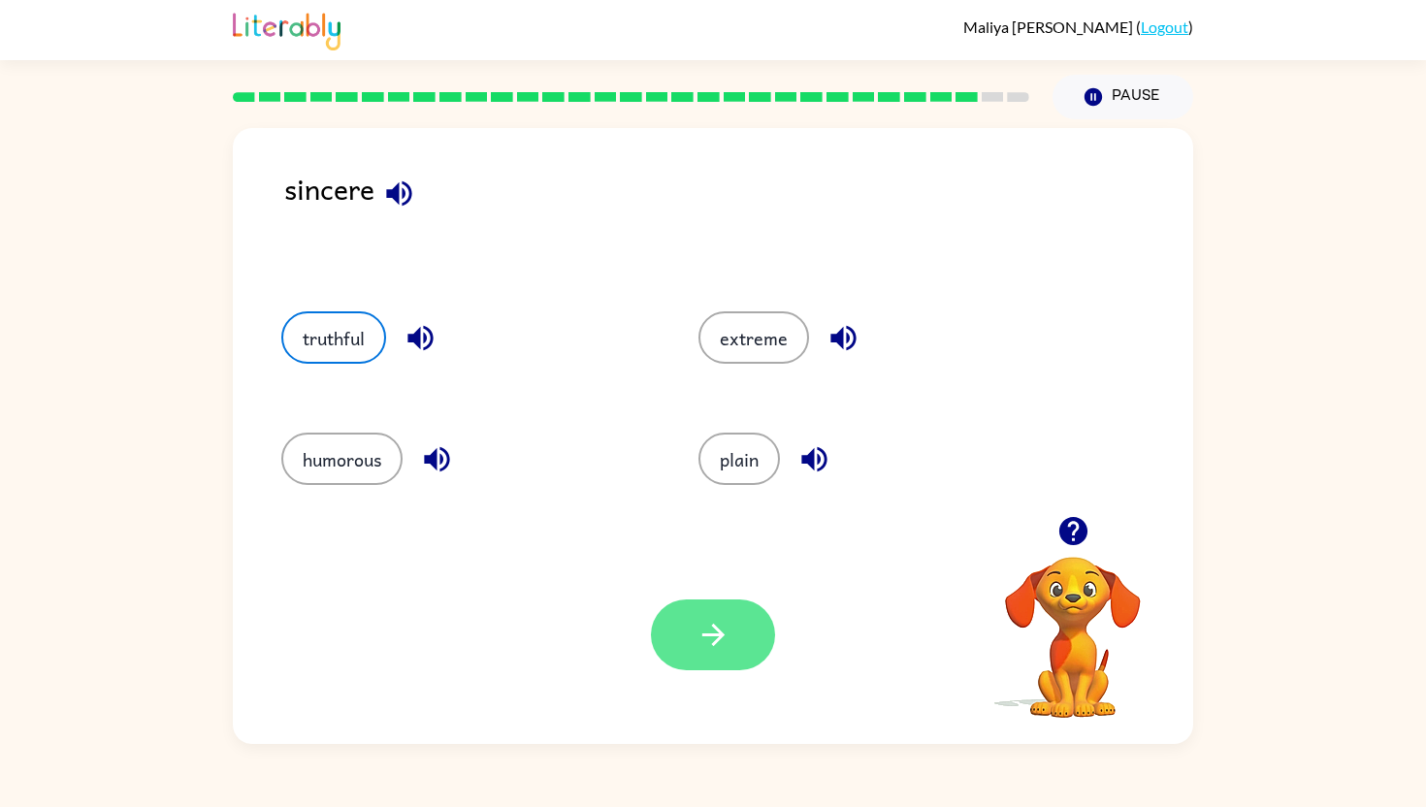
click at [715, 635] on icon "button" at bounding box center [712, 635] width 22 height 22
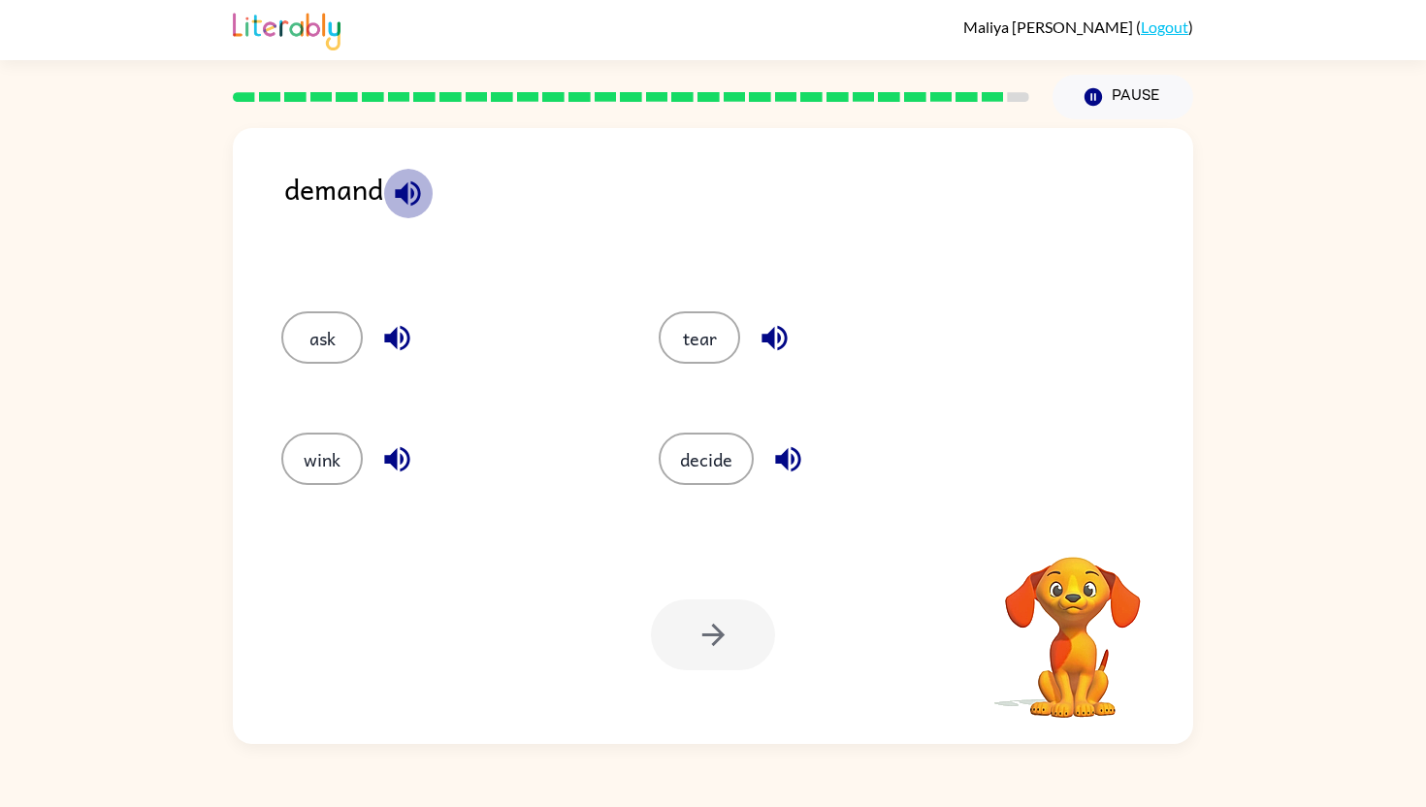
click at [410, 184] on icon "button" at bounding box center [408, 194] width 34 height 34
click at [332, 327] on button "ask" at bounding box center [321, 337] width 81 height 52
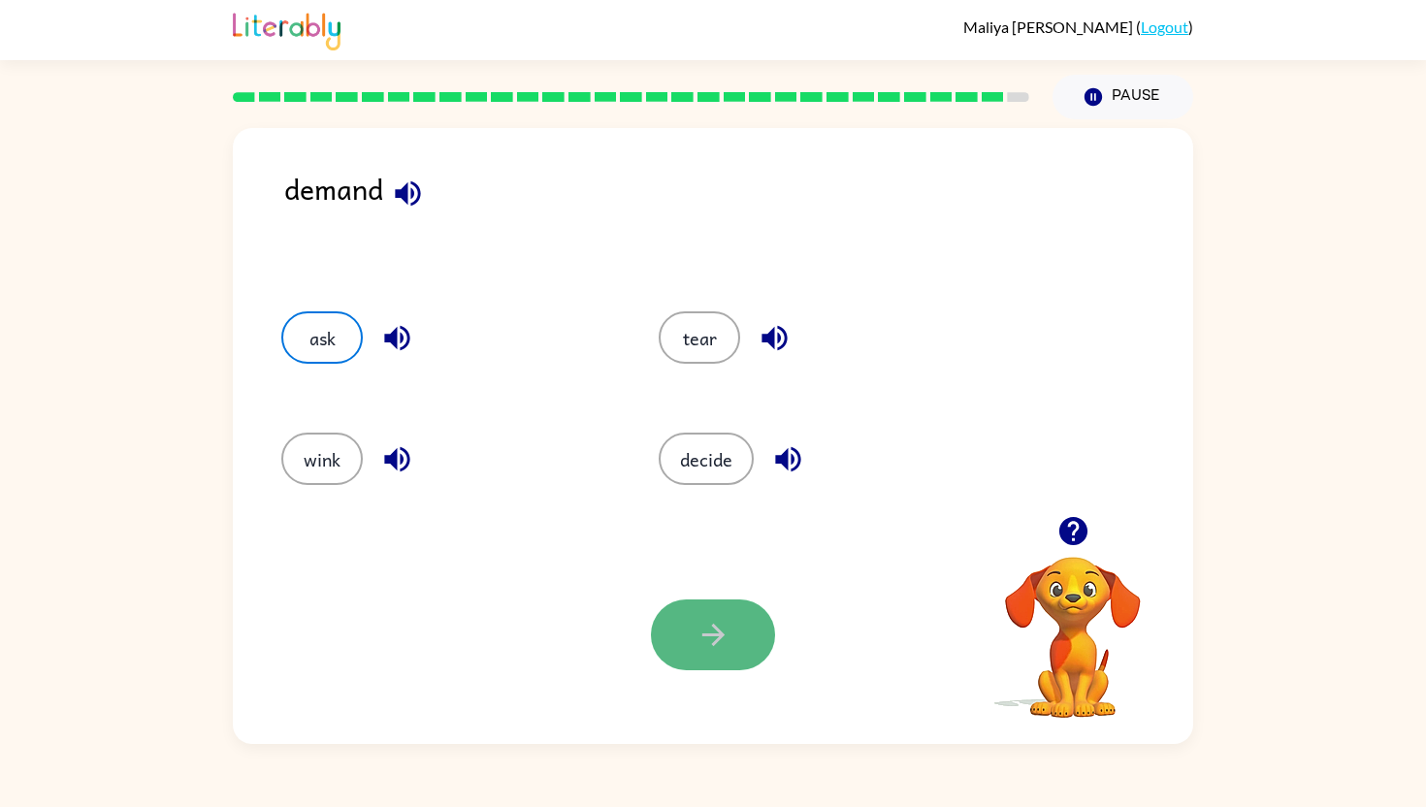
click at [719, 635] on icon "button" at bounding box center [712, 635] width 22 height 22
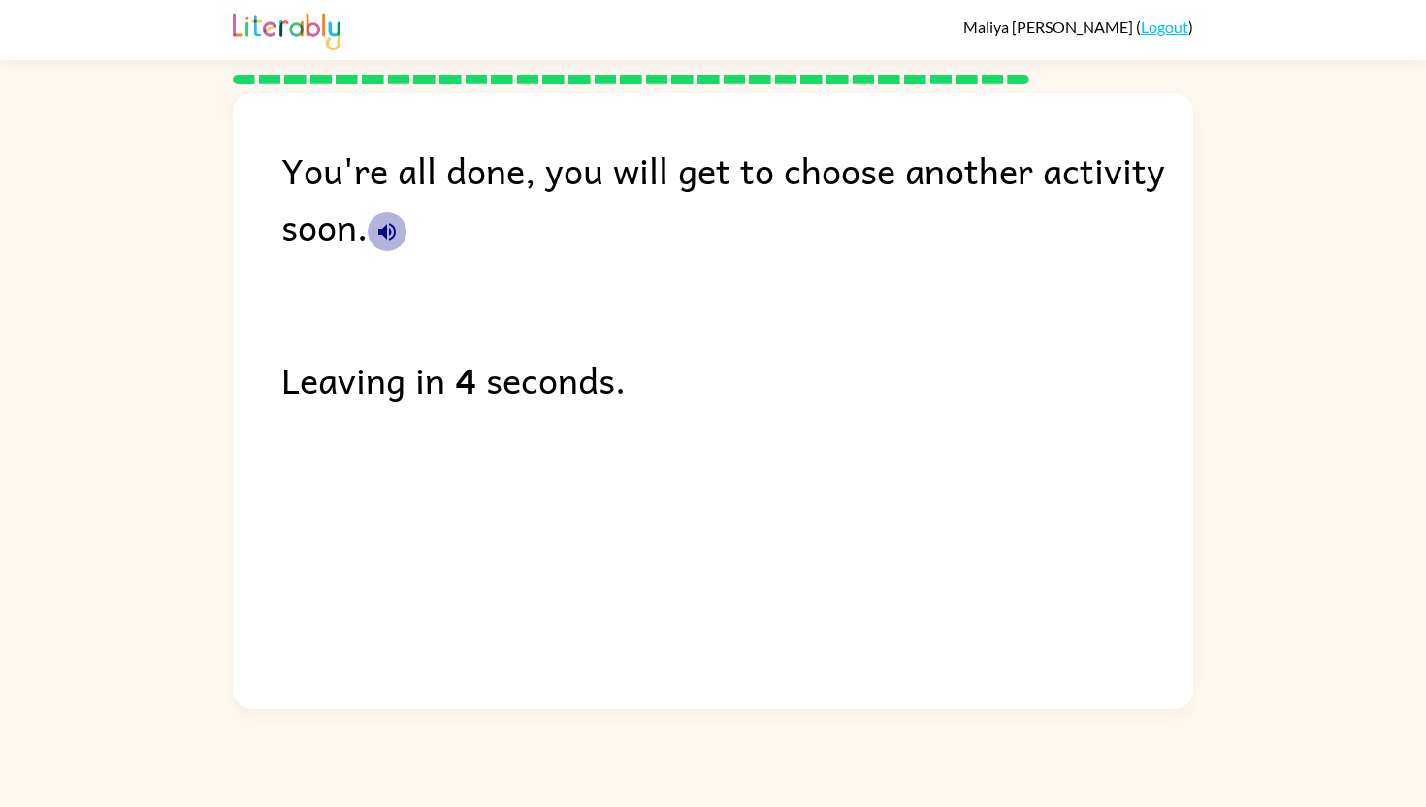
click at [387, 229] on icon "button" at bounding box center [386, 231] width 23 height 23
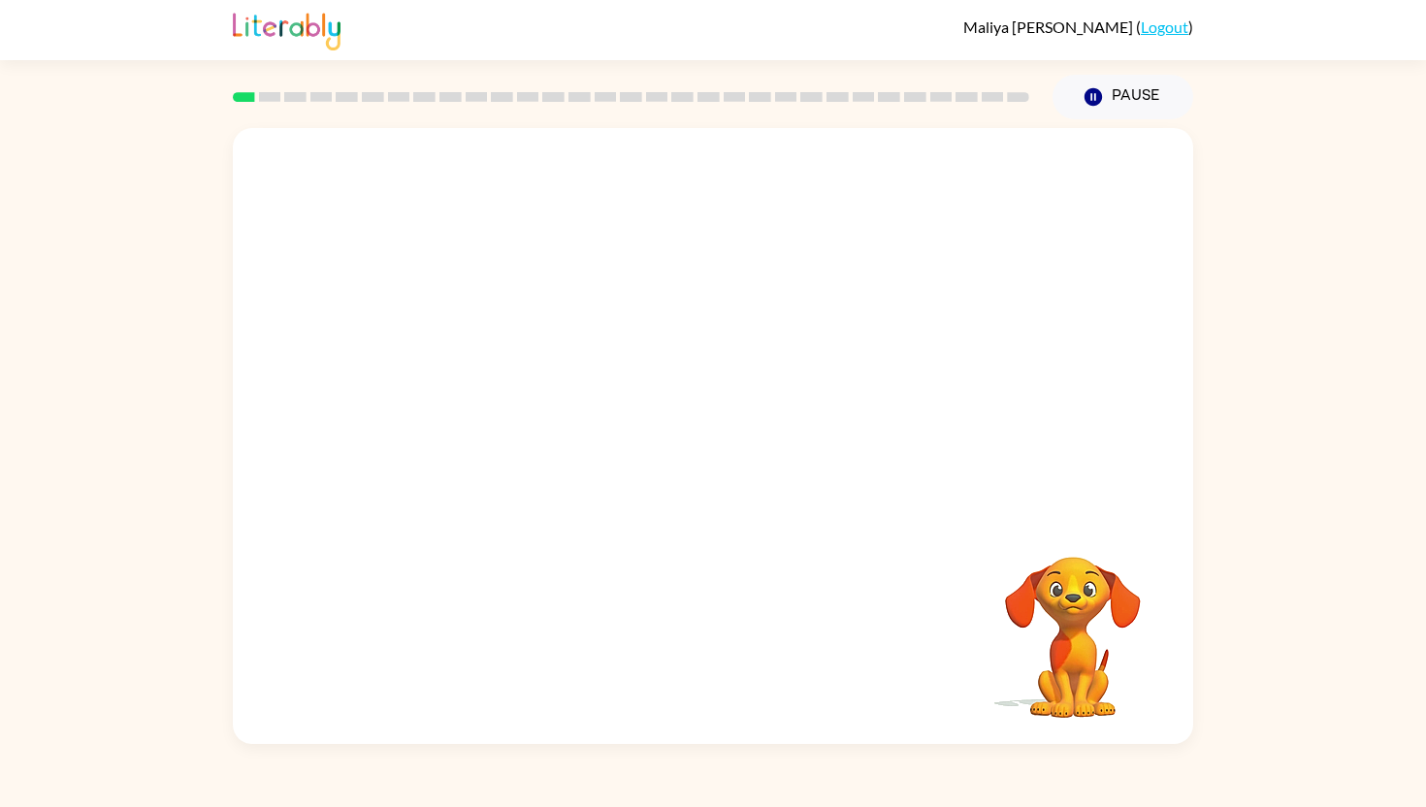
click at [652, 345] on video "Your browser must support playing .mp4 files to use Literably. Please try using…" at bounding box center [713, 322] width 960 height 388
click at [714, 445] on div at bounding box center [713, 445] width 124 height 71
click at [714, 445] on icon "button" at bounding box center [712, 446] width 22 height 22
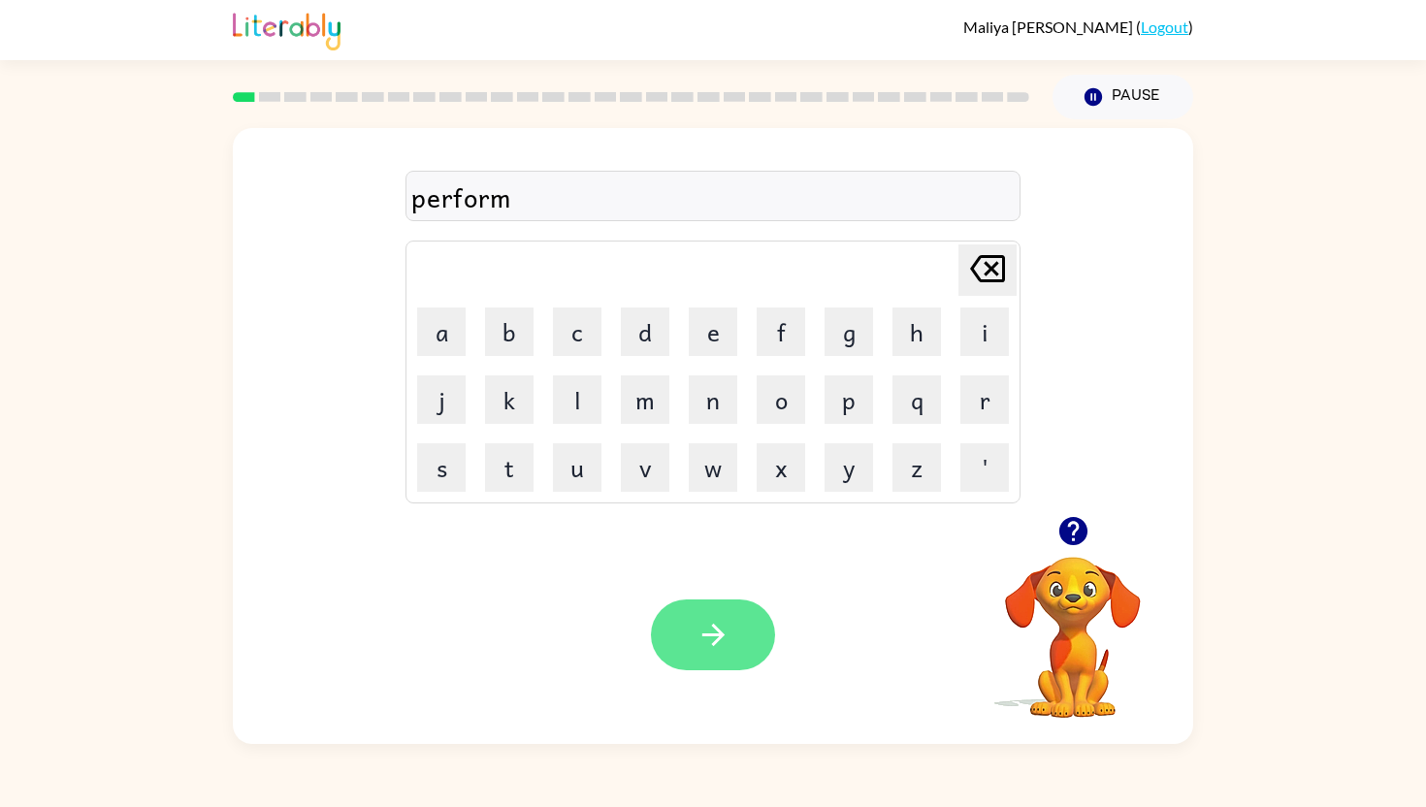
click at [722, 642] on icon "button" at bounding box center [714, 635] width 34 height 34
click at [728, 611] on button "button" at bounding box center [713, 635] width 124 height 71
click at [723, 649] on icon "button" at bounding box center [714, 635] width 34 height 34
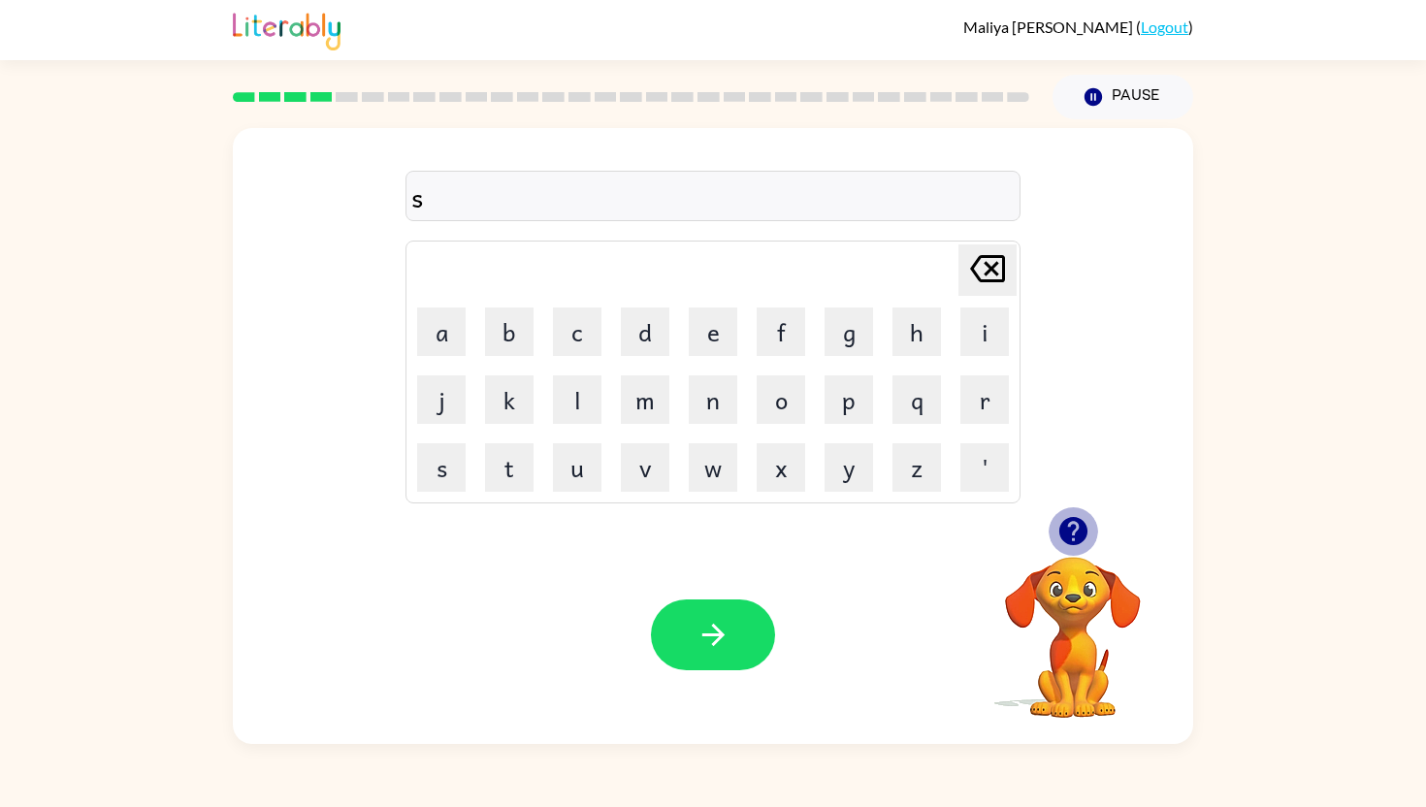
click at [1073, 537] on icon "button" at bounding box center [1072, 531] width 28 height 28
click at [707, 646] on icon "button" at bounding box center [714, 635] width 34 height 34
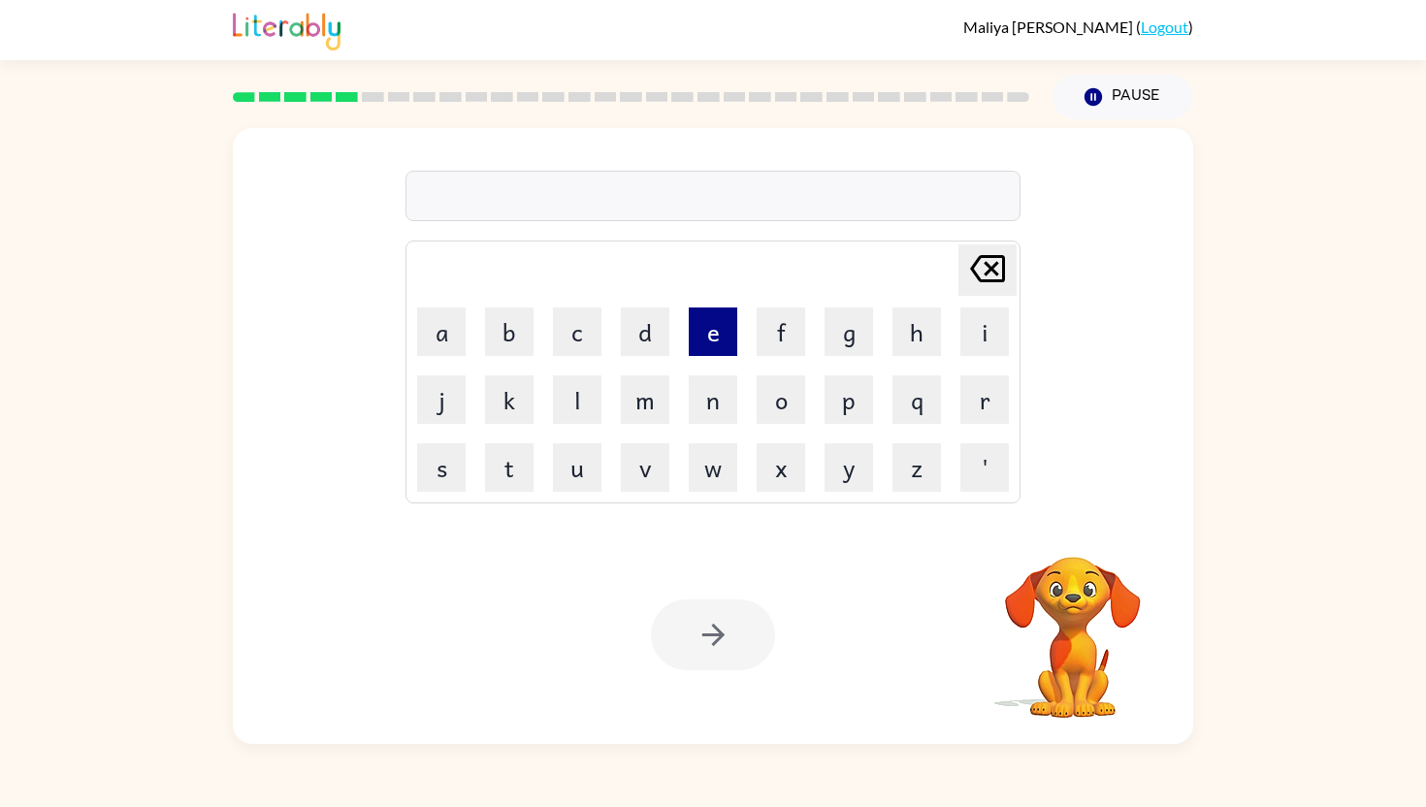
click at [710, 326] on button "e" at bounding box center [713, 332] width 49 height 49
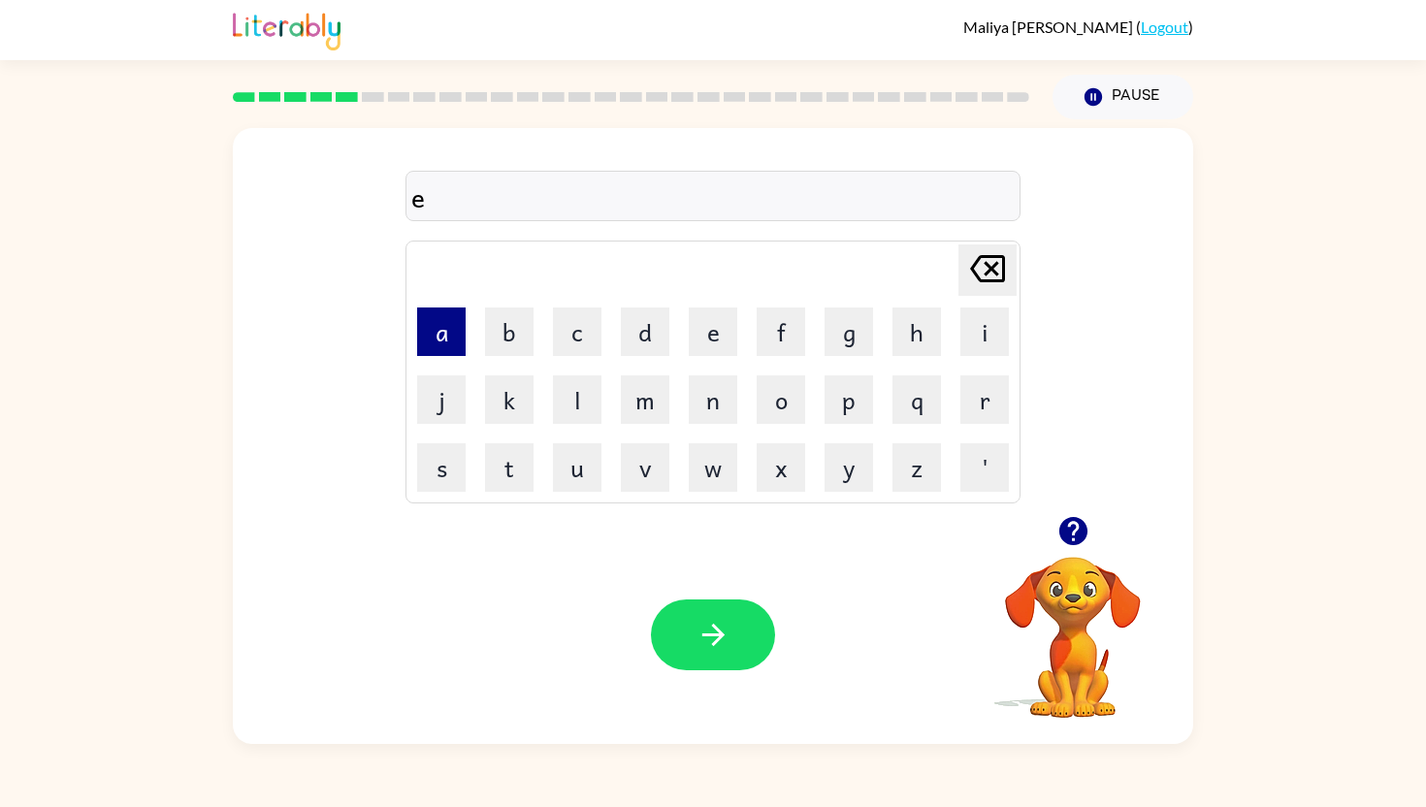
click at [439, 340] on button "a" at bounding box center [441, 332] width 49 height 49
click at [712, 408] on button "n" at bounding box center [713, 399] width 49 height 49
click at [791, 407] on button "o" at bounding box center [781, 399] width 49 height 49
click at [989, 424] on td "r" at bounding box center [985, 400] width 66 height 66
click at [985, 404] on button "r" at bounding box center [984, 399] width 49 height 49
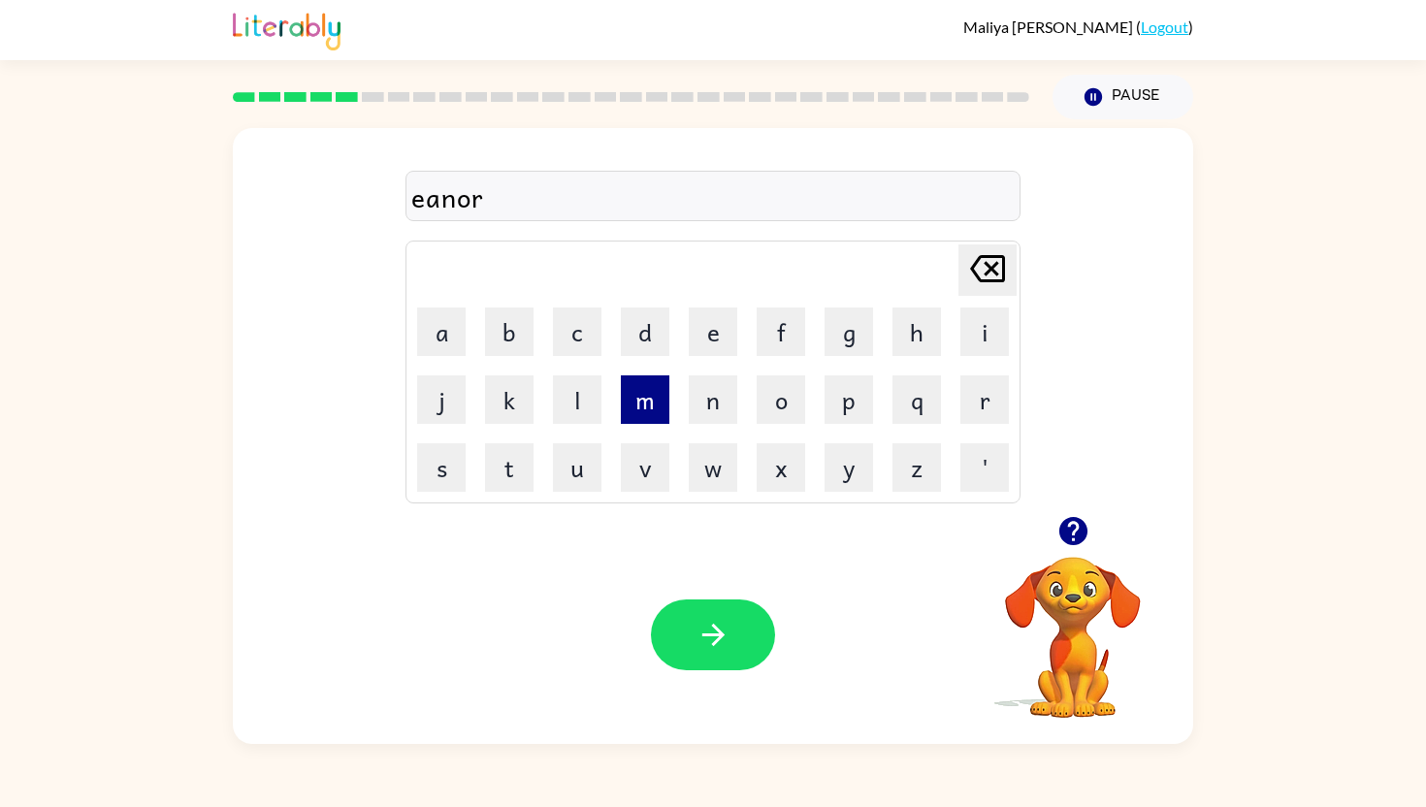
click at [645, 390] on button "m" at bounding box center [645, 399] width 49 height 49
click at [591, 466] on button "u" at bounding box center [577, 467] width 49 height 49
click at [458, 462] on button "s" at bounding box center [441, 467] width 49 height 49
click at [677, 619] on button "button" at bounding box center [713, 635] width 124 height 71
click at [680, 623] on button "button" at bounding box center [713, 635] width 124 height 71
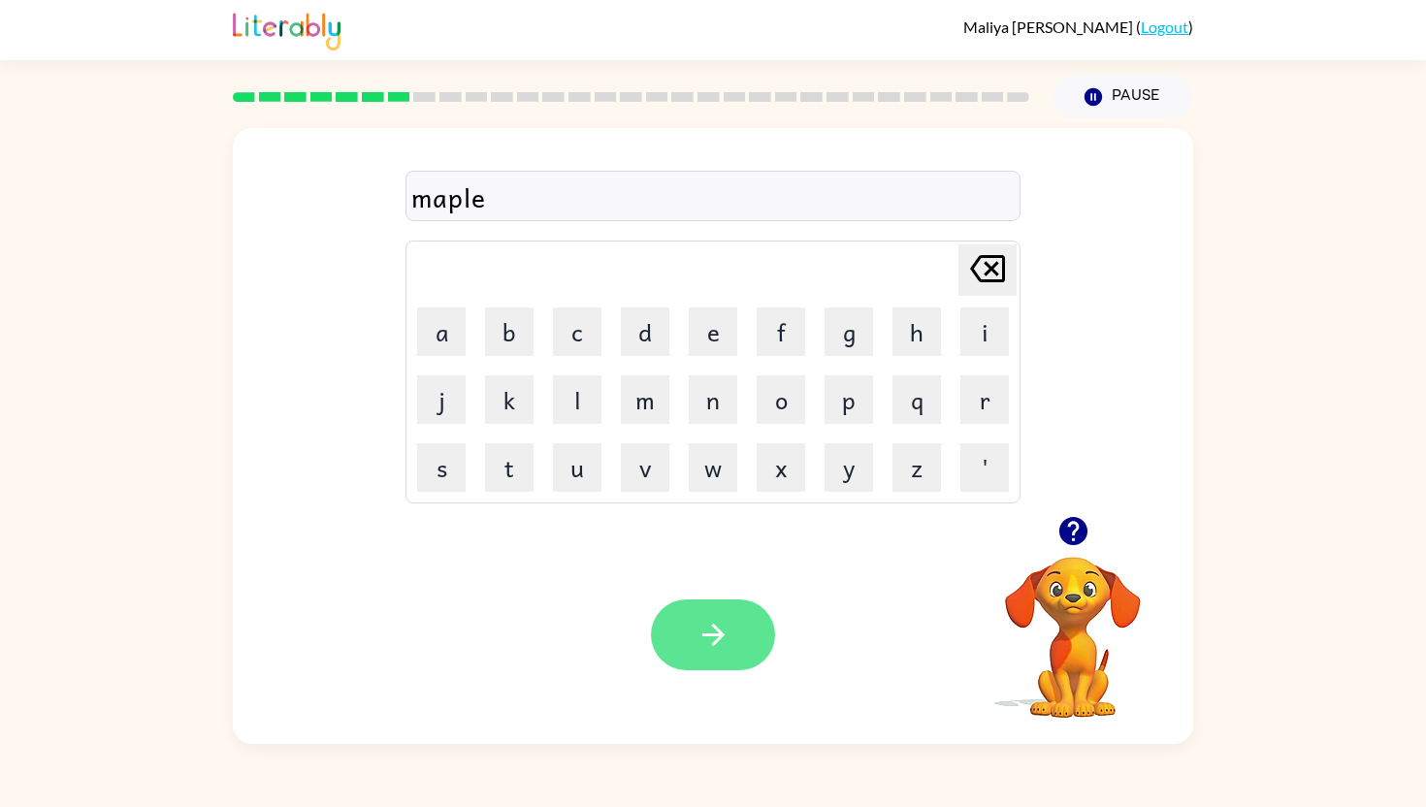
click at [681, 610] on button "button" at bounding box center [713, 635] width 124 height 71
click at [704, 636] on icon "button" at bounding box center [714, 635] width 34 height 34
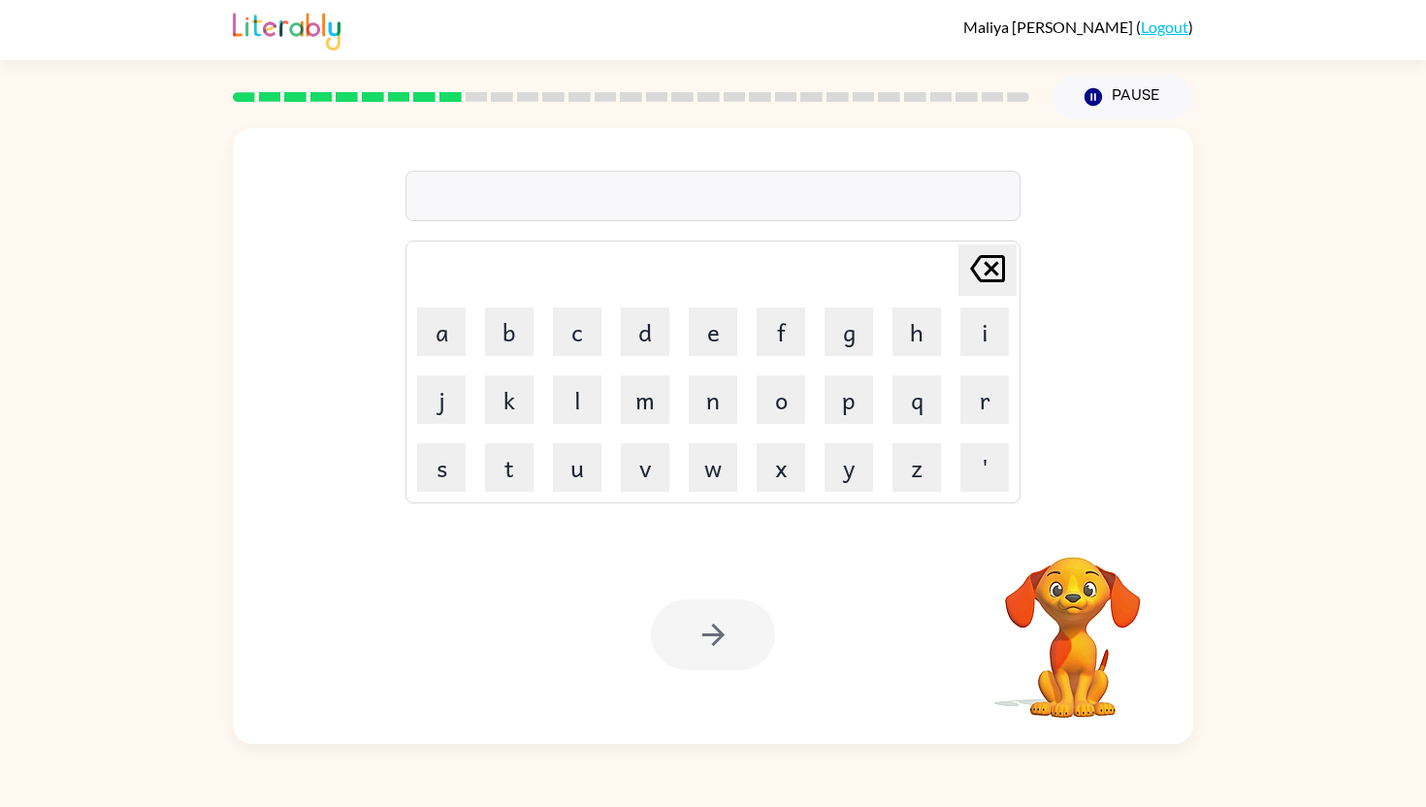
click at [576, 190] on div at bounding box center [713, 196] width 615 height 50
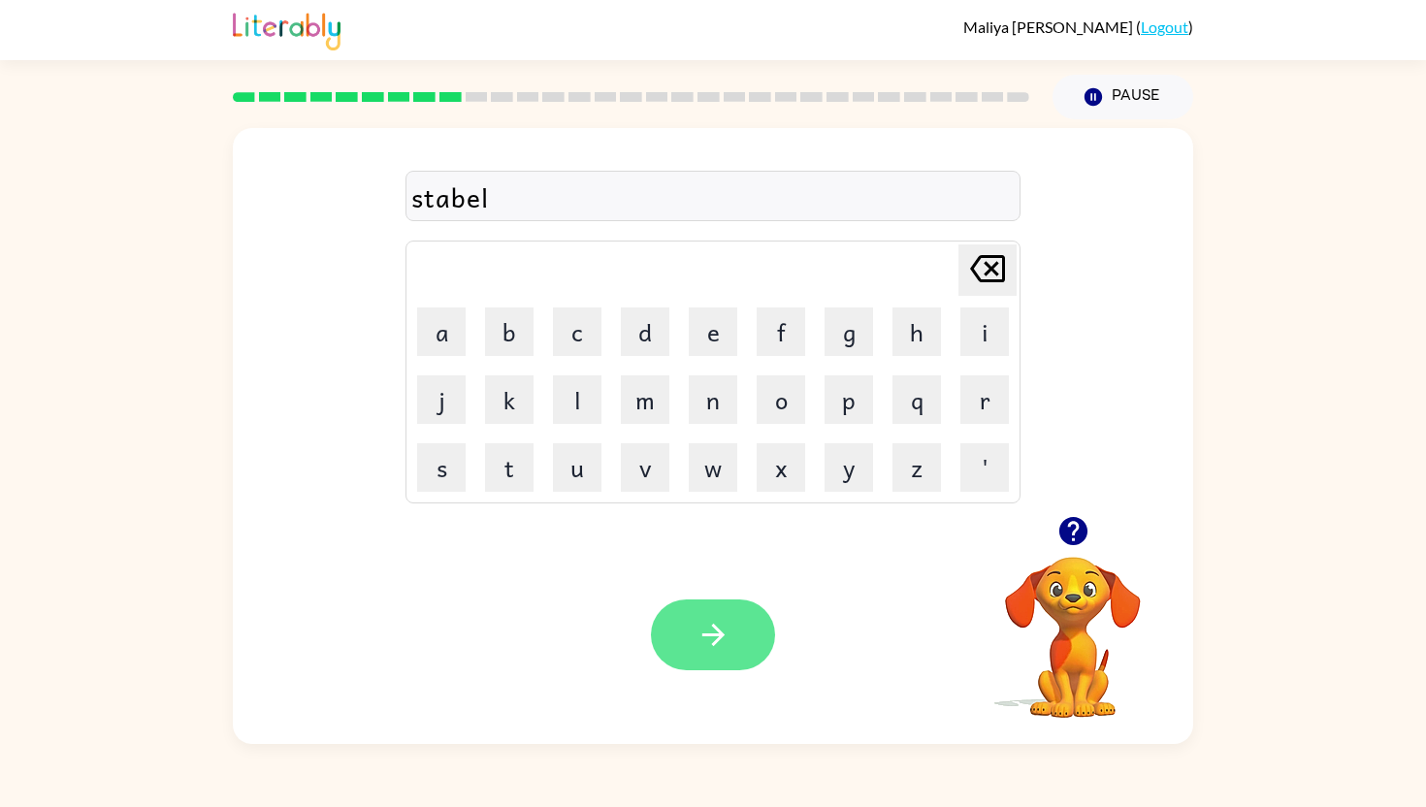
click at [686, 608] on button "button" at bounding box center [713, 635] width 124 height 71
click at [695, 607] on button "button" at bounding box center [713, 635] width 124 height 71
click at [708, 635] on icon "button" at bounding box center [712, 635] width 22 height 22
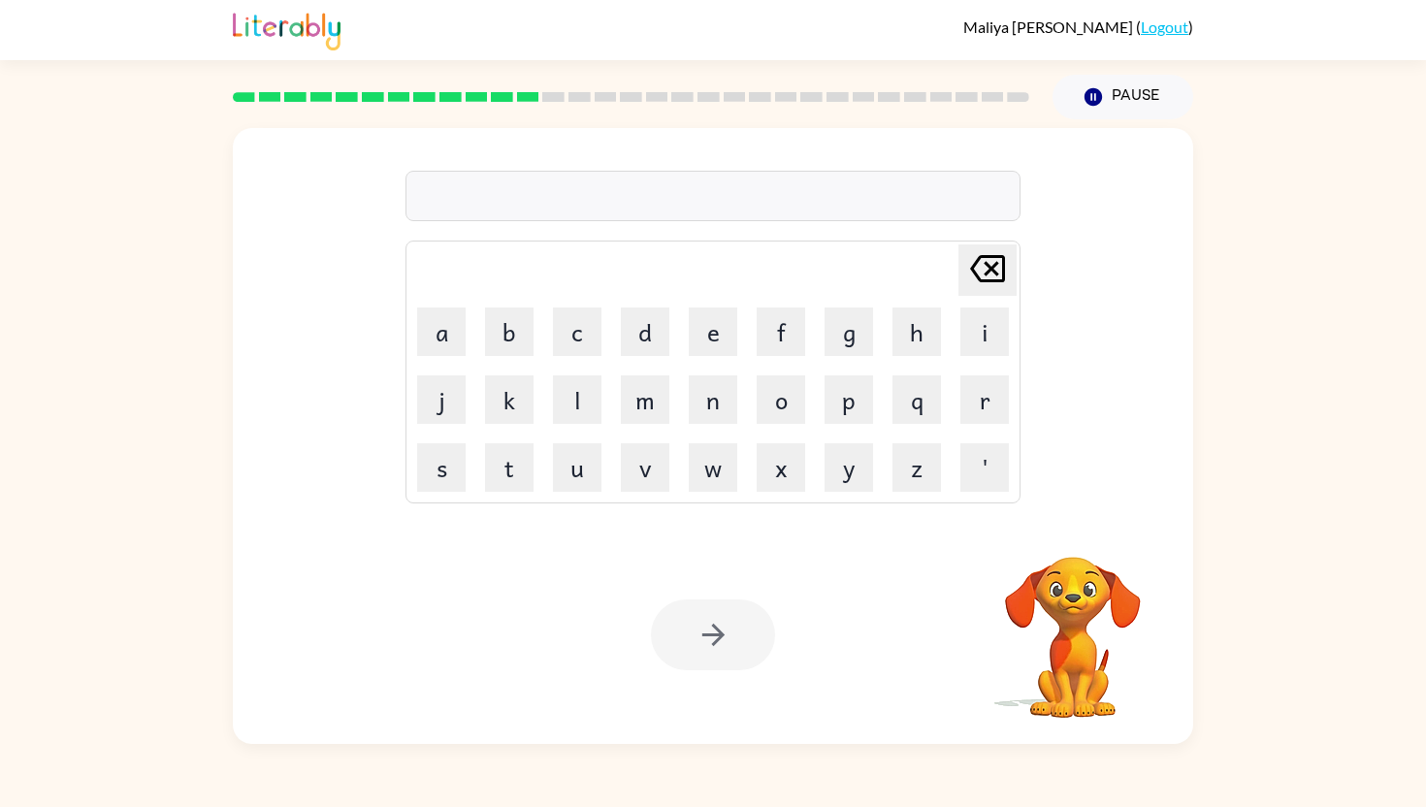
click at [467, 196] on div at bounding box center [713, 196] width 615 height 50
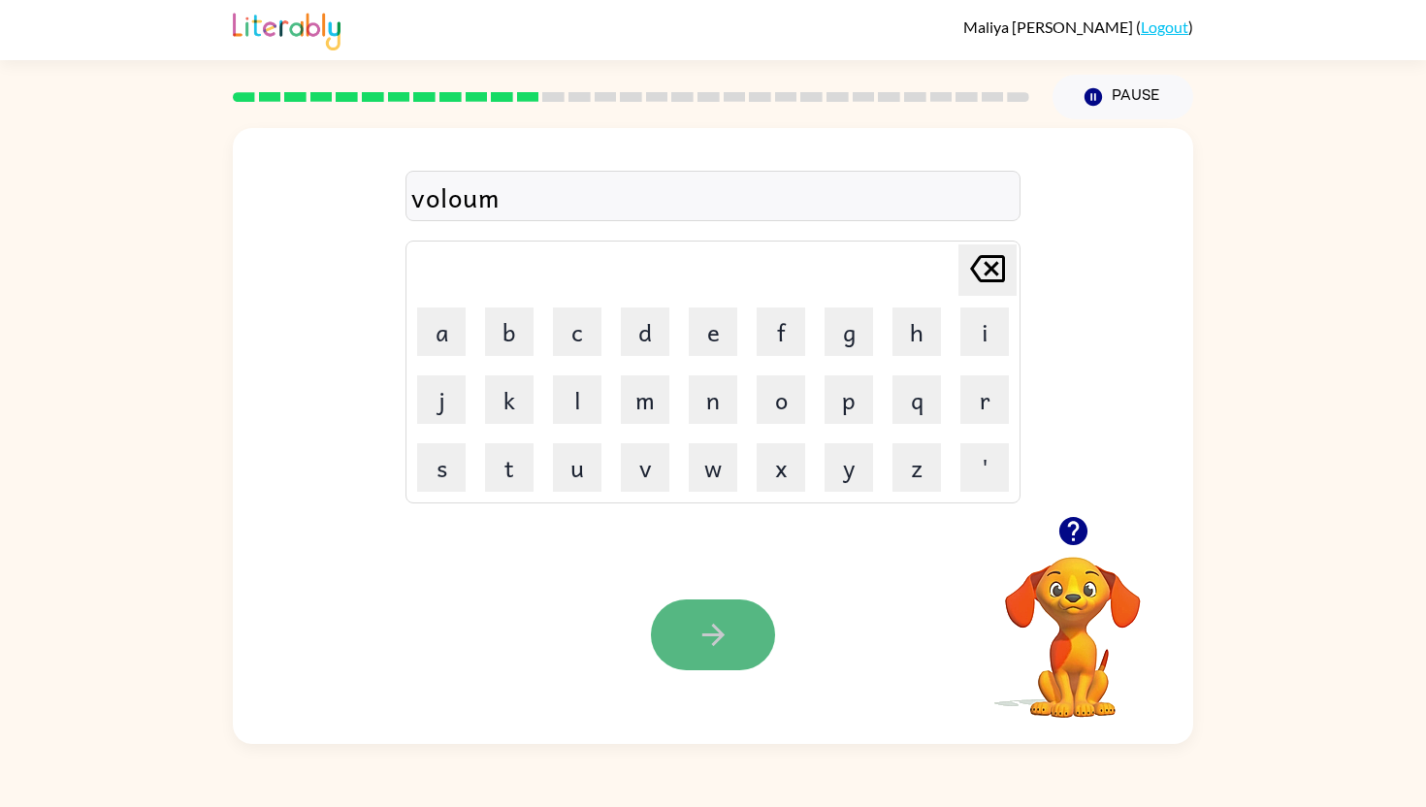
click at [736, 616] on button "button" at bounding box center [713, 635] width 124 height 71
click at [731, 640] on button "button" at bounding box center [713, 635] width 124 height 71
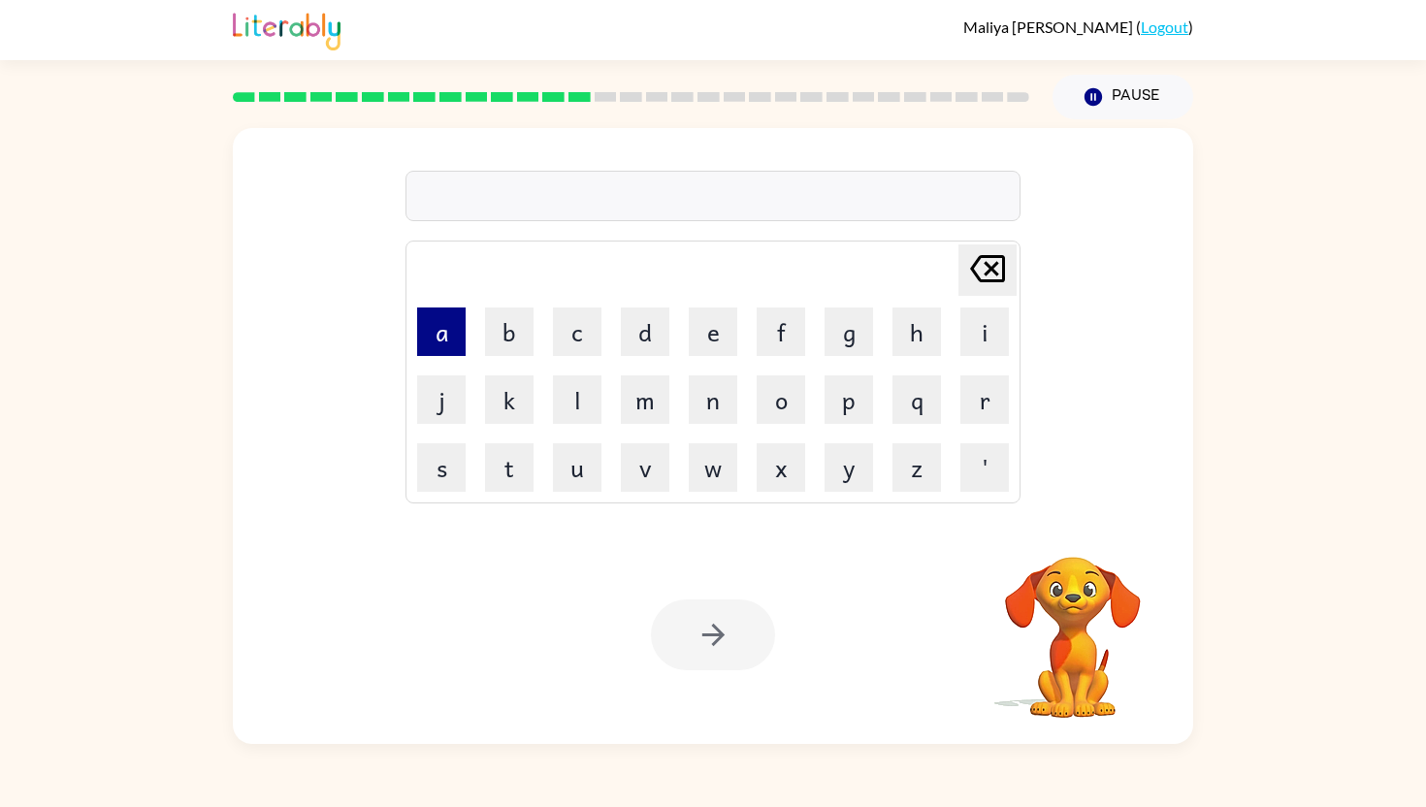
click at [442, 341] on button "a" at bounding box center [441, 332] width 49 height 49
click at [577, 330] on button "c" at bounding box center [577, 332] width 49 height 49
click at [779, 406] on button "o" at bounding box center [781, 399] width 49 height 49
click at [976, 401] on button "r" at bounding box center [984, 399] width 49 height 49
click at [710, 406] on button "n" at bounding box center [713, 399] width 49 height 49
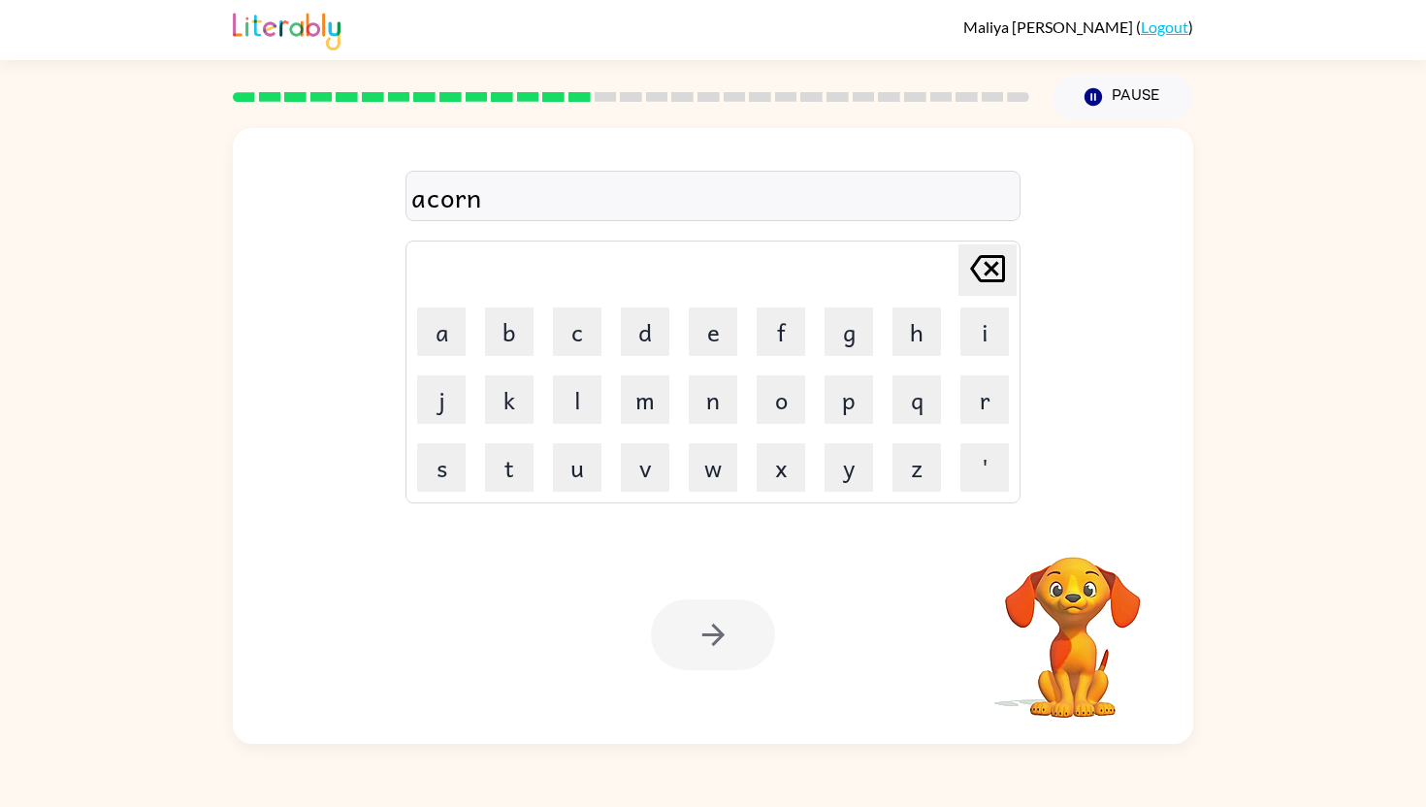
click at [713, 621] on div at bounding box center [713, 635] width 124 height 71
click at [1076, 84] on button "Pause Pause" at bounding box center [1123, 97] width 141 height 45
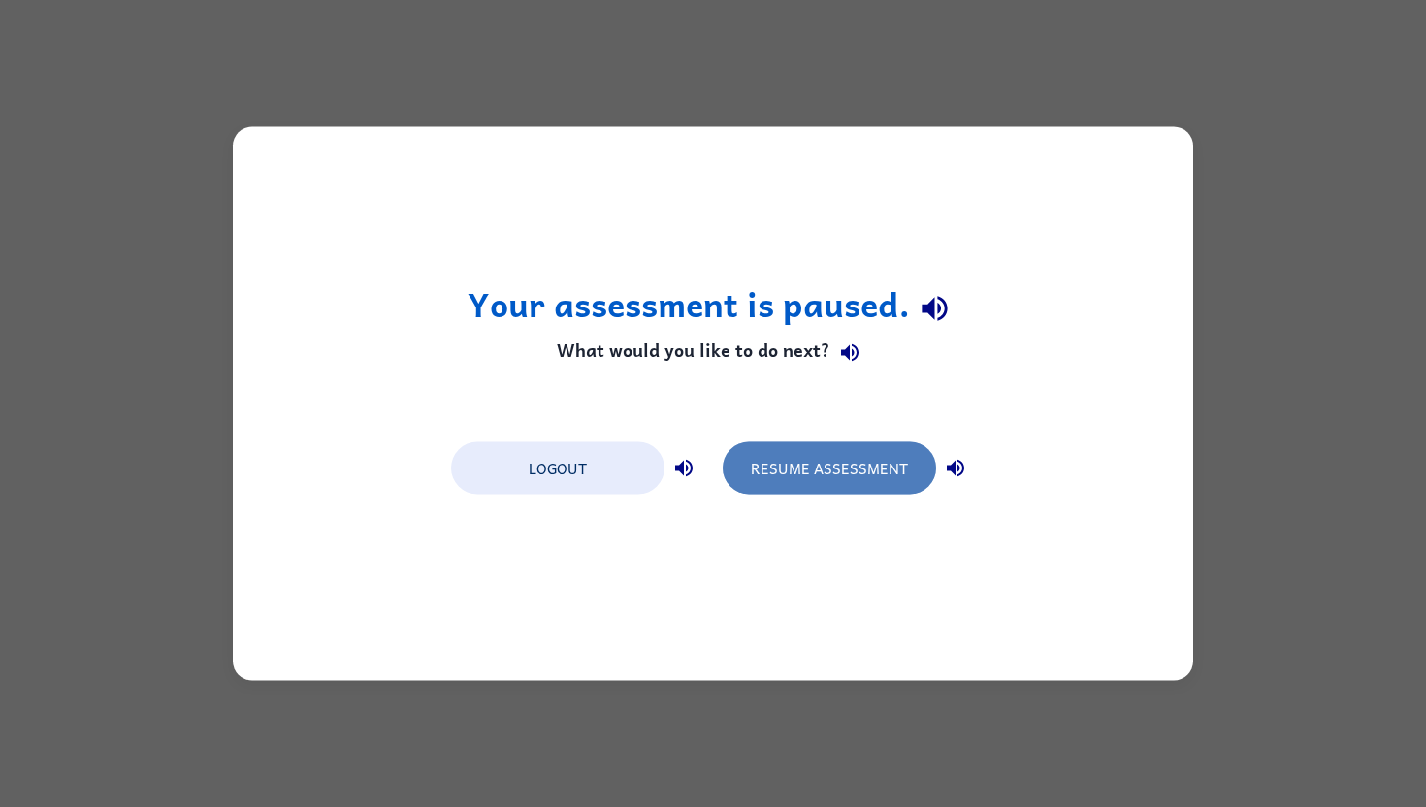
click at [796, 462] on button "Resume Assessment" at bounding box center [829, 468] width 213 height 52
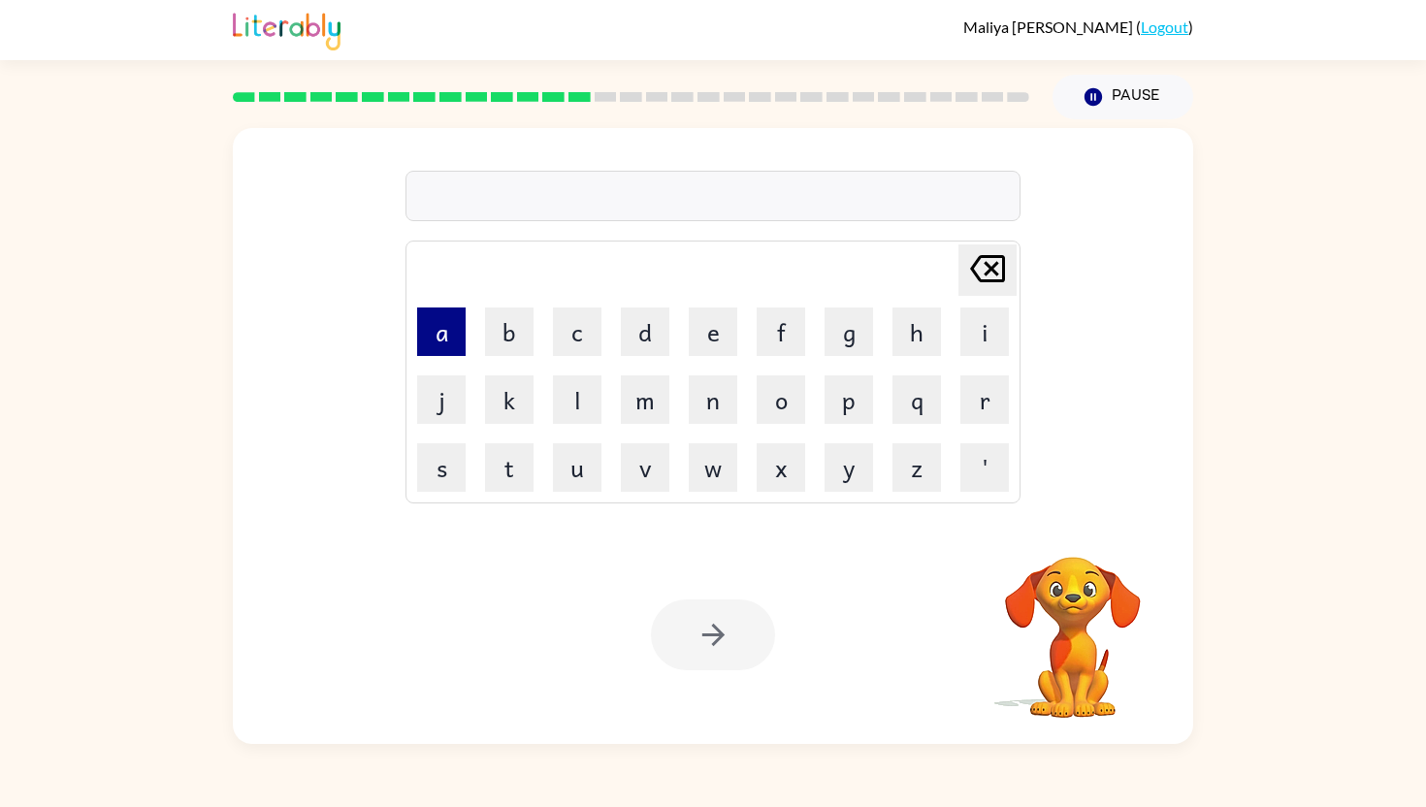
click at [431, 341] on button "a" at bounding box center [441, 332] width 49 height 49
click at [582, 324] on button "c" at bounding box center [577, 332] width 49 height 49
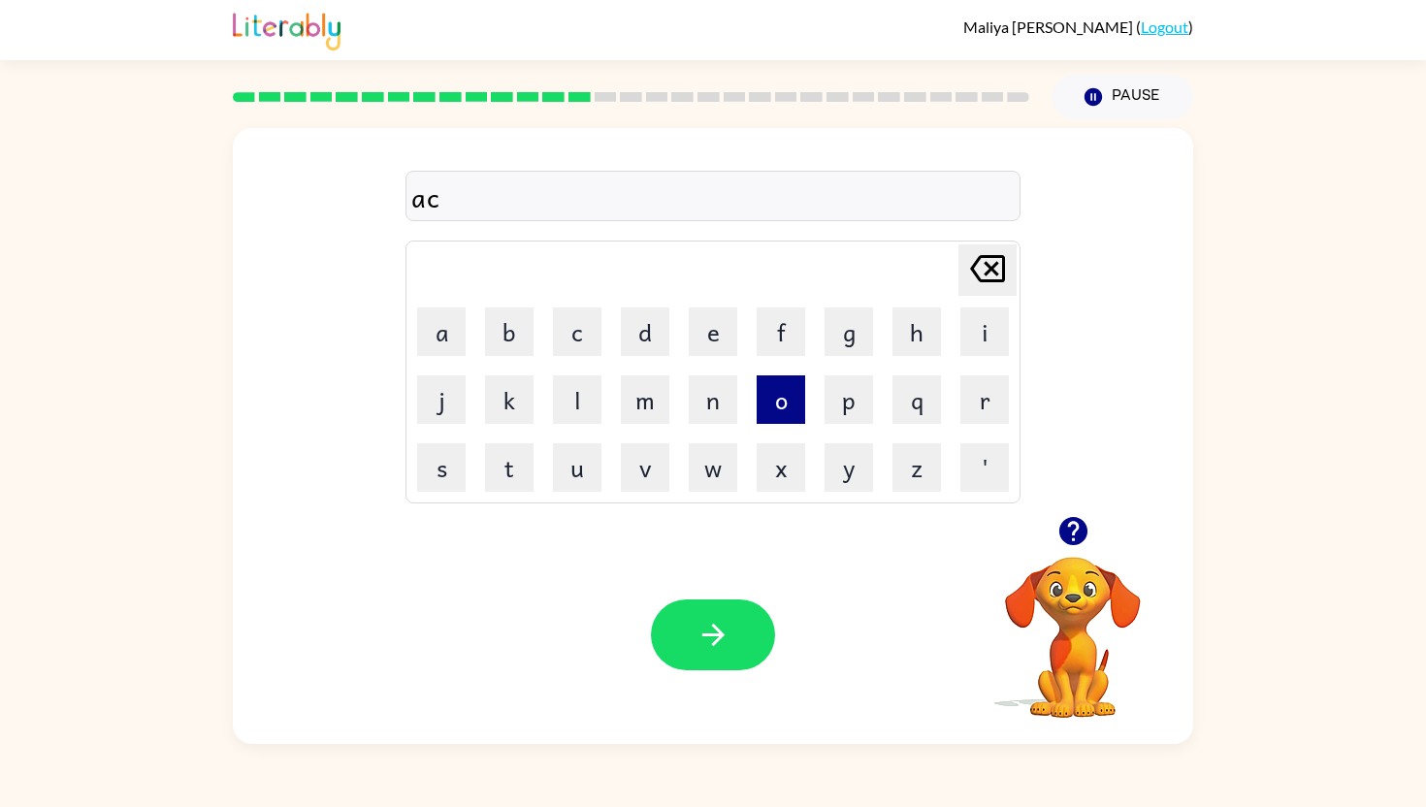
click at [778, 390] on button "o" at bounding box center [781, 399] width 49 height 49
click at [970, 410] on button "r" at bounding box center [984, 399] width 49 height 49
click at [708, 410] on button "n" at bounding box center [713, 399] width 49 height 49
click at [729, 650] on icon "button" at bounding box center [714, 635] width 34 height 34
click at [748, 614] on button "button" at bounding box center [713, 635] width 124 height 71
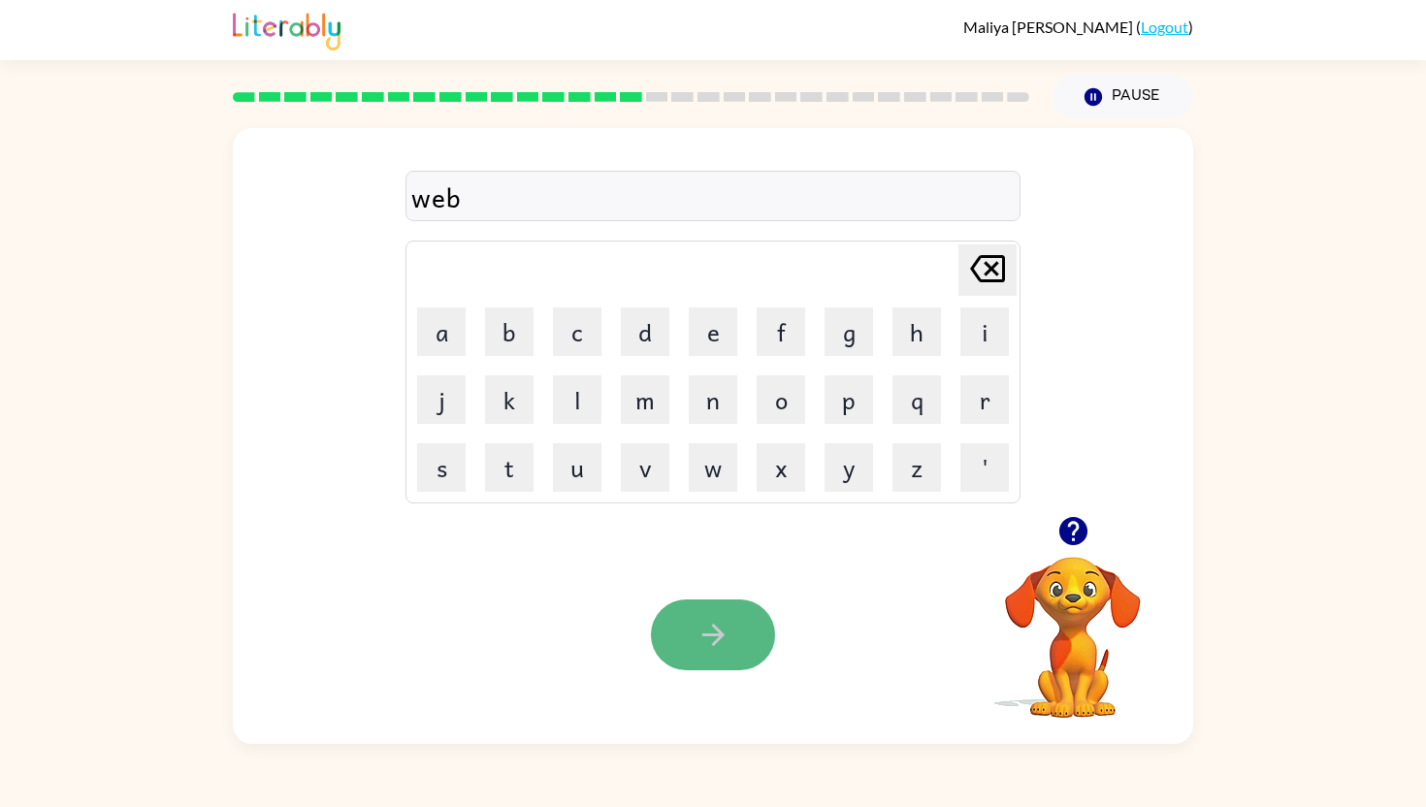
click at [673, 624] on button "button" at bounding box center [713, 635] width 124 height 71
click at [704, 616] on button "button" at bounding box center [713, 635] width 124 height 71
click at [732, 634] on button "button" at bounding box center [713, 635] width 124 height 71
click at [710, 642] on icon "button" at bounding box center [714, 635] width 34 height 34
click at [678, 627] on button "button" at bounding box center [713, 635] width 124 height 71
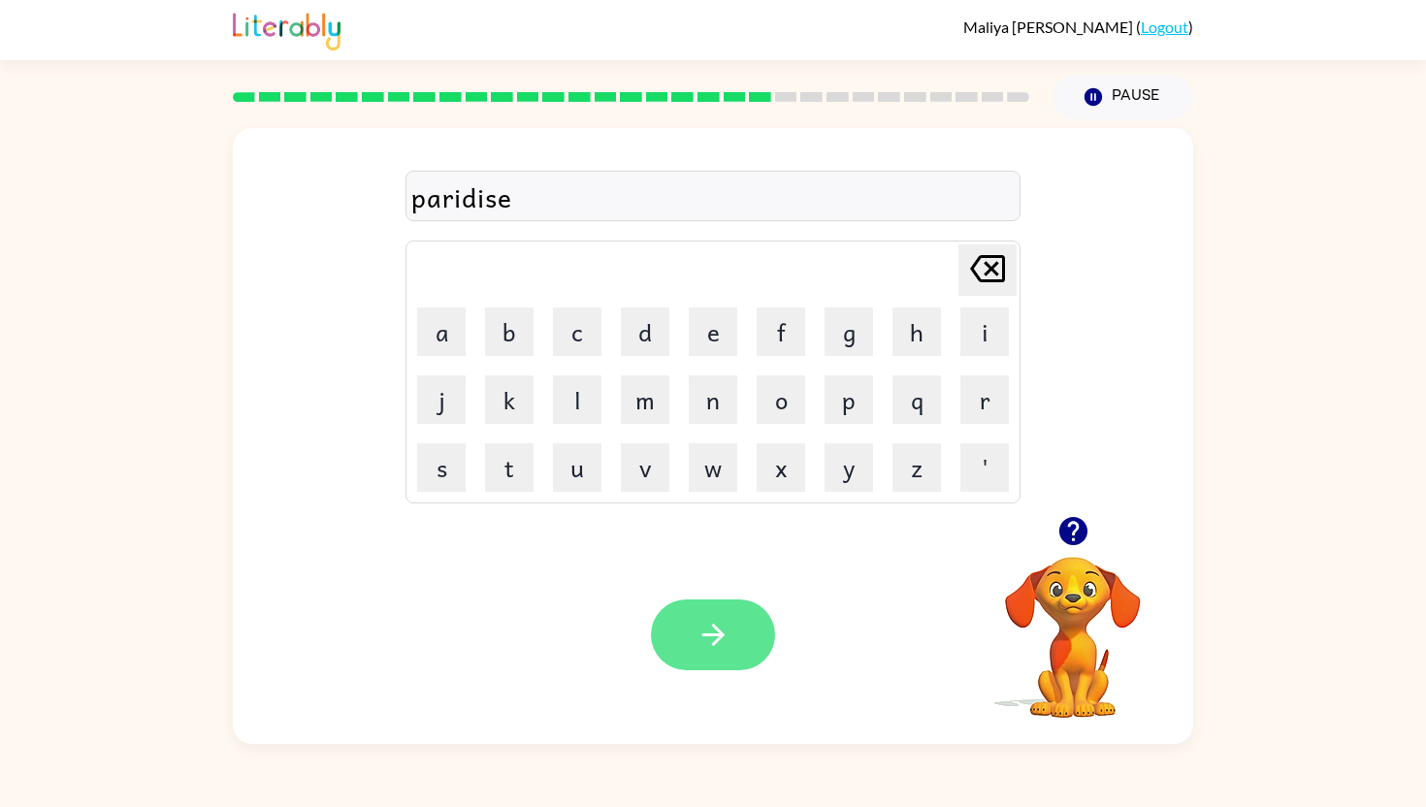
click at [719, 645] on icon "button" at bounding box center [714, 635] width 34 height 34
click at [699, 618] on icon "button" at bounding box center [714, 635] width 34 height 34
click at [712, 627] on icon "button" at bounding box center [714, 635] width 34 height 34
click at [702, 631] on icon "button" at bounding box center [714, 635] width 34 height 34
click at [716, 635] on icon "button" at bounding box center [712, 635] width 22 height 22
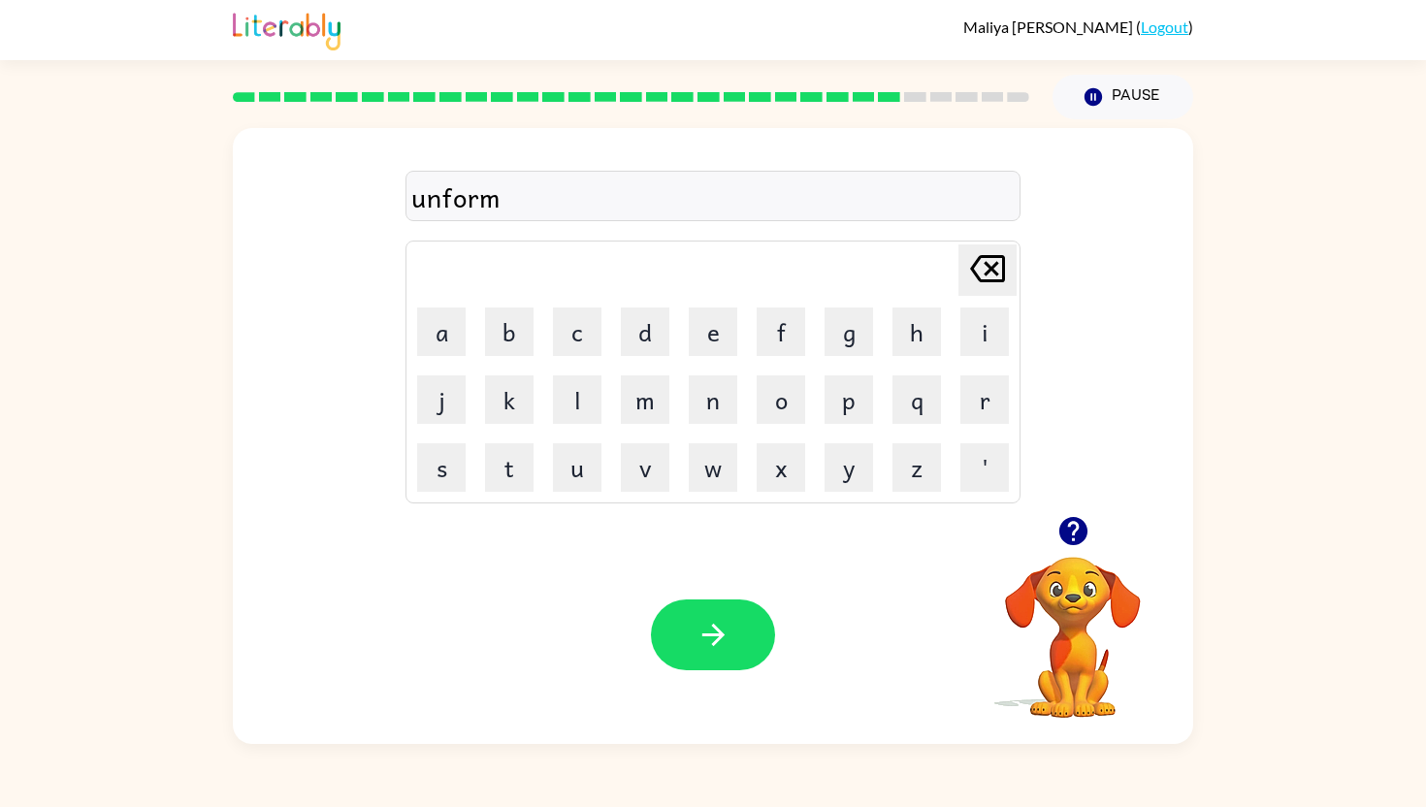
click at [438, 199] on div "unform" at bounding box center [712, 197] width 603 height 41
click at [443, 199] on div "unform" at bounding box center [712, 197] width 603 height 41
click at [511, 198] on div "unform" at bounding box center [712, 197] width 603 height 41
click at [695, 602] on button "button" at bounding box center [713, 635] width 124 height 71
click at [735, 632] on button "button" at bounding box center [713, 635] width 124 height 71
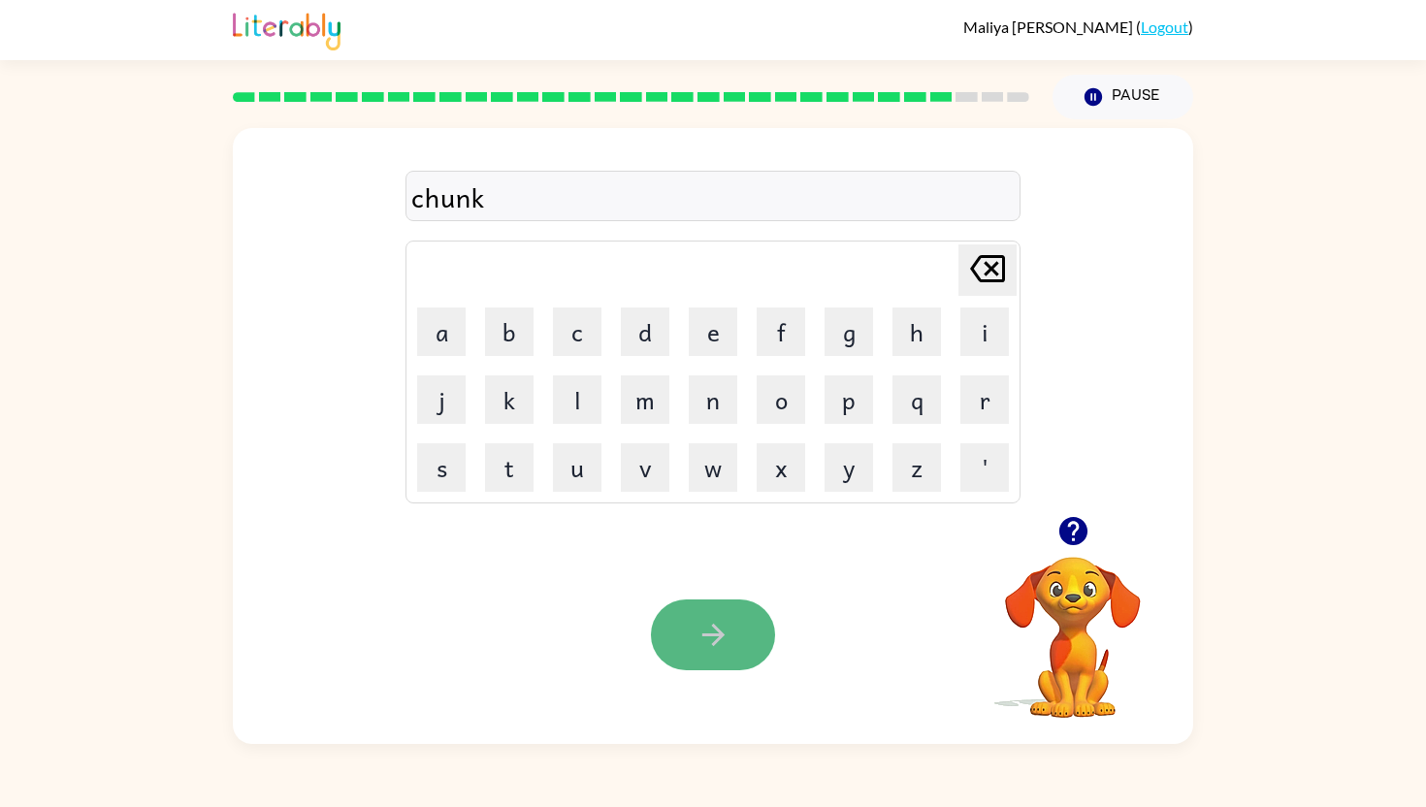
click at [684, 623] on button "button" at bounding box center [713, 635] width 124 height 71
click at [714, 629] on icon "button" at bounding box center [712, 635] width 22 height 22
click at [708, 630] on icon "button" at bounding box center [714, 635] width 34 height 34
